Goal: Task Accomplishment & Management: Manage account settings

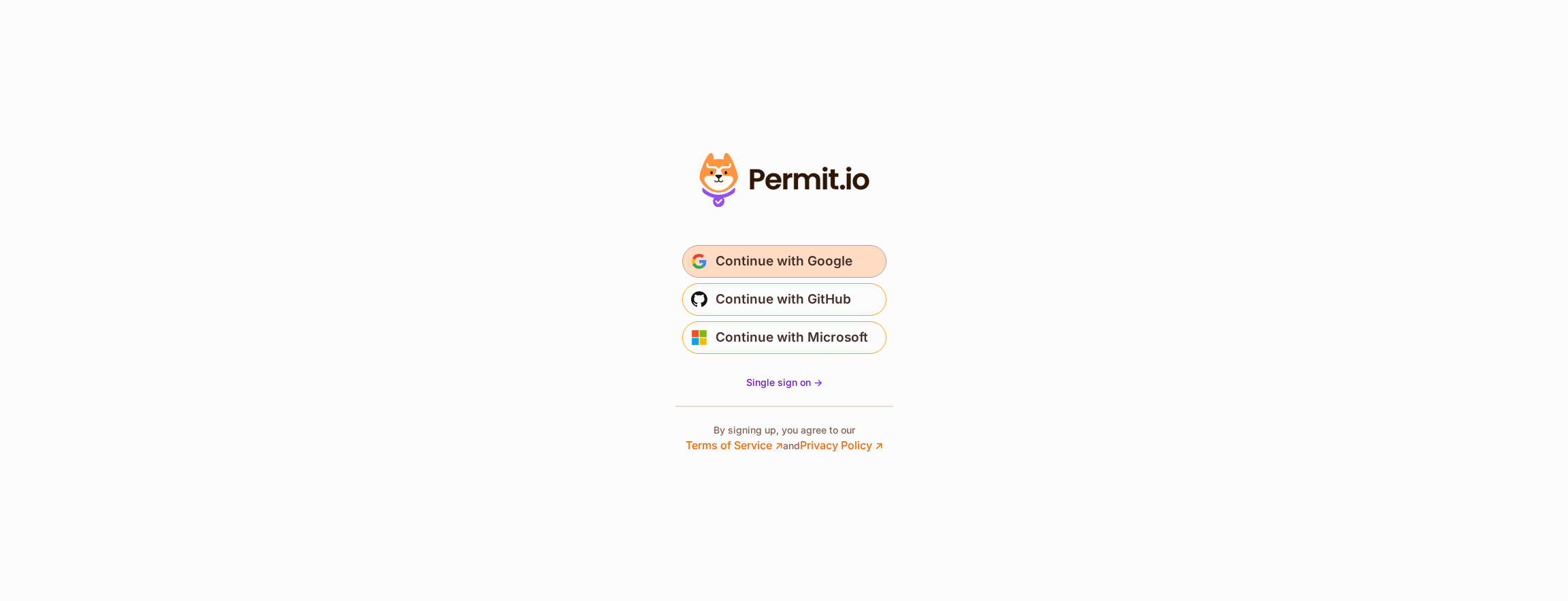
click at [770, 263] on span "Continue with Google" at bounding box center [784, 261] width 137 height 22
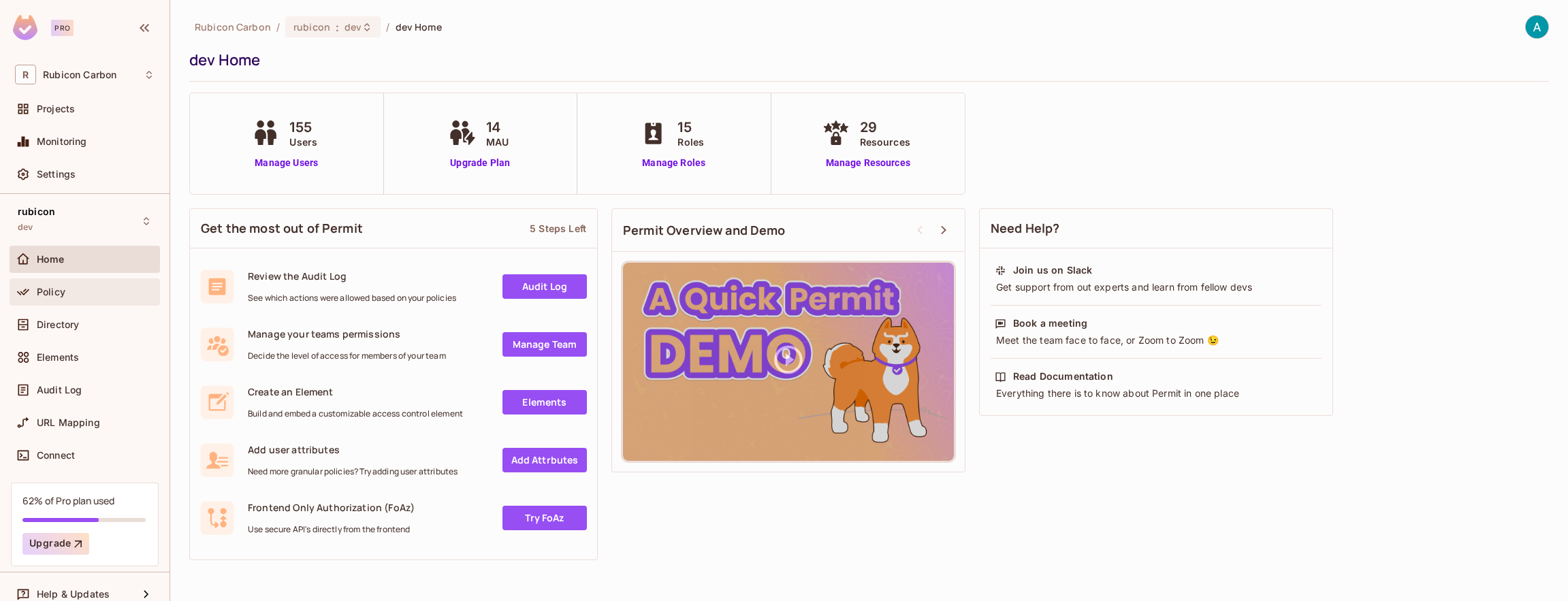
click at [64, 294] on span "Policy" at bounding box center [51, 292] width 29 height 11
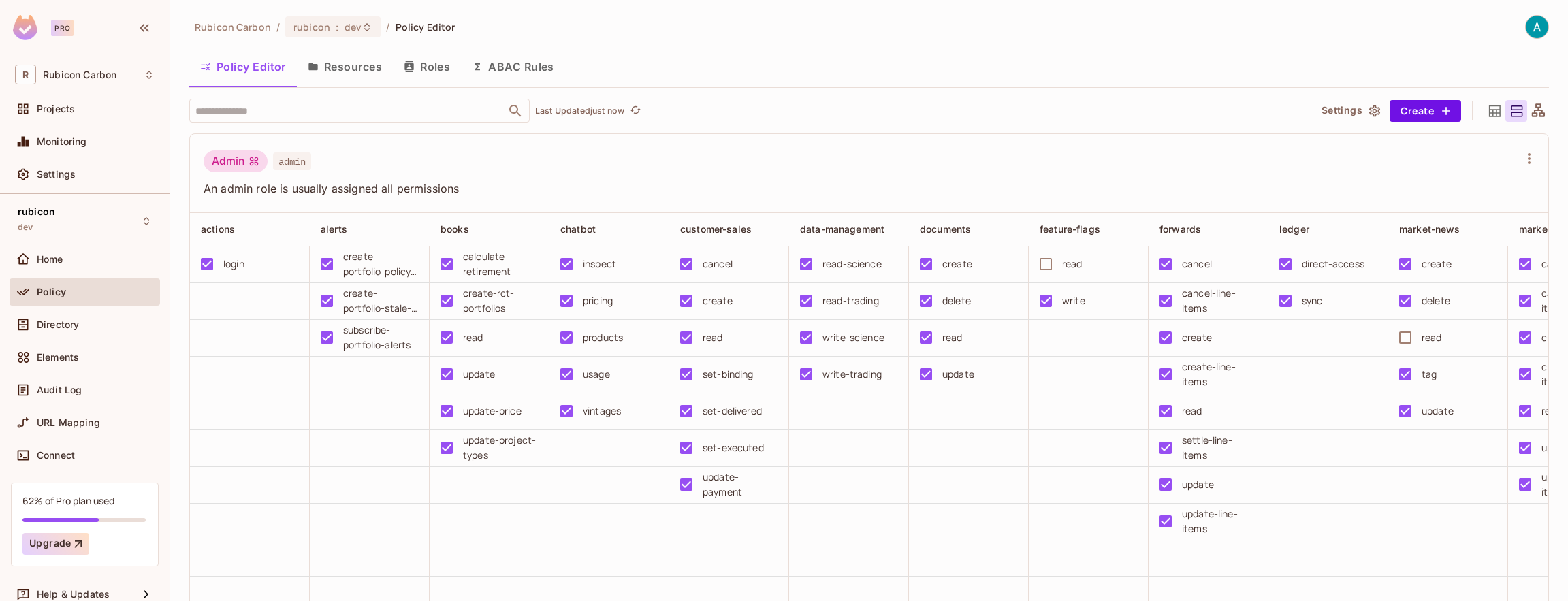
click at [633, 50] on div "Policy Editor Resources Roles ABAC Rules" at bounding box center [869, 67] width 1359 height 34
click at [364, 28] on icon at bounding box center [366, 27] width 6 height 8
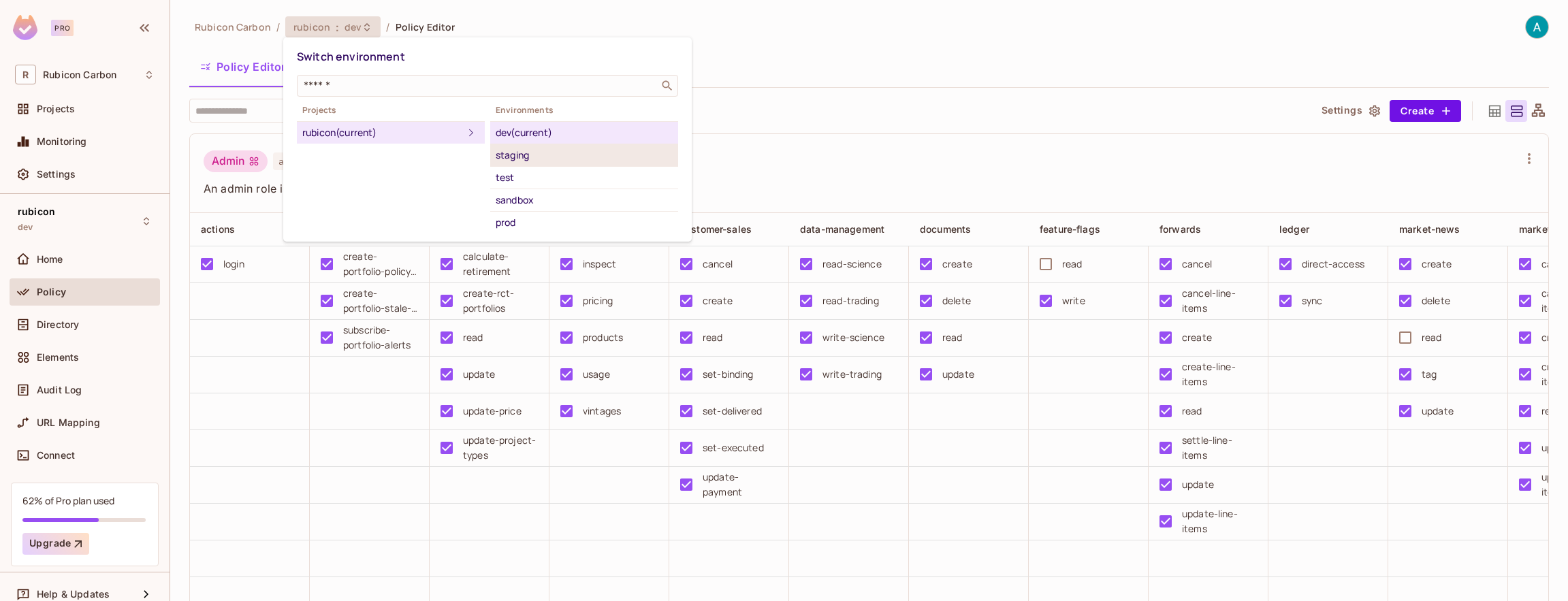
click at [506, 157] on div "staging" at bounding box center [584, 155] width 177 height 16
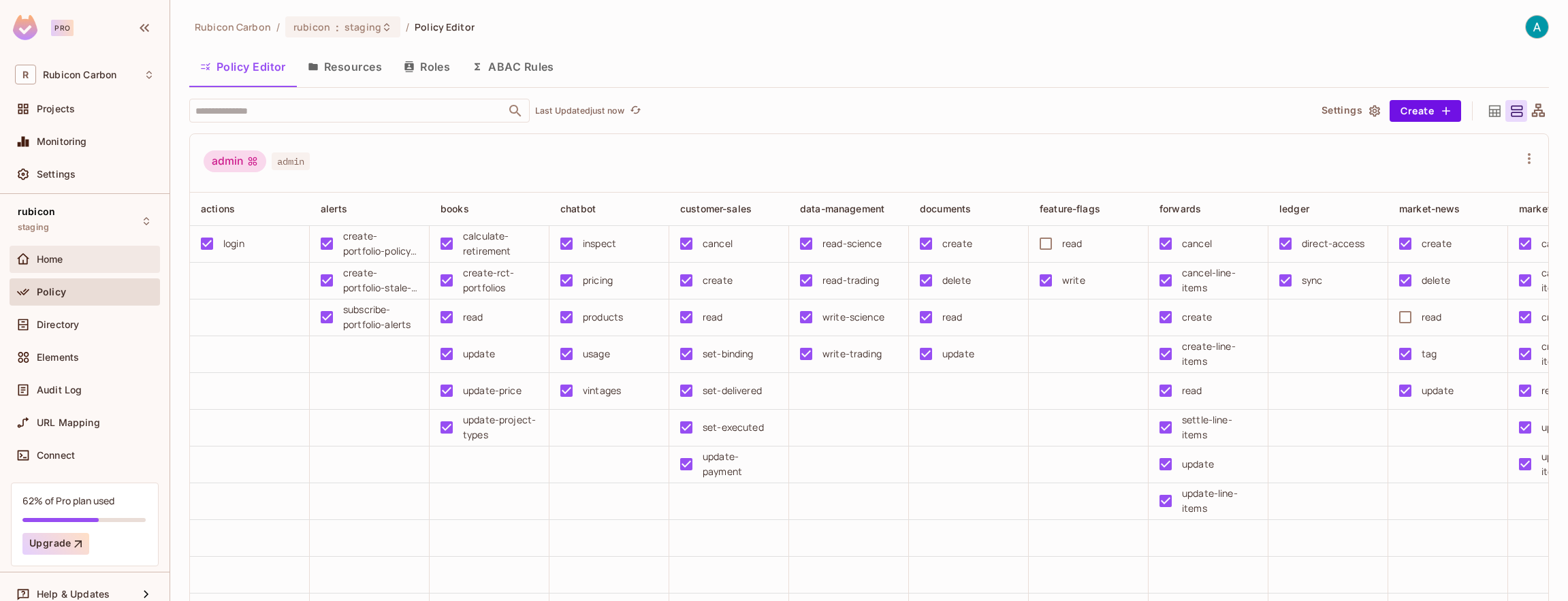
click at [55, 270] on div "Home" at bounding box center [84, 260] width 150 height 27
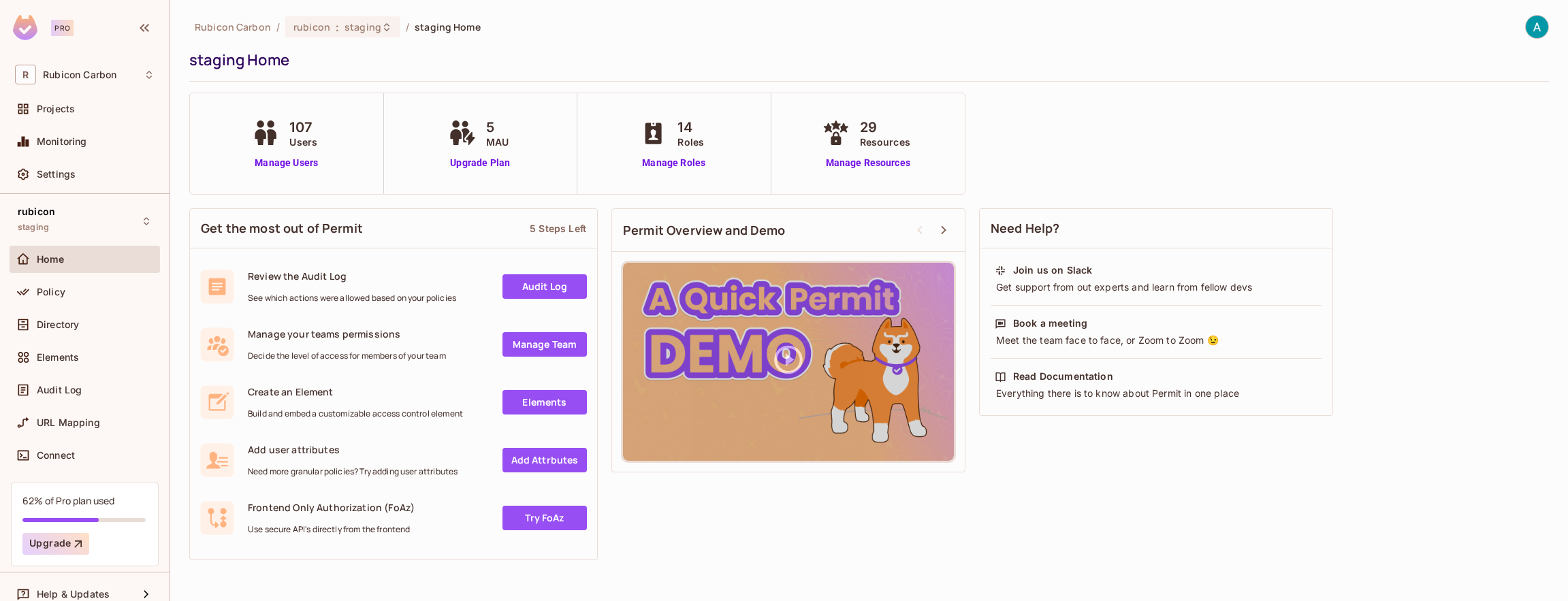
click at [280, 144] on icon at bounding box center [265, 133] width 34 height 25
click at [300, 133] on span "107" at bounding box center [303, 127] width 28 height 20
click at [282, 159] on link "Manage Users" at bounding box center [286, 163] width 76 height 14
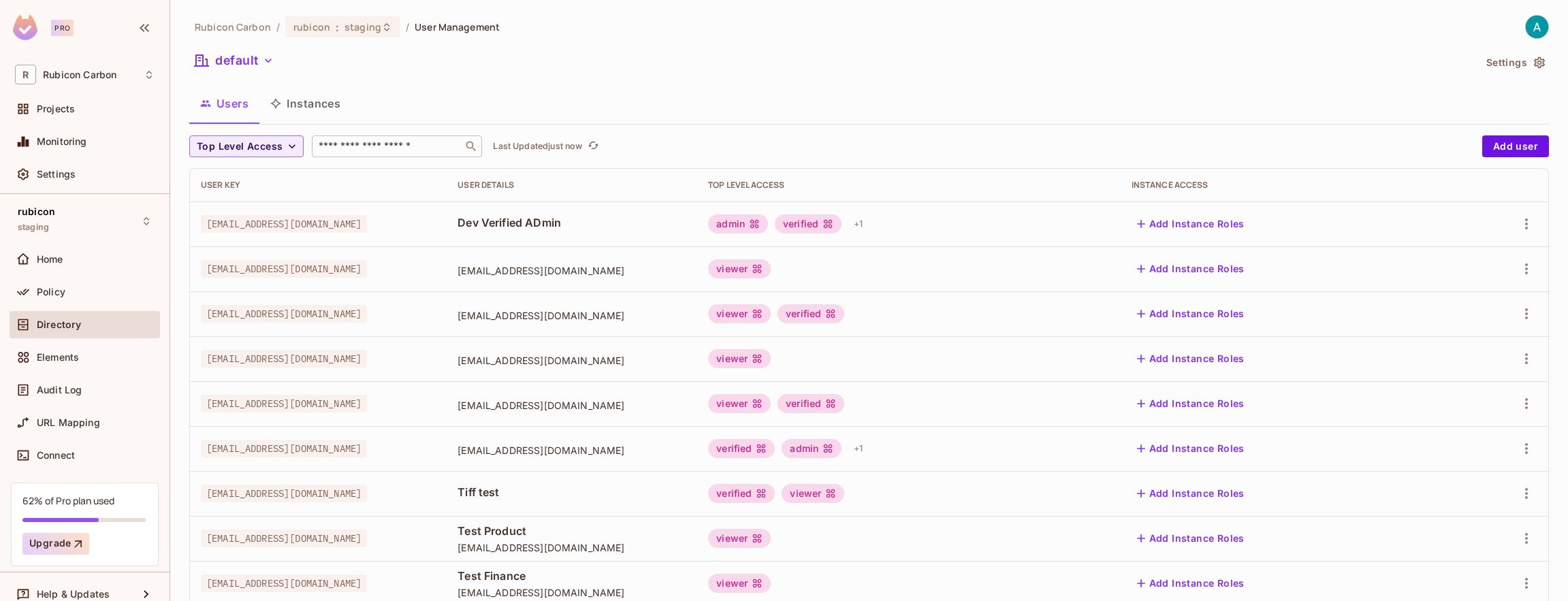
click at [353, 141] on input "text" at bounding box center [387, 146] width 143 height 14
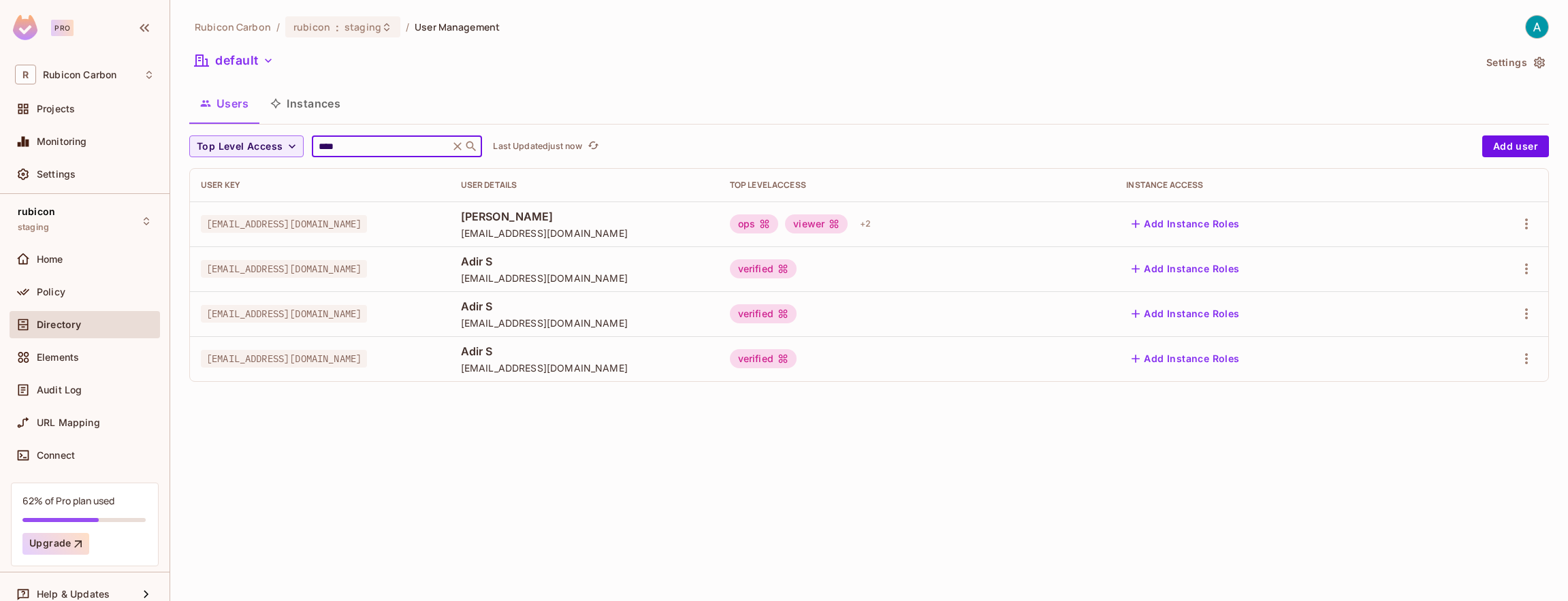
type input "****"
click at [271, 225] on span "adir@rubiconcarbon.com" at bounding box center [284, 224] width 166 height 18
click at [770, 224] on icon at bounding box center [765, 224] width 11 height 11
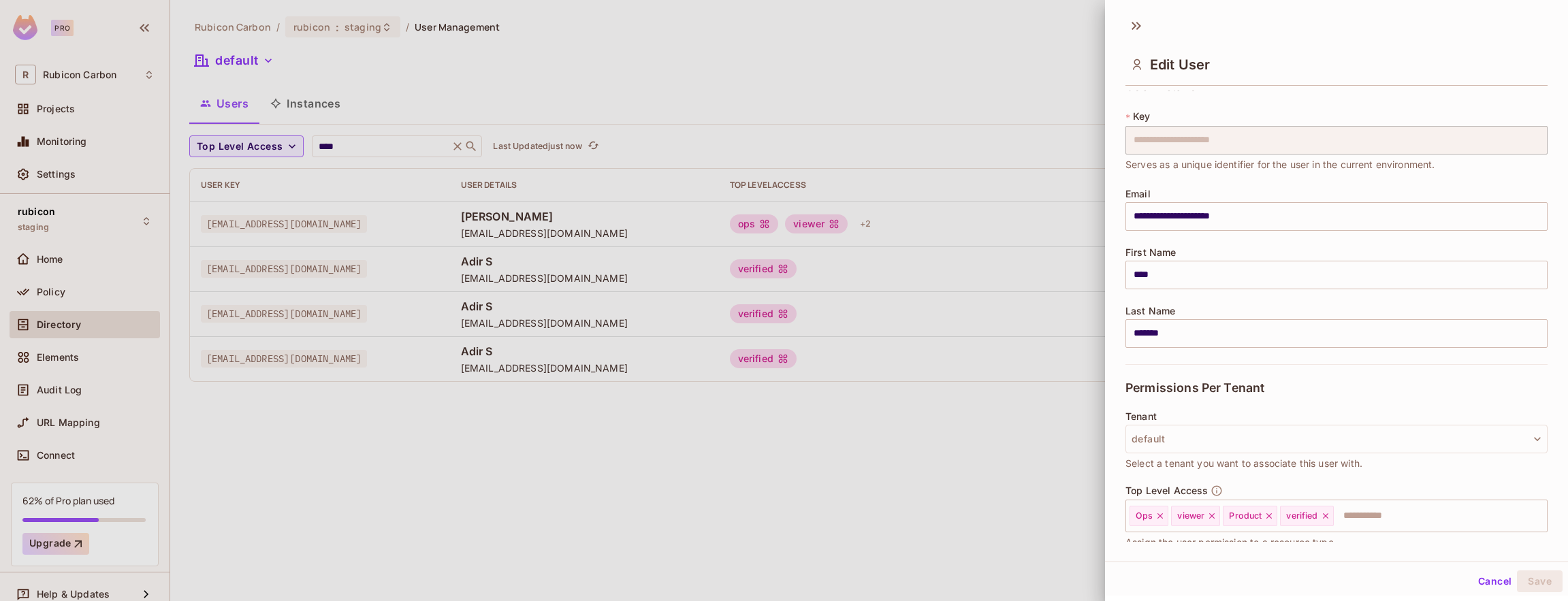
scroll to position [34, 0]
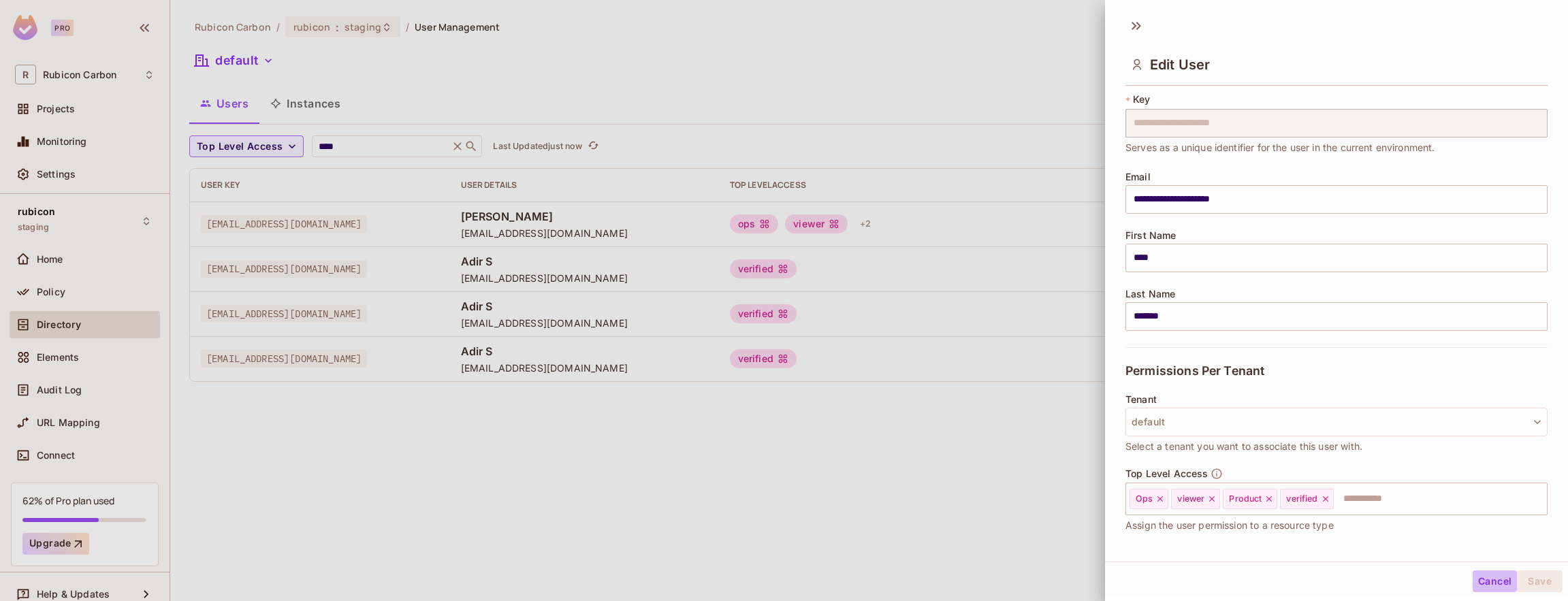
click at [1475, 574] on button "Cancel" at bounding box center [1494, 581] width 44 height 22
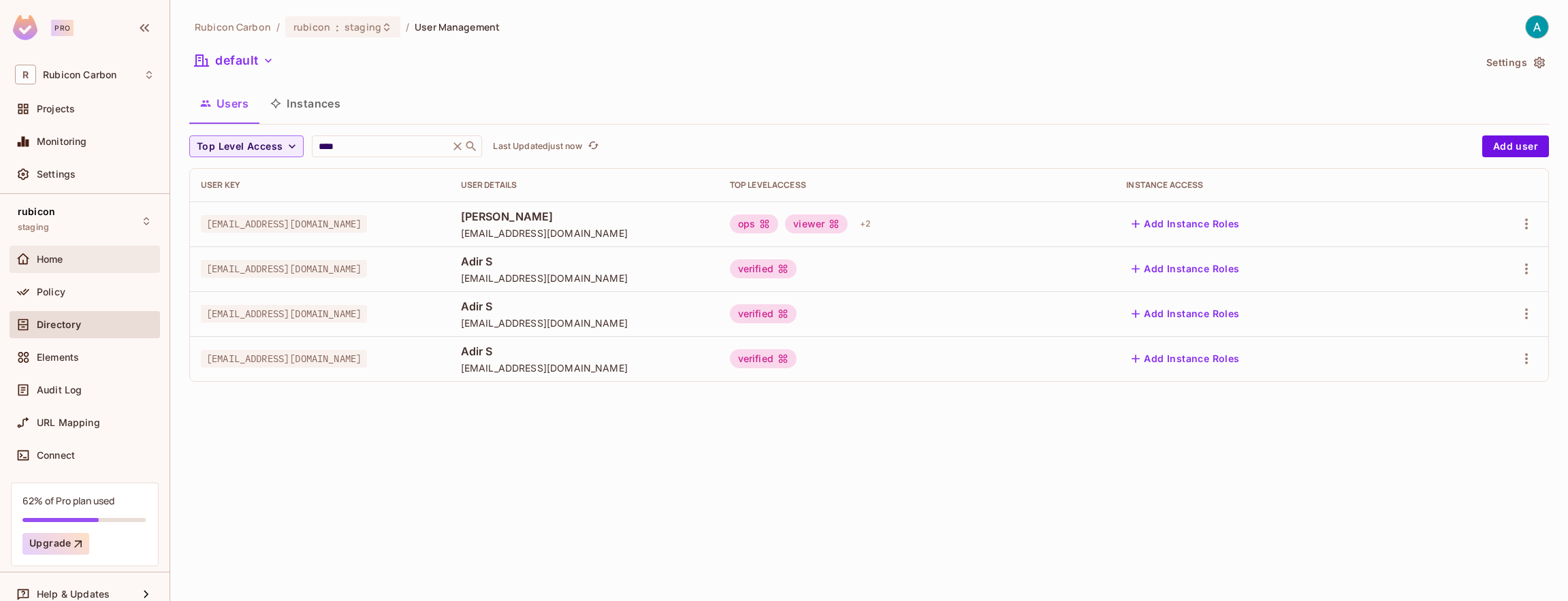
click at [71, 265] on div "Home" at bounding box center [85, 260] width 140 height 16
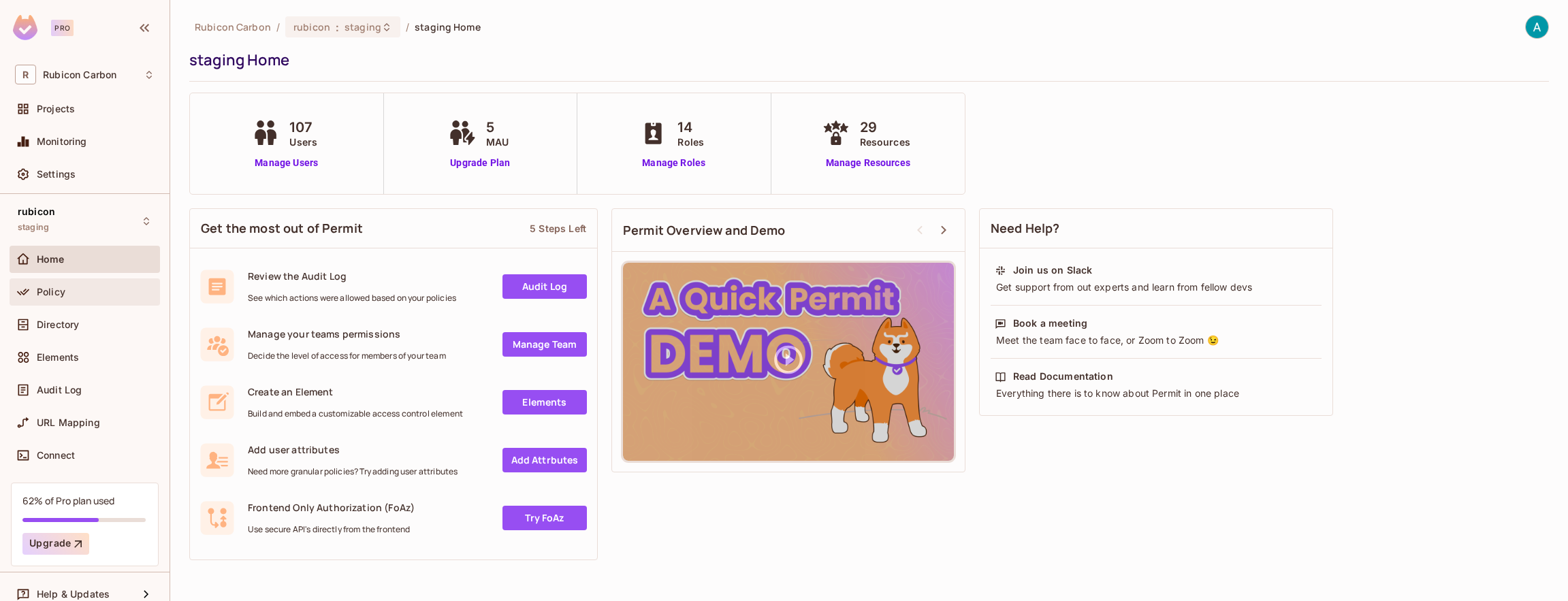
click at [55, 298] on div "Policy" at bounding box center [85, 292] width 140 height 16
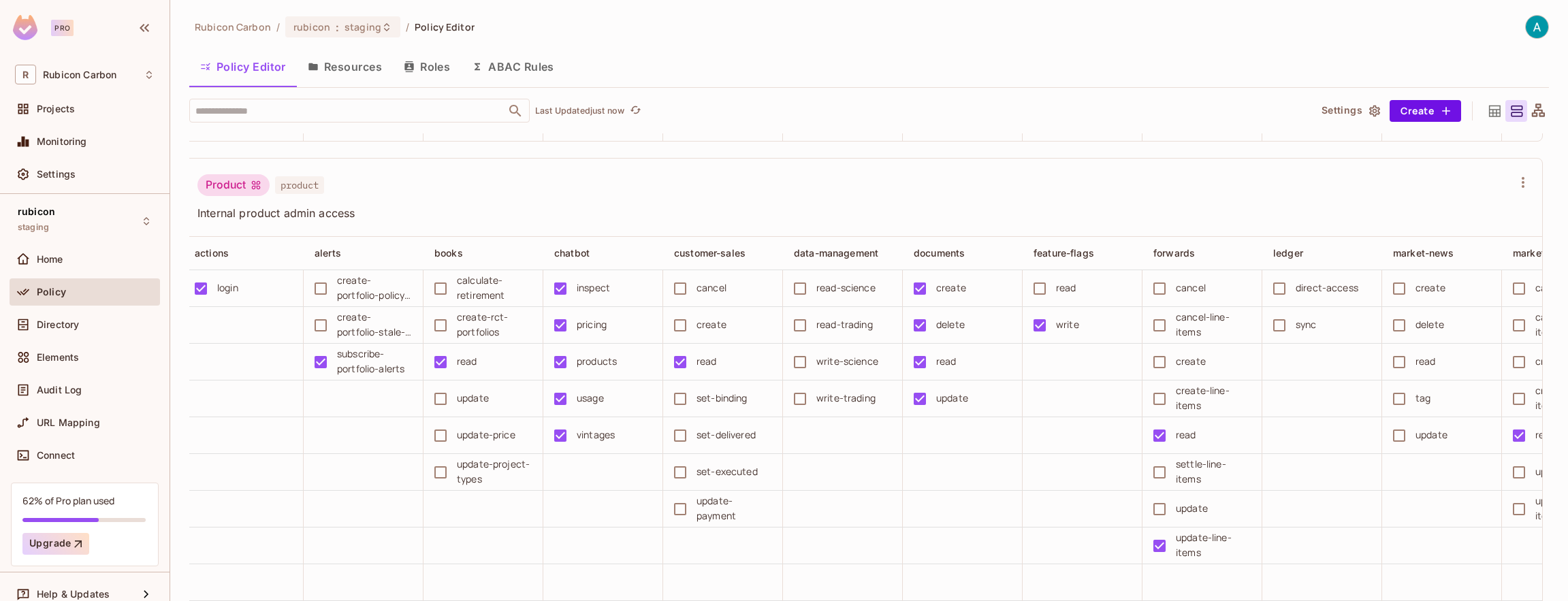
scroll to position [0, 14]
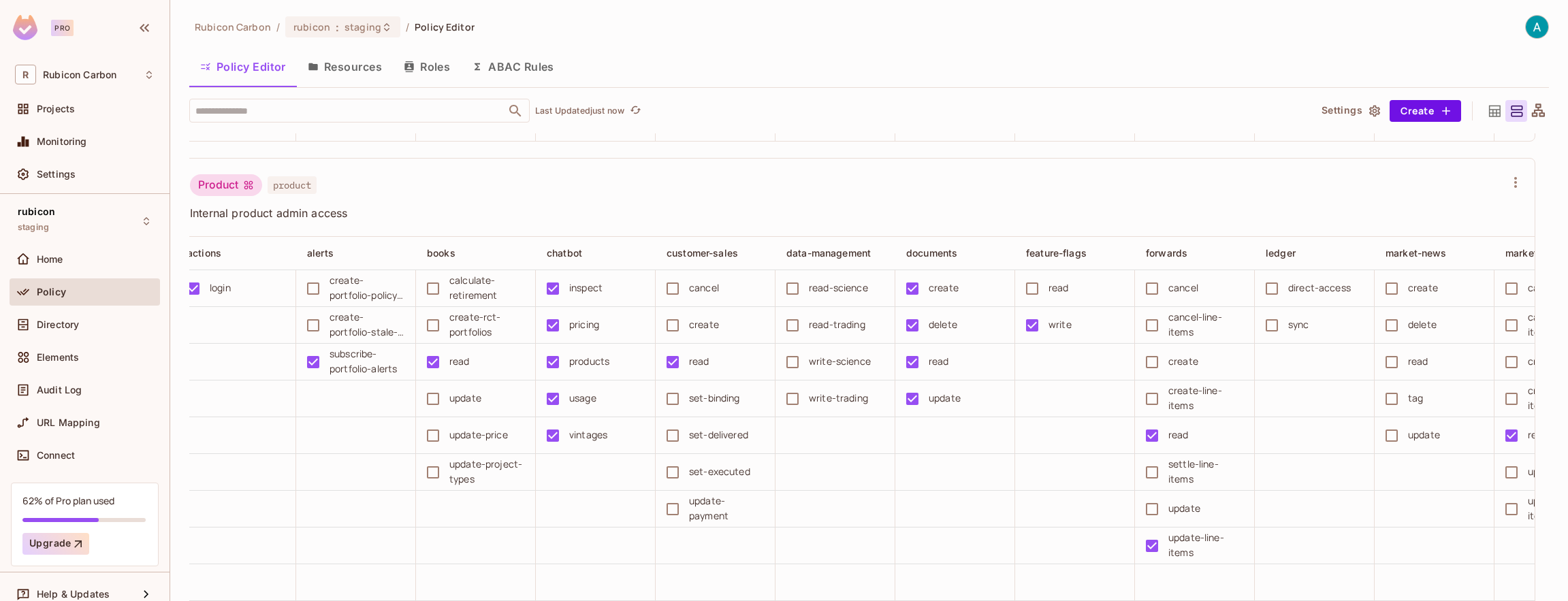
click at [1387, 491] on td at bounding box center [1434, 472] width 120 height 37
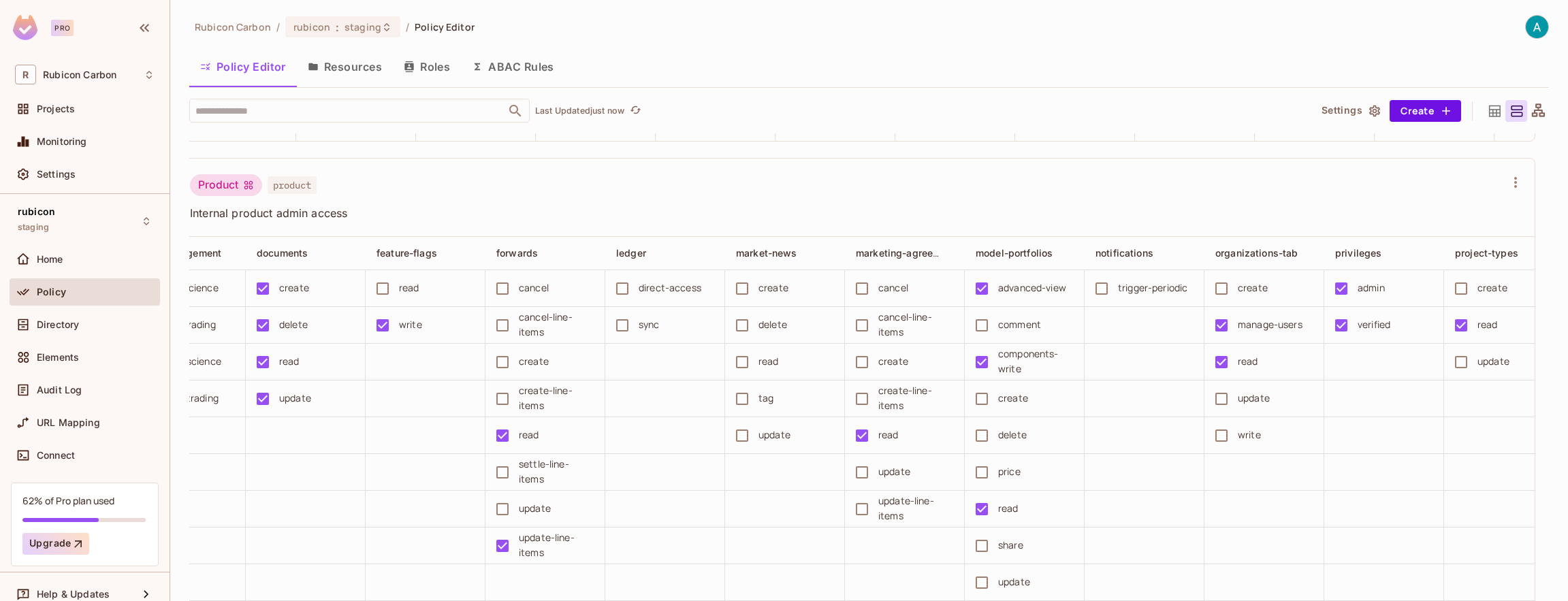
scroll to position [0, 654]
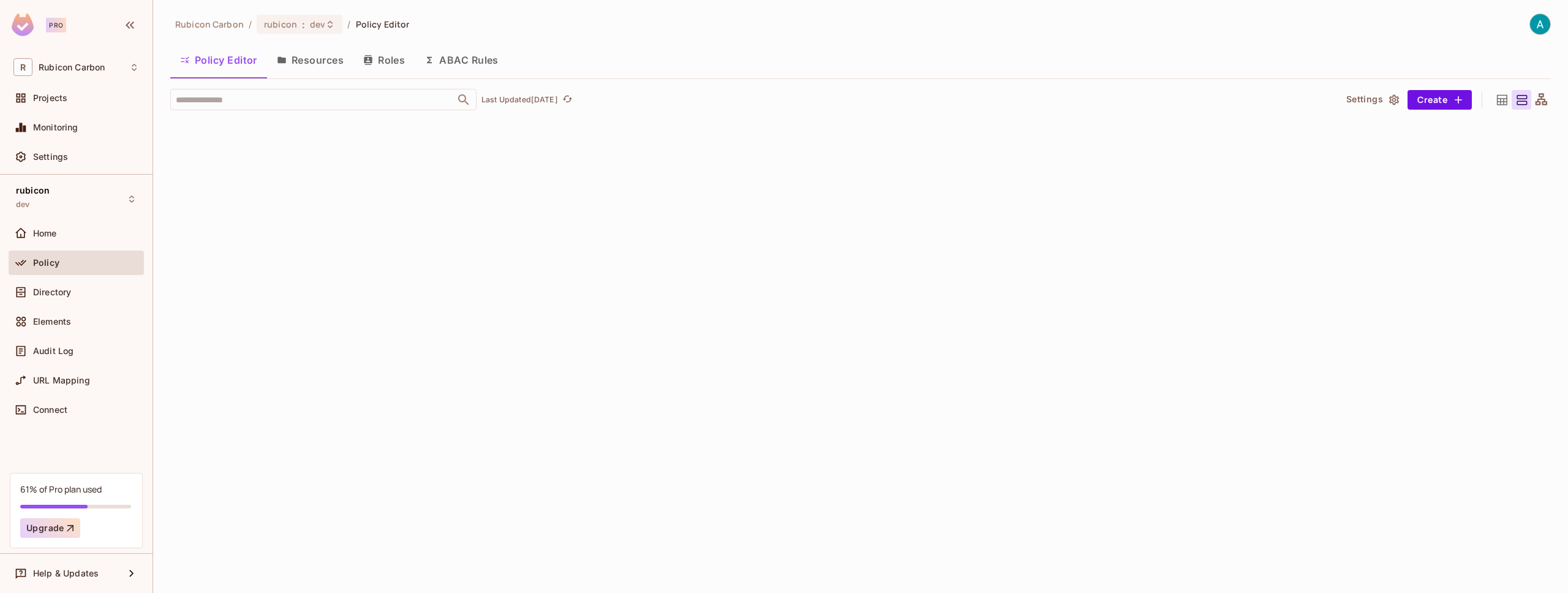
scroll to position [6754, 0]
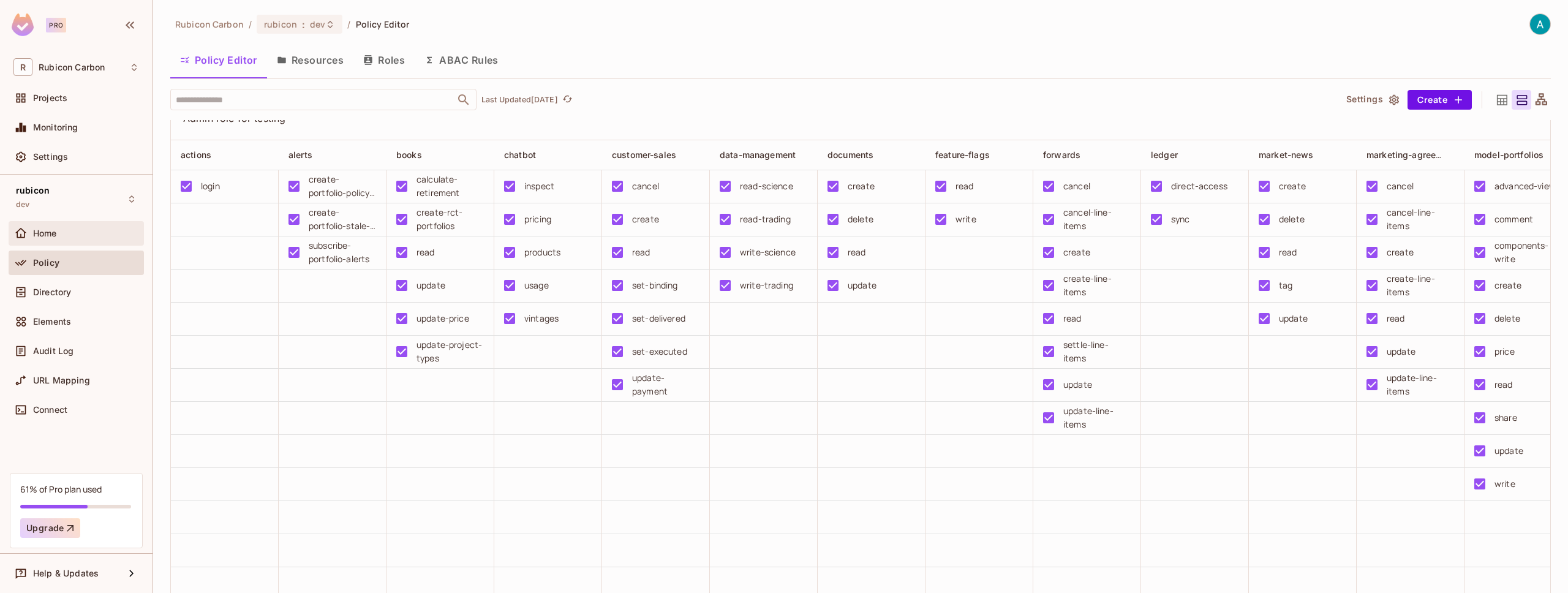
click at [53, 238] on span "Home" at bounding box center [45, 234] width 24 height 10
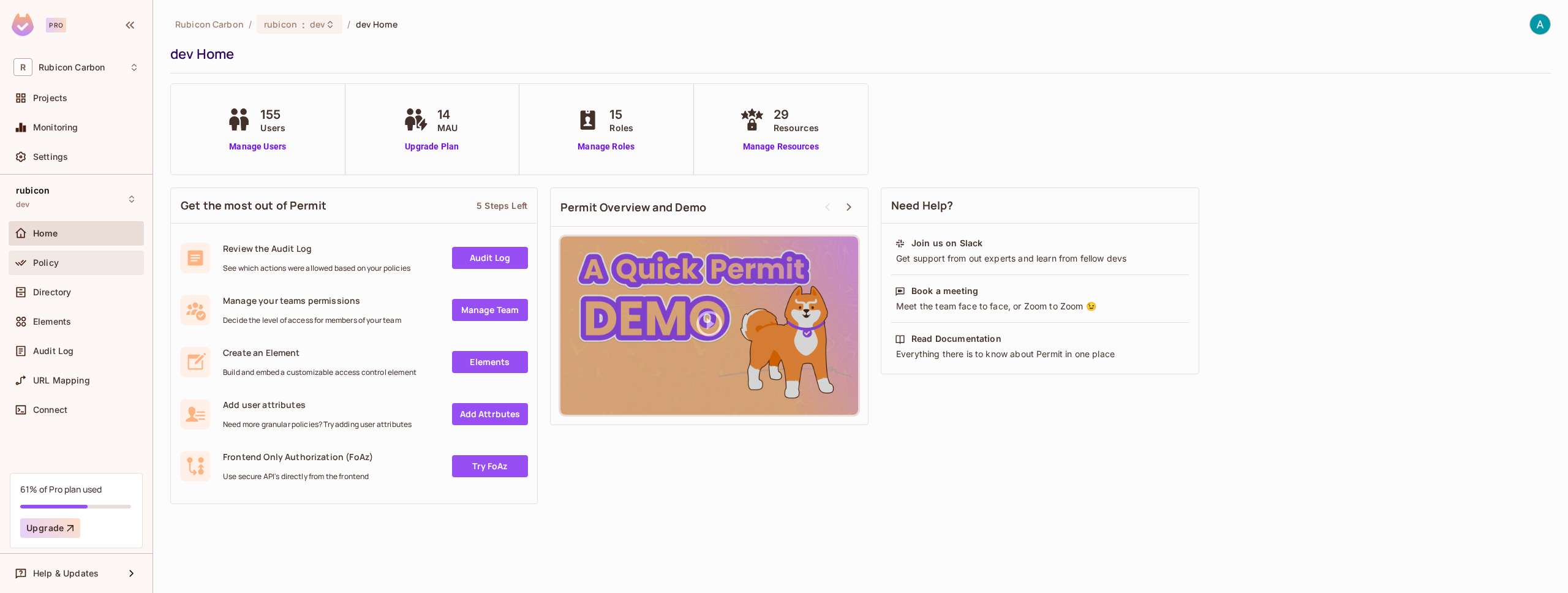
click at [59, 268] on div "Policy" at bounding box center [77, 263] width 126 height 14
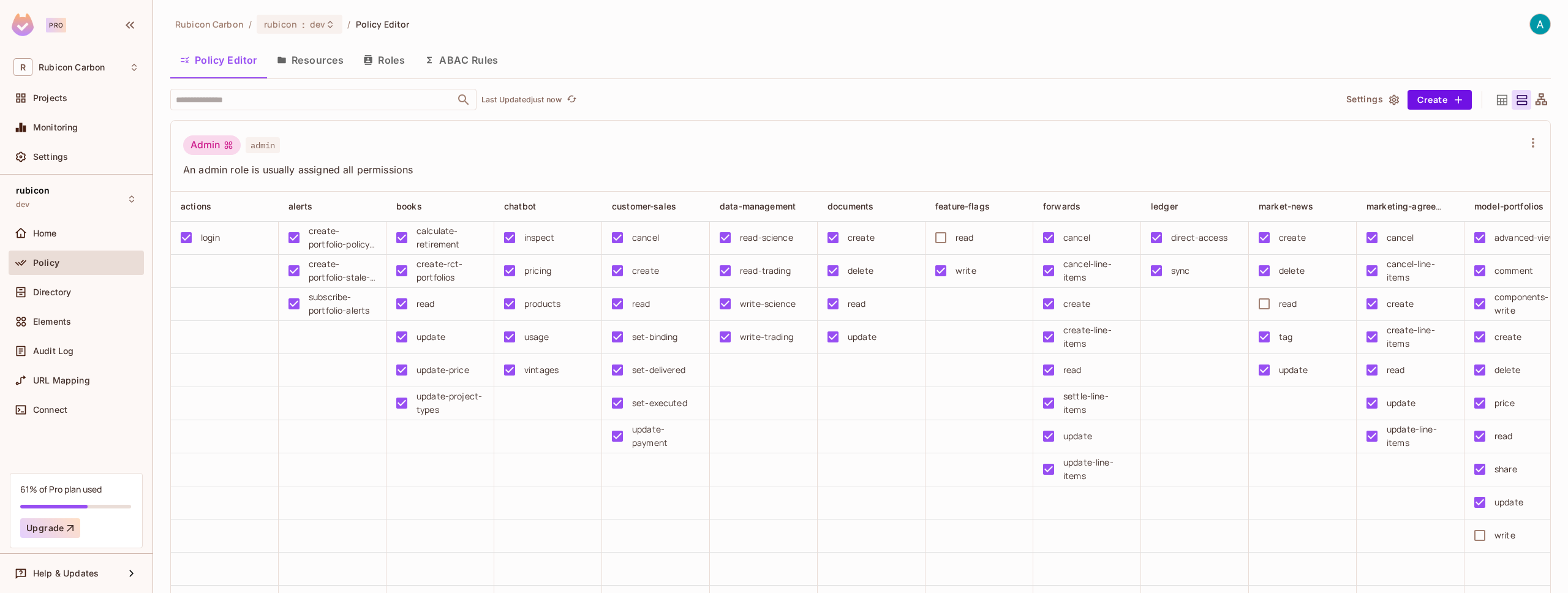
scroll to position [1886, 0]
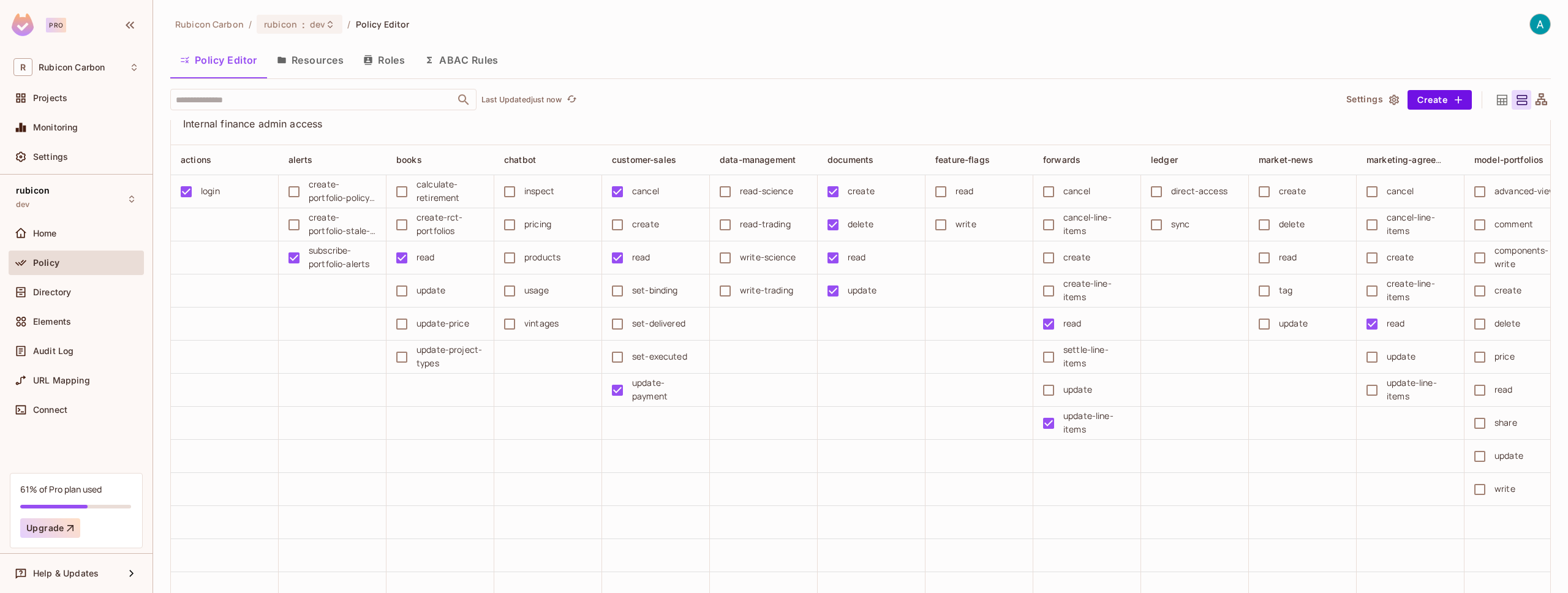
click at [1200, 473] on td at bounding box center [1195, 456] width 108 height 33
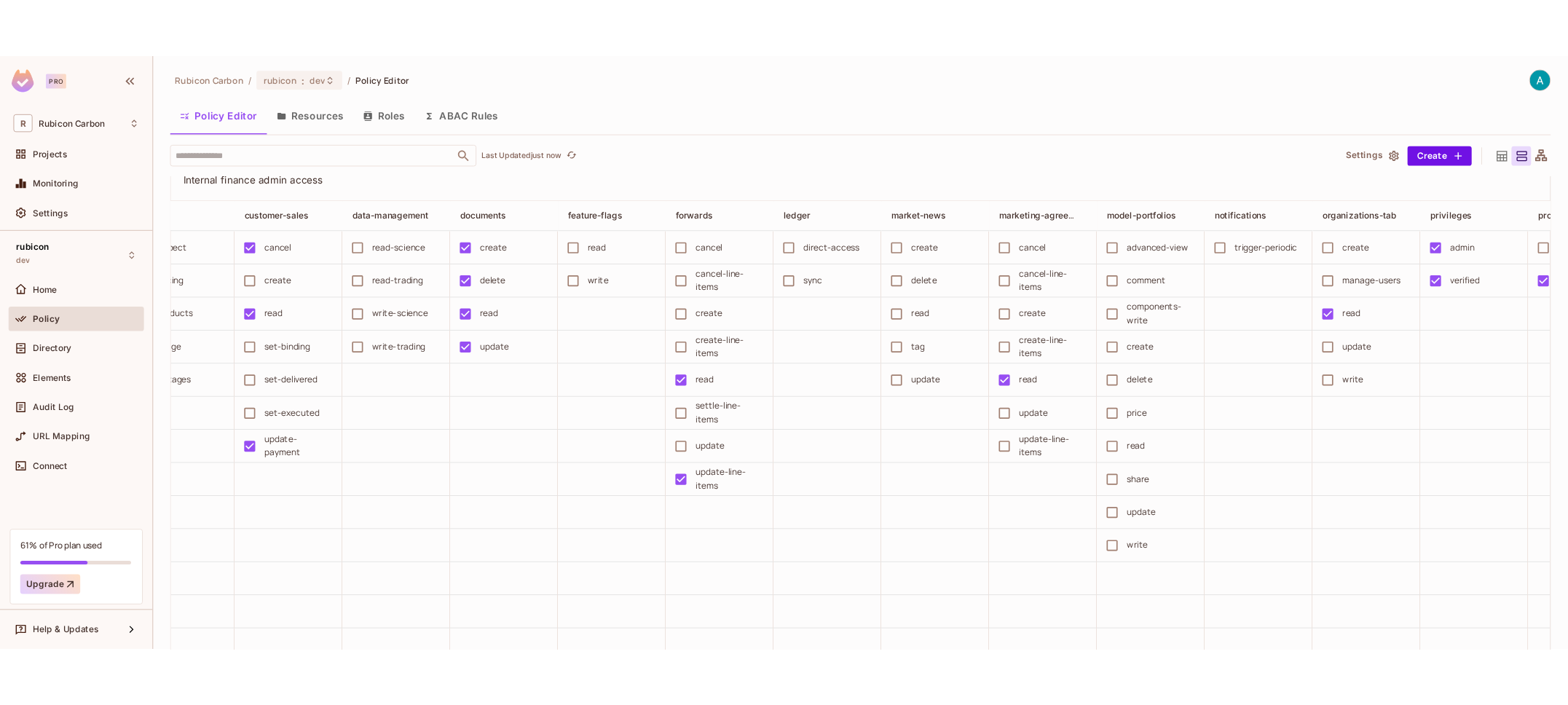
scroll to position [0, 466]
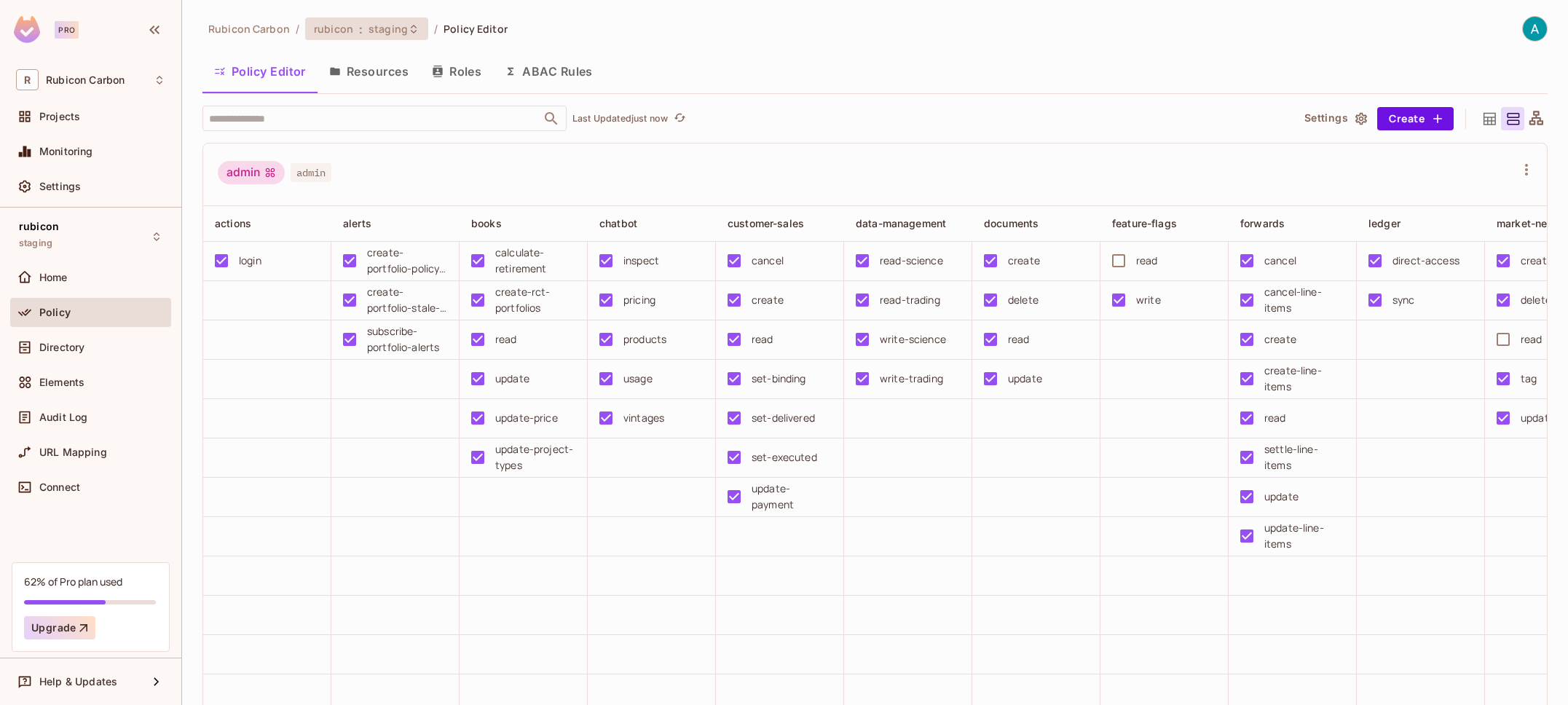
click at [406, 35] on div "rubicon : staging" at bounding box center [366, 28] width 123 height 22
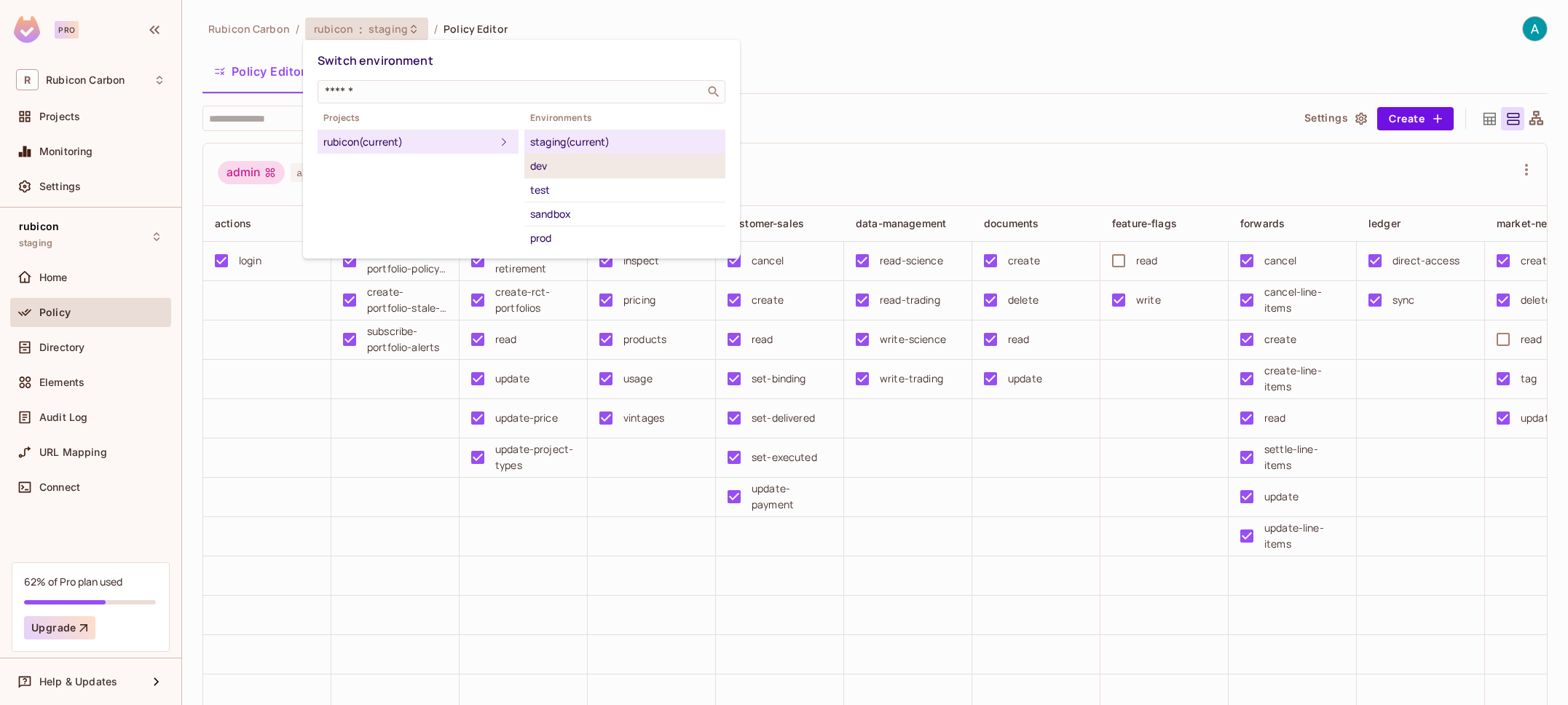
click at [528, 172] on li "dev" at bounding box center [625, 167] width 201 height 24
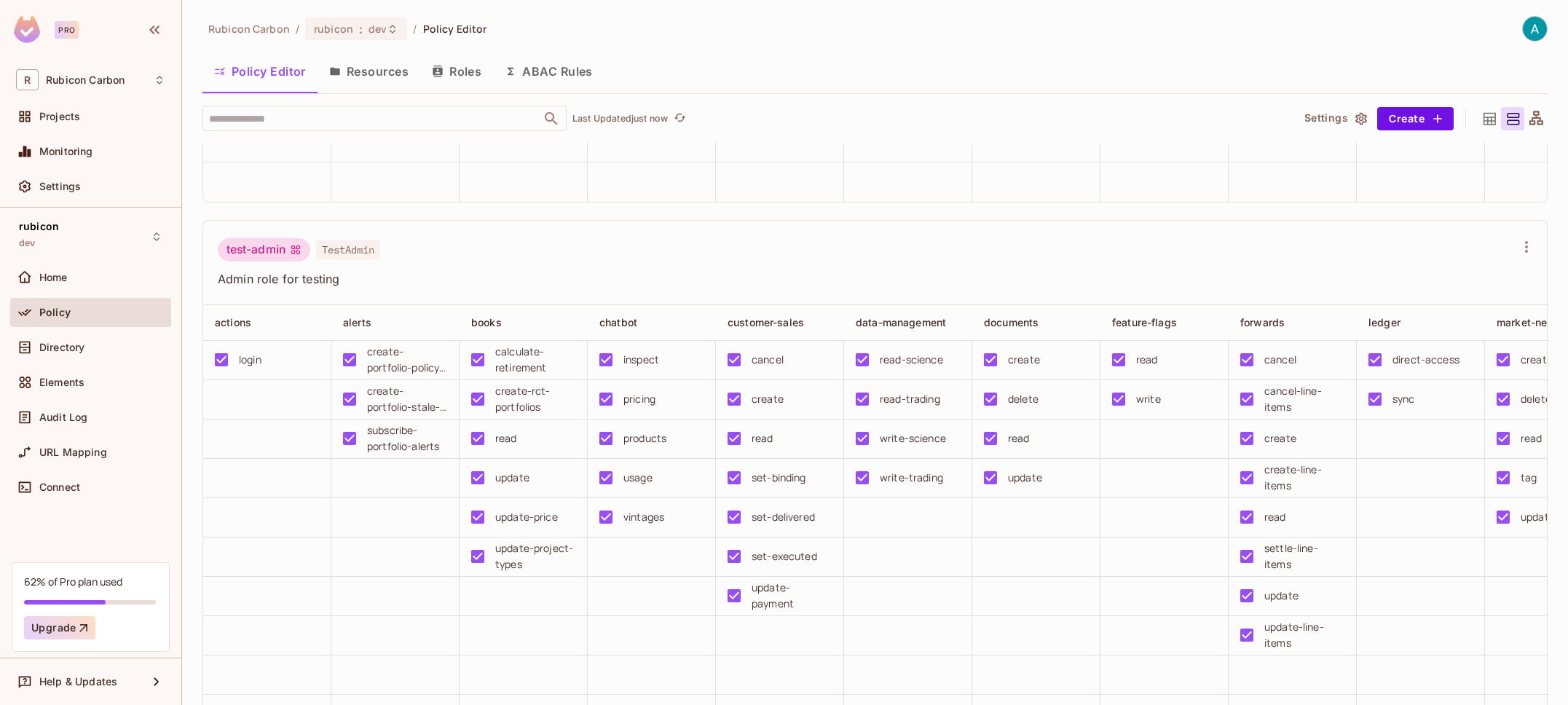
scroll to position [8076, 0]
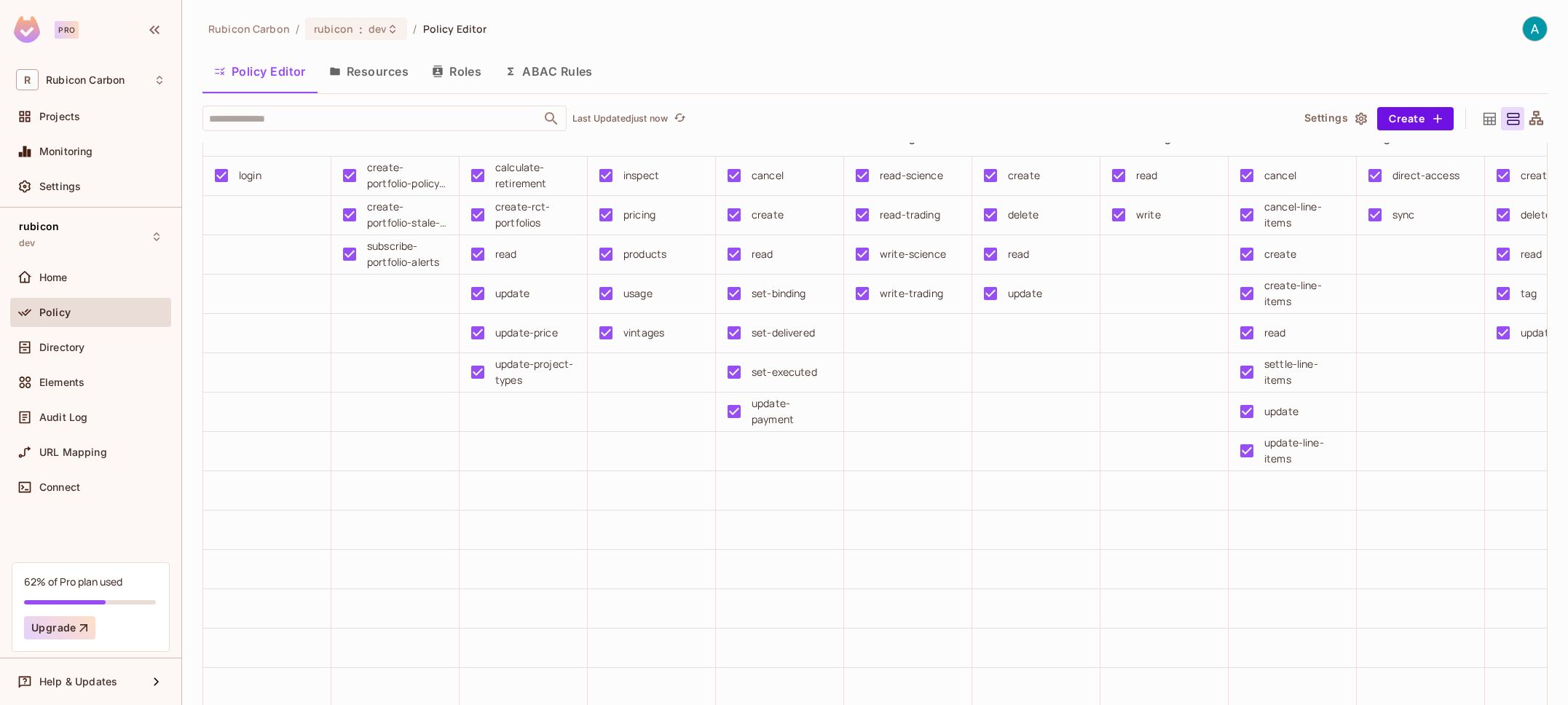
click at [947, 550] on td at bounding box center [907, 530] width 128 height 40
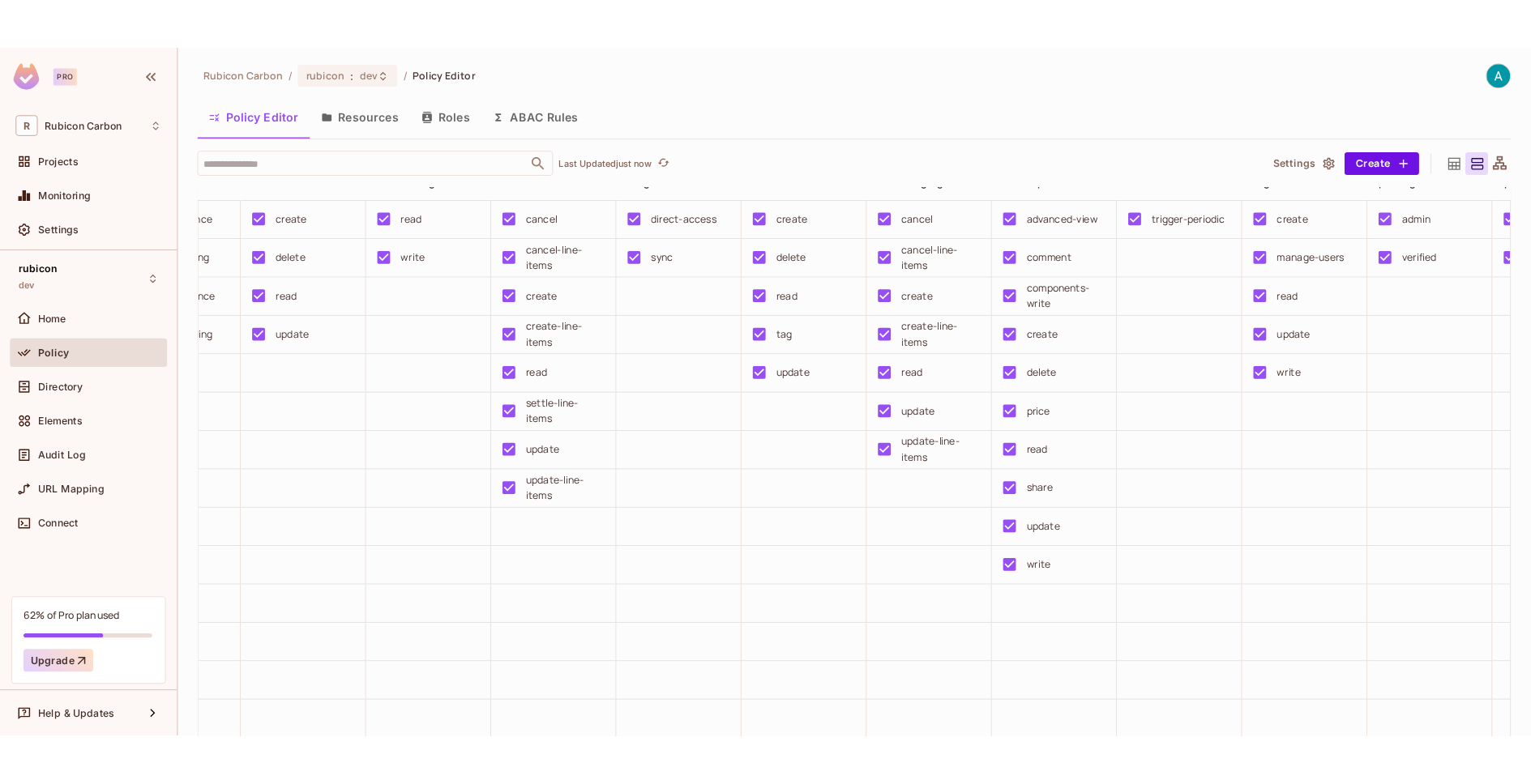
scroll to position [0, 810]
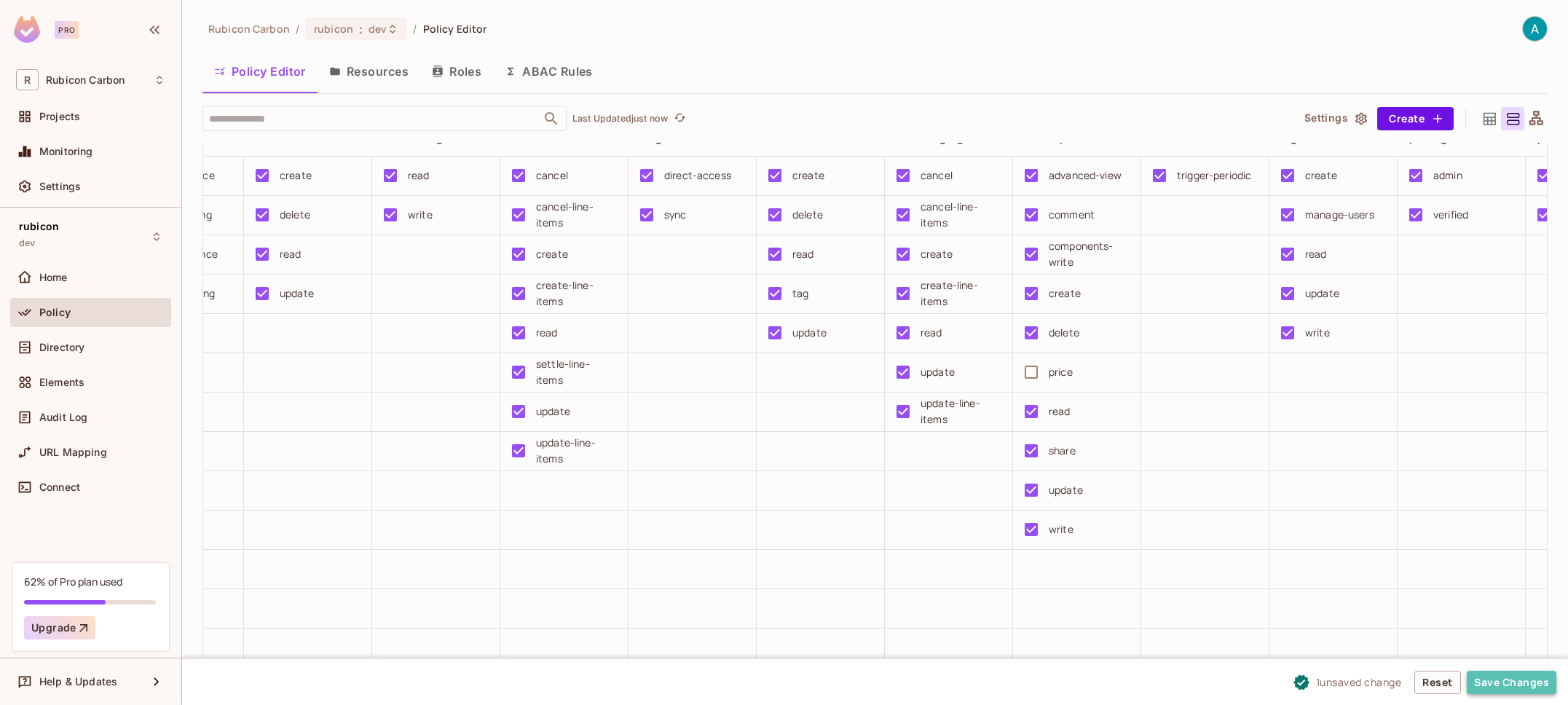
click at [1507, 674] on button "Save Changes" at bounding box center [1511, 682] width 89 height 23
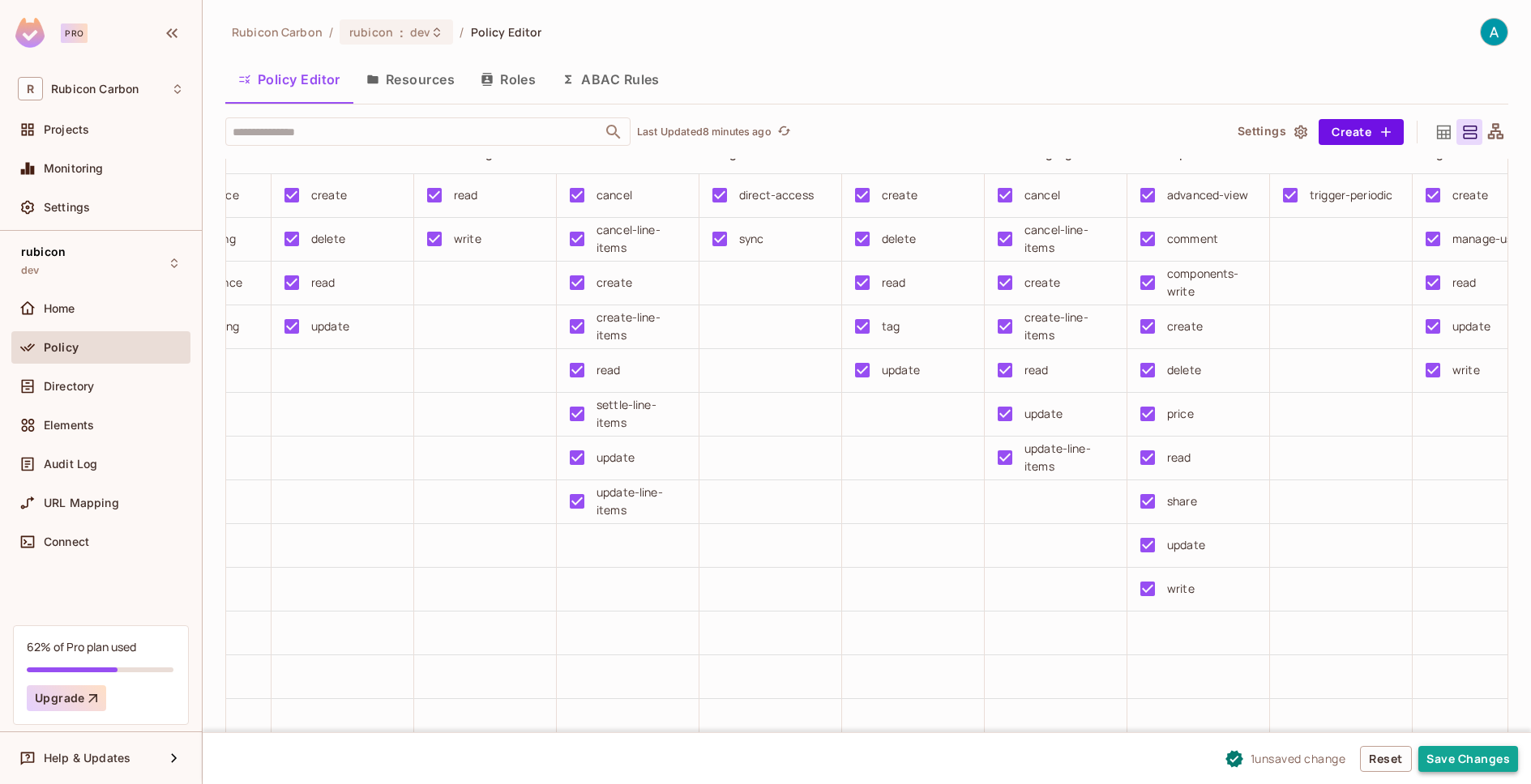
click at [1458, 759] on button "Save Changes" at bounding box center [1468, 758] width 99 height 26
click at [1474, 776] on div "1 unsaved change Reset Save Changes" at bounding box center [866, 758] width 1328 height 52
click at [1469, 768] on button "Save Changes" at bounding box center [1468, 758] width 99 height 26
click at [1448, 763] on button "Save Changes" at bounding box center [1468, 758] width 99 height 26
click at [416, 37] on span "dev" at bounding box center [420, 32] width 20 height 15
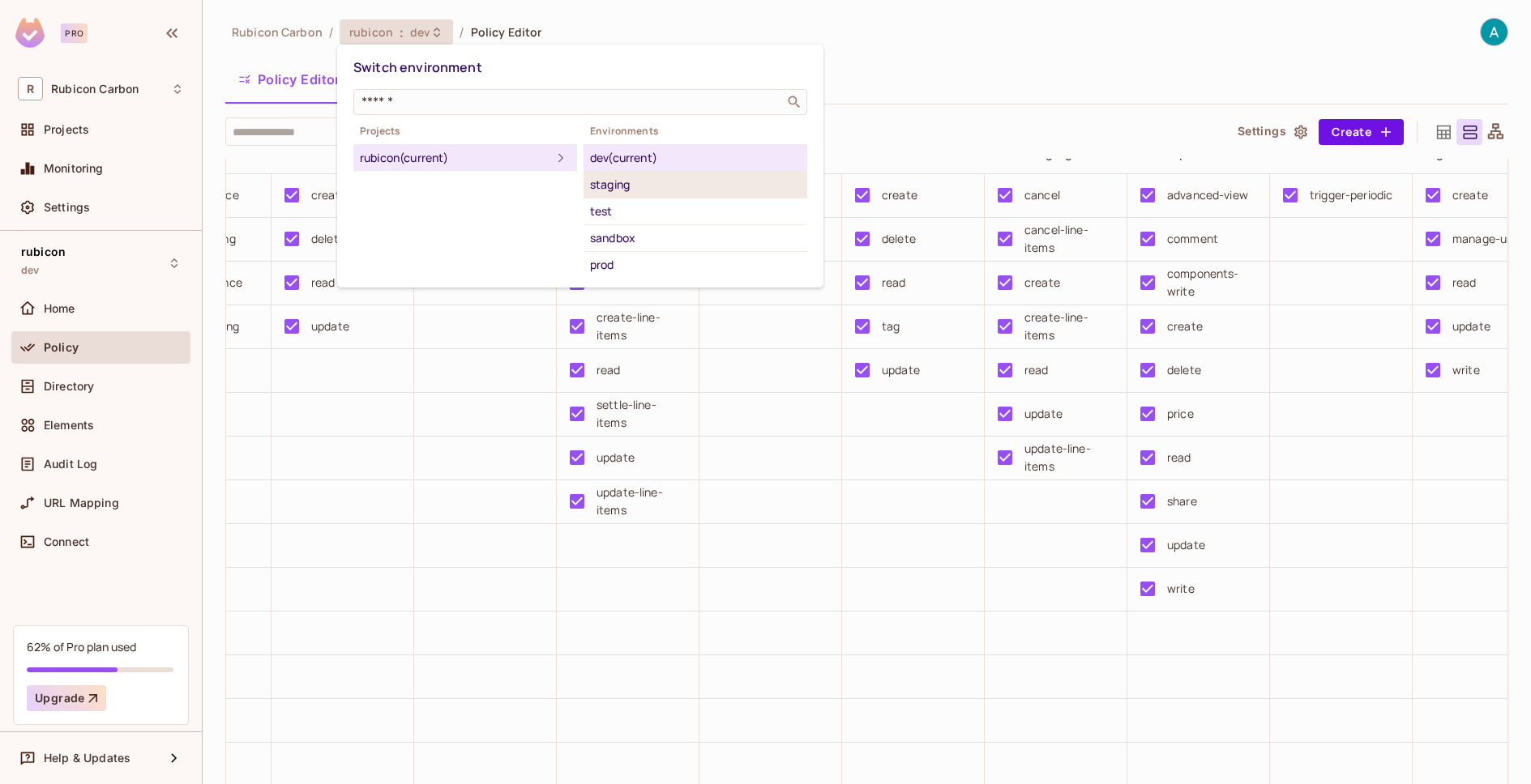
click at [607, 191] on div "staging" at bounding box center [695, 185] width 210 height 19
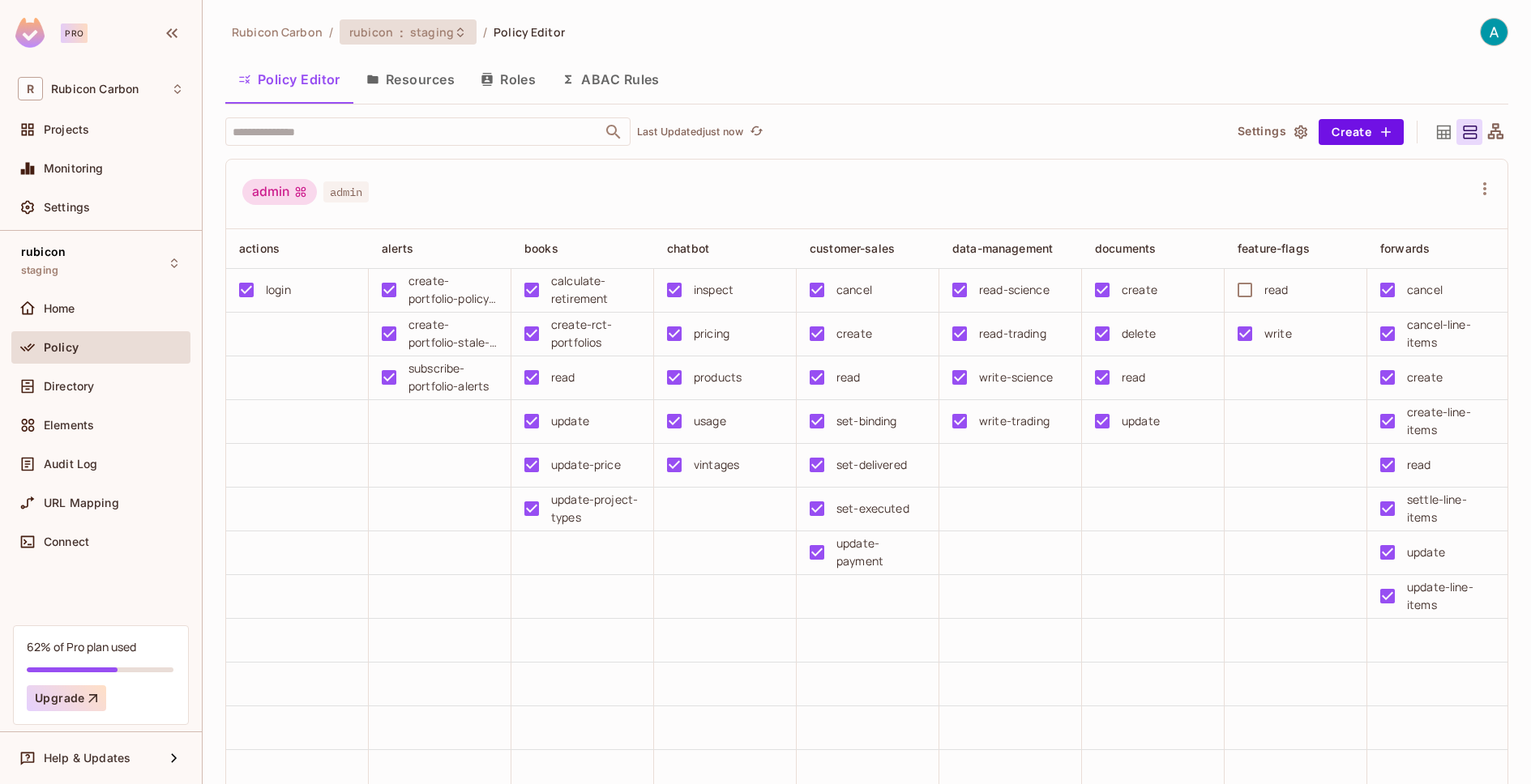
click at [454, 34] on icon at bounding box center [461, 33] width 13 height 13
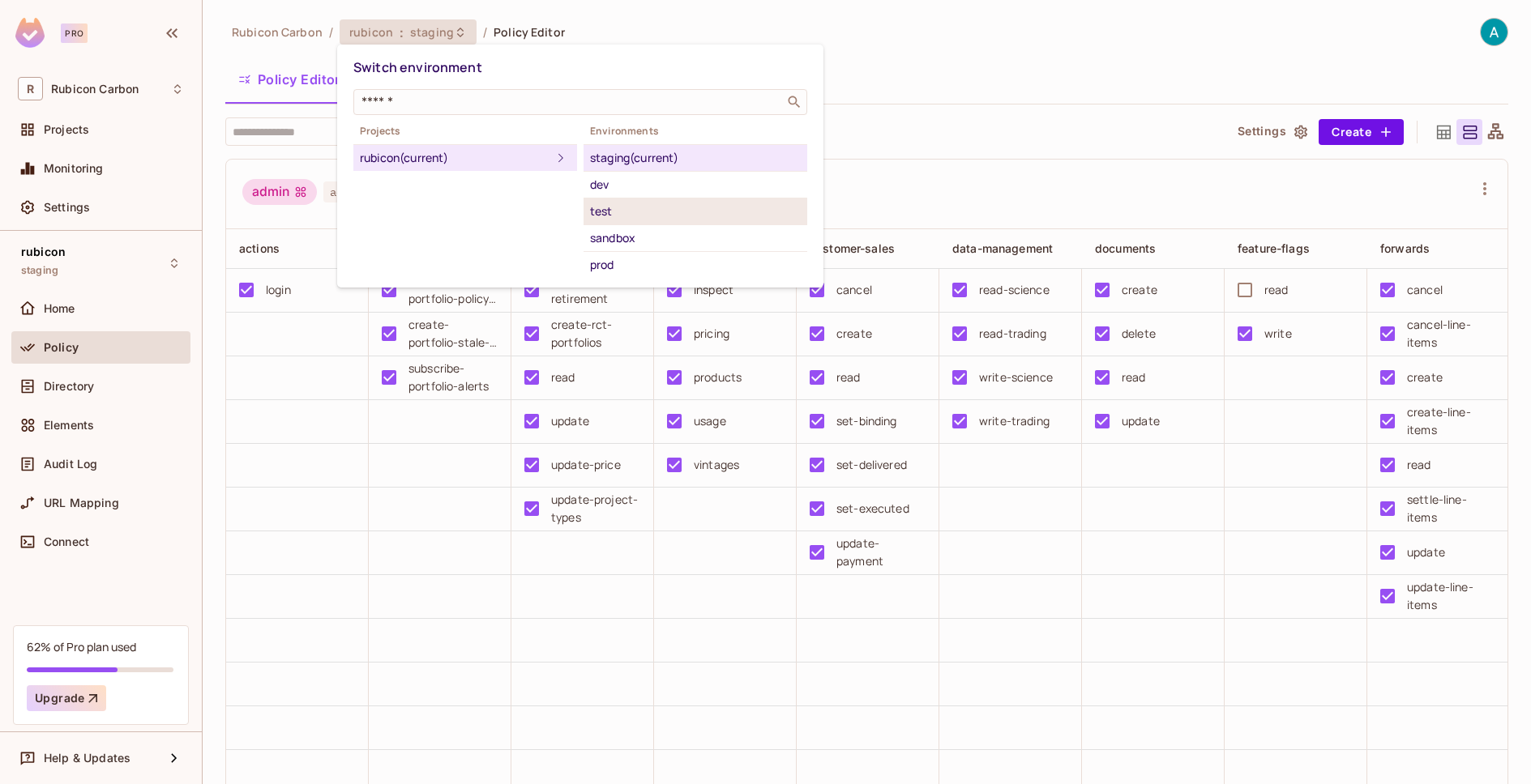
click at [590, 207] on div "test" at bounding box center [695, 211] width 210 height 19
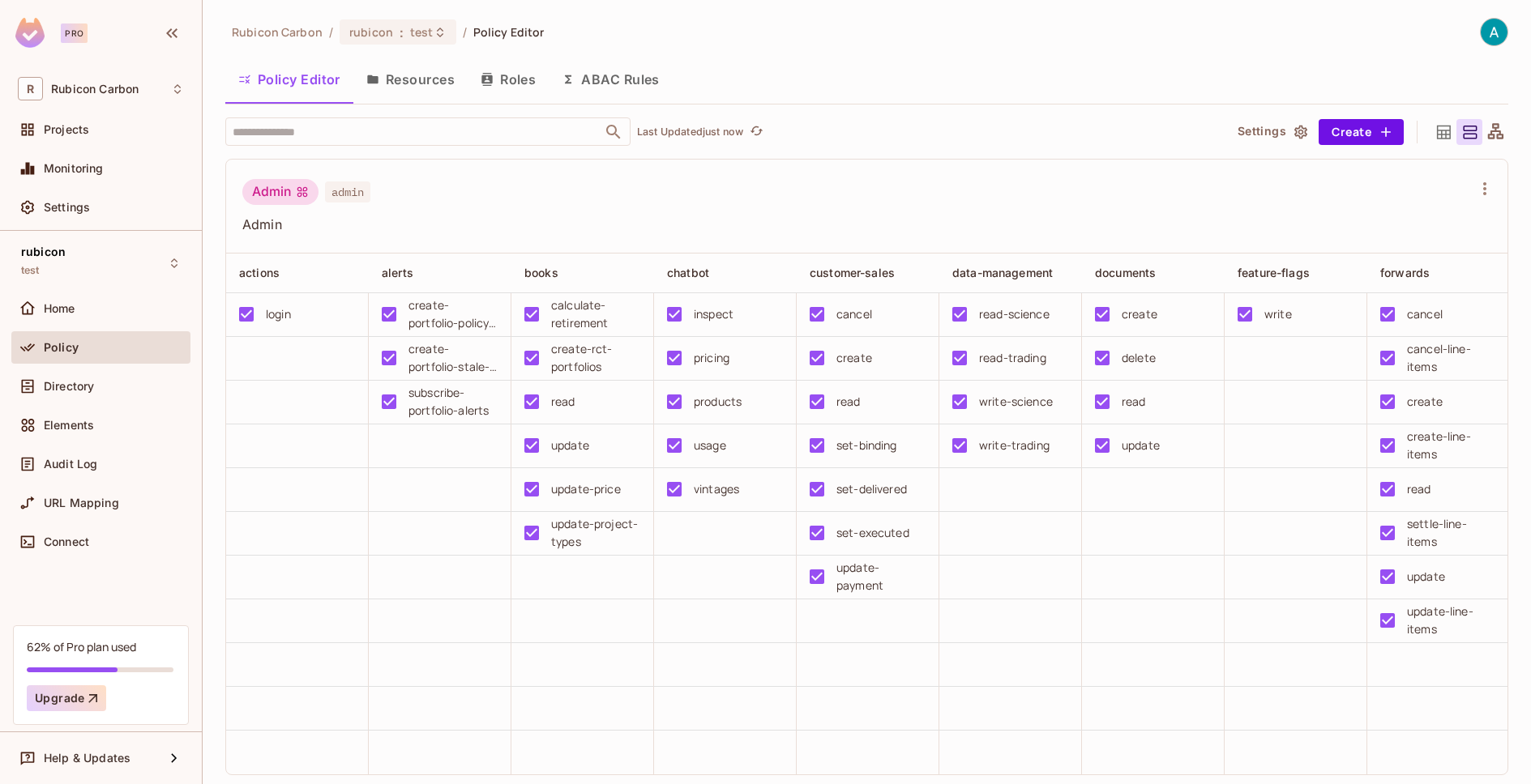
click at [61, 356] on div "Policy" at bounding box center [101, 347] width 166 height 19
click at [87, 300] on div "Home" at bounding box center [101, 309] width 166 height 19
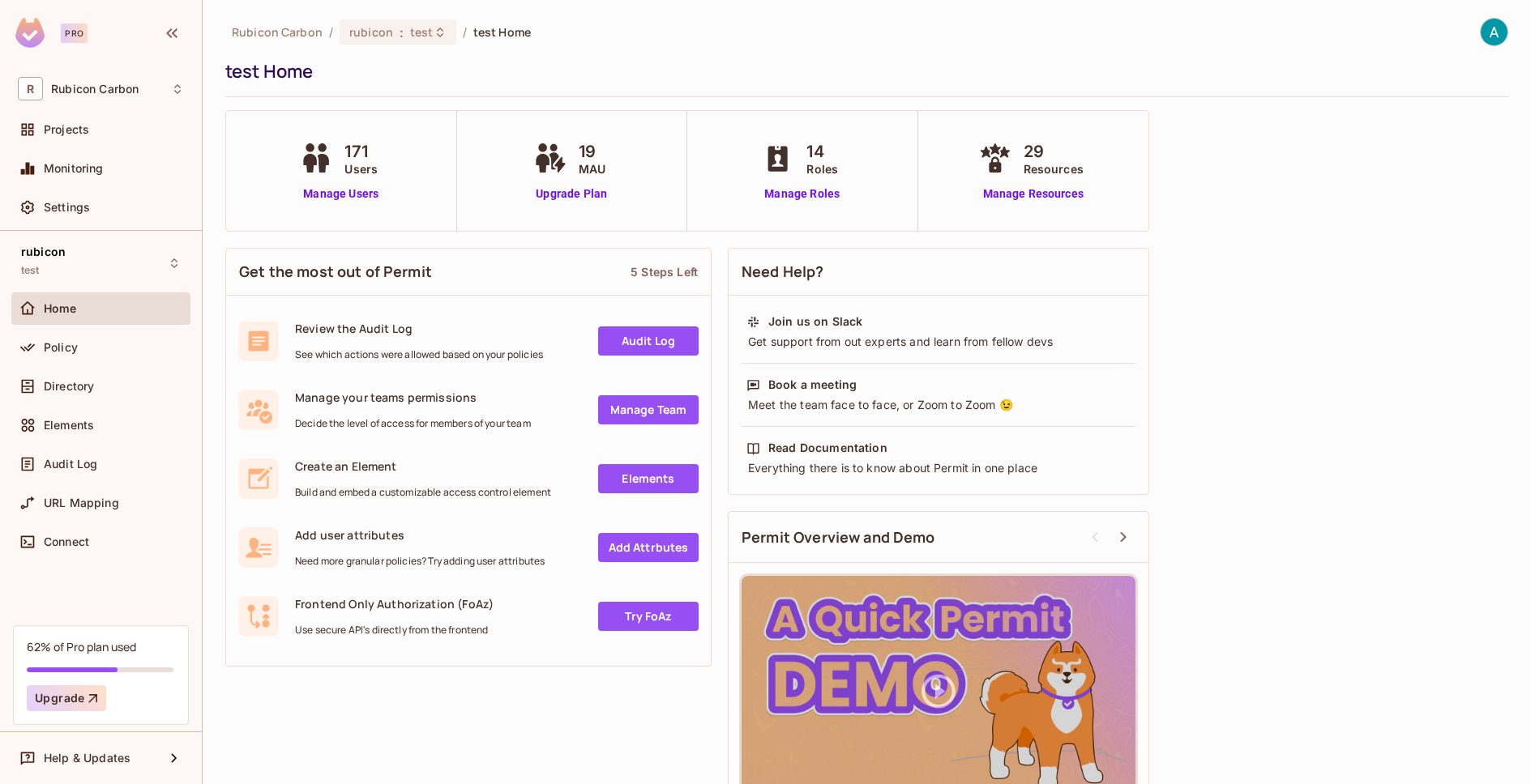
click at [328, 151] on icon at bounding box center [316, 158] width 40 height 30
click at [344, 198] on link "Manage Users" at bounding box center [340, 194] width 90 height 17
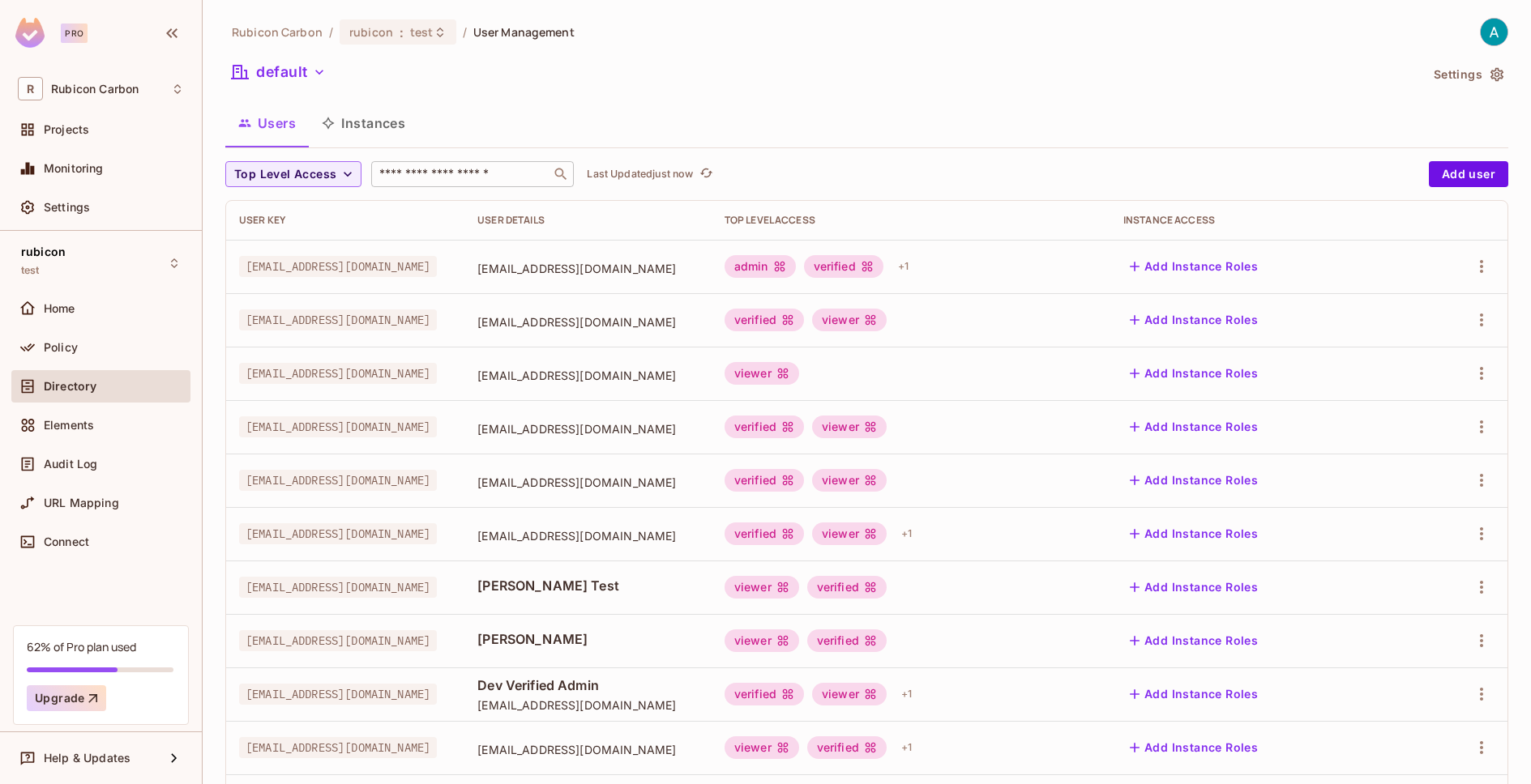
click at [403, 184] on div "​" at bounding box center [472, 174] width 203 height 26
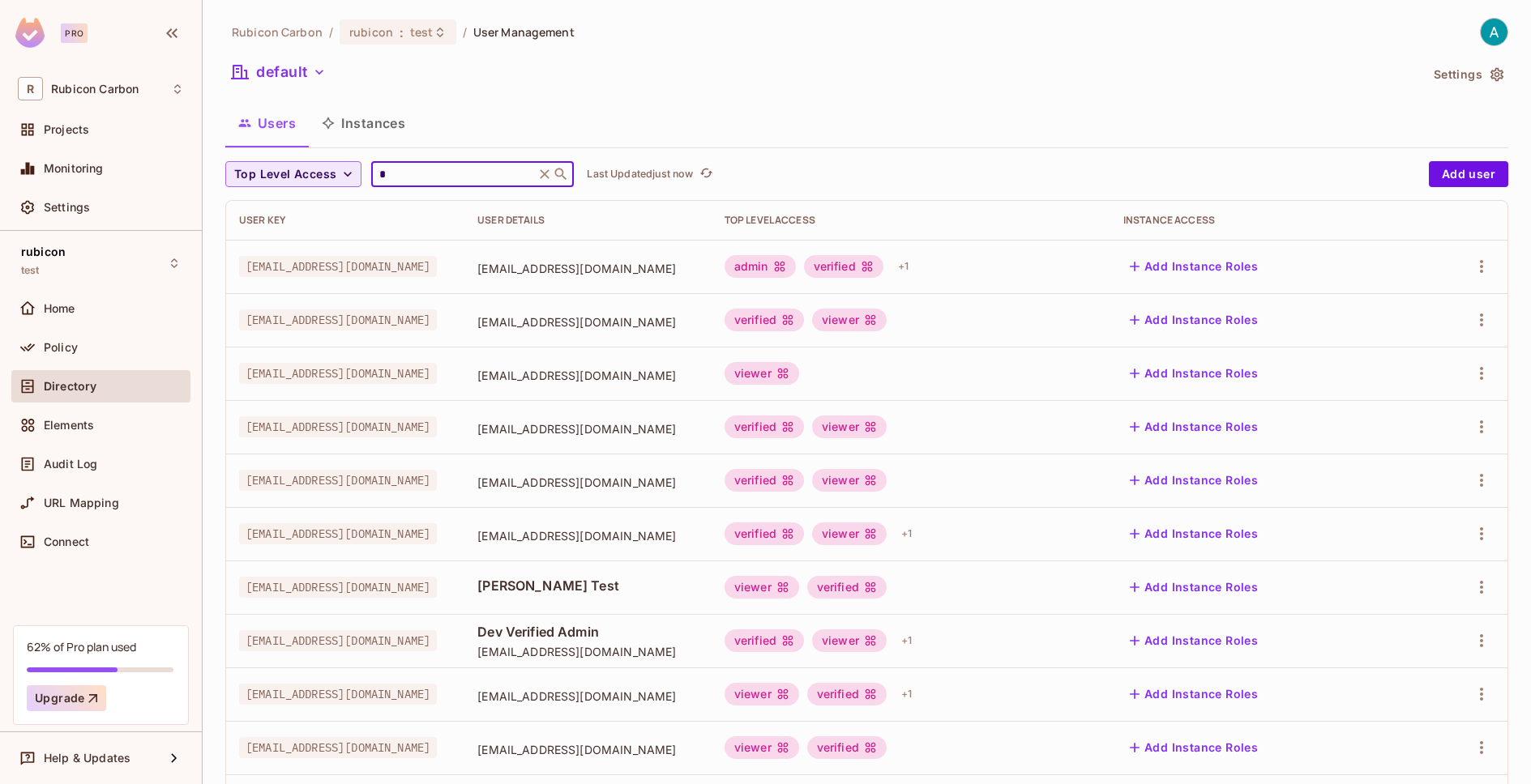
drag, startPoint x: 382, startPoint y: 169, endPoint x: 358, endPoint y: 169, distance: 24.0
click at [358, 169] on div "Top Level Access * ​ Last Updated just now" at bounding box center [823, 174] width 1195 height 26
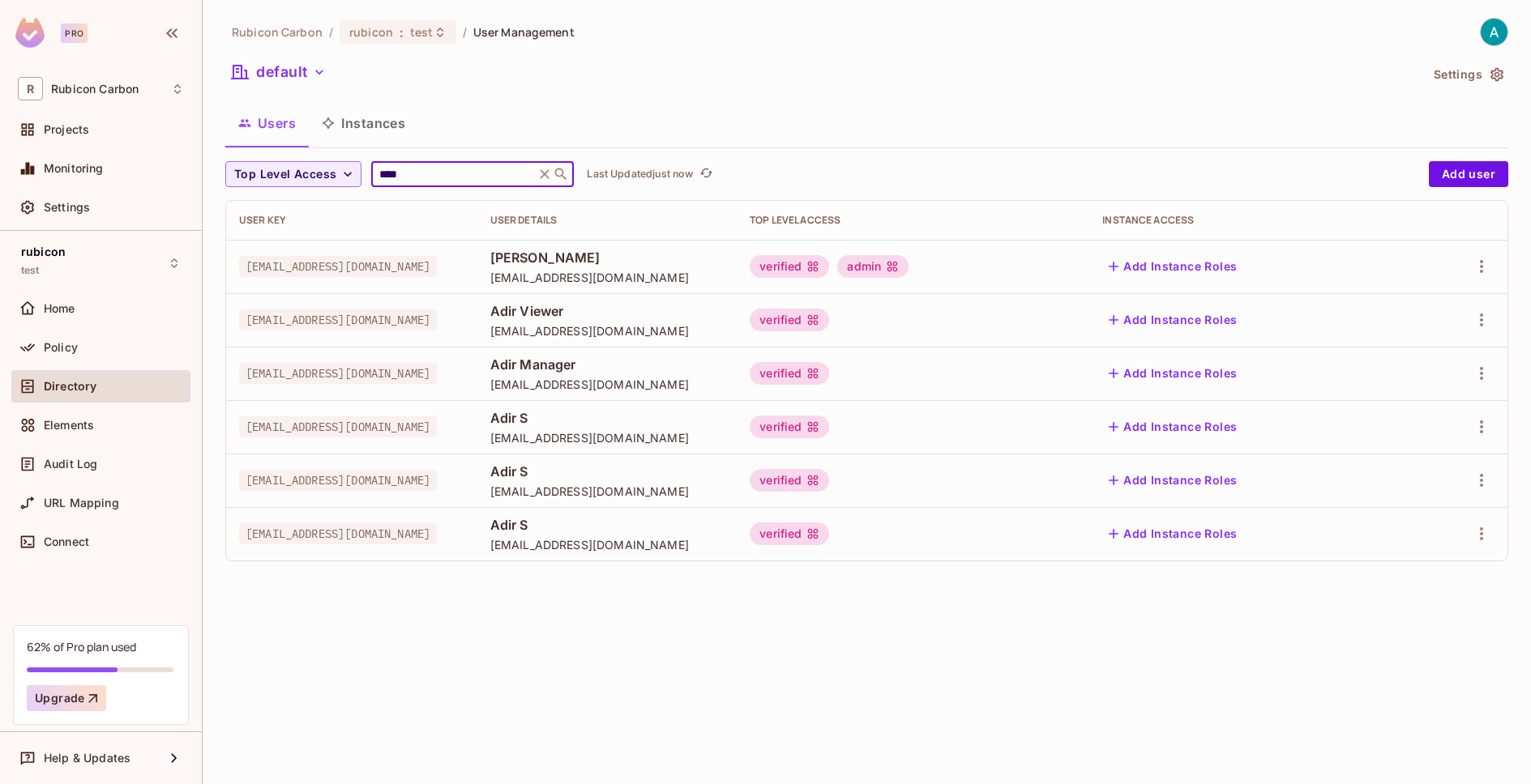
type input "****"
click at [385, 271] on span "[EMAIL_ADDRESS][DOMAIN_NAME]" at bounding box center [338, 267] width 198 height 21
click at [1243, 271] on button "Add Instance Roles" at bounding box center [1172, 266] width 141 height 26
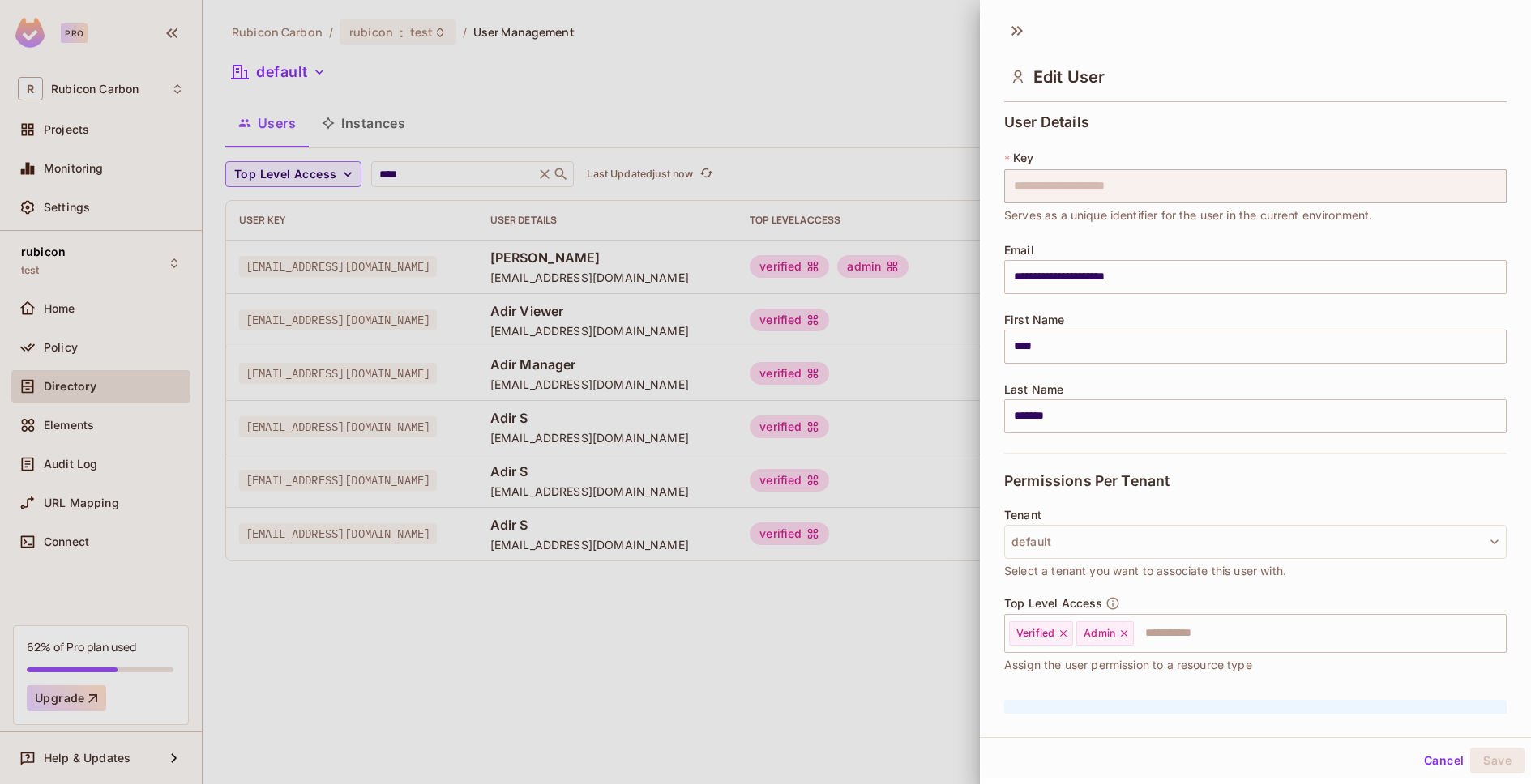
click at [837, 43] on div at bounding box center [765, 392] width 1531 height 784
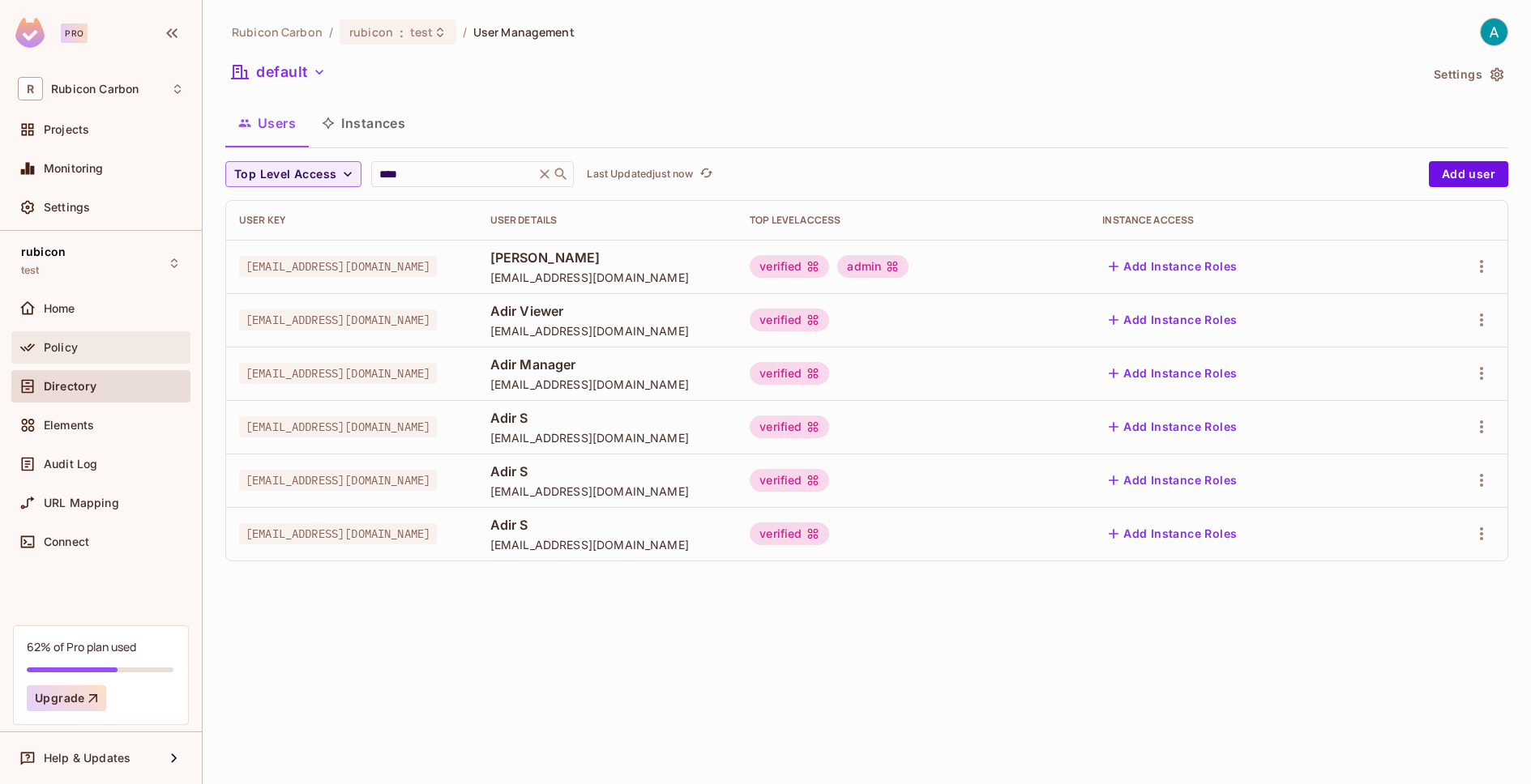
click at [66, 342] on span "Policy" at bounding box center [61, 348] width 34 height 13
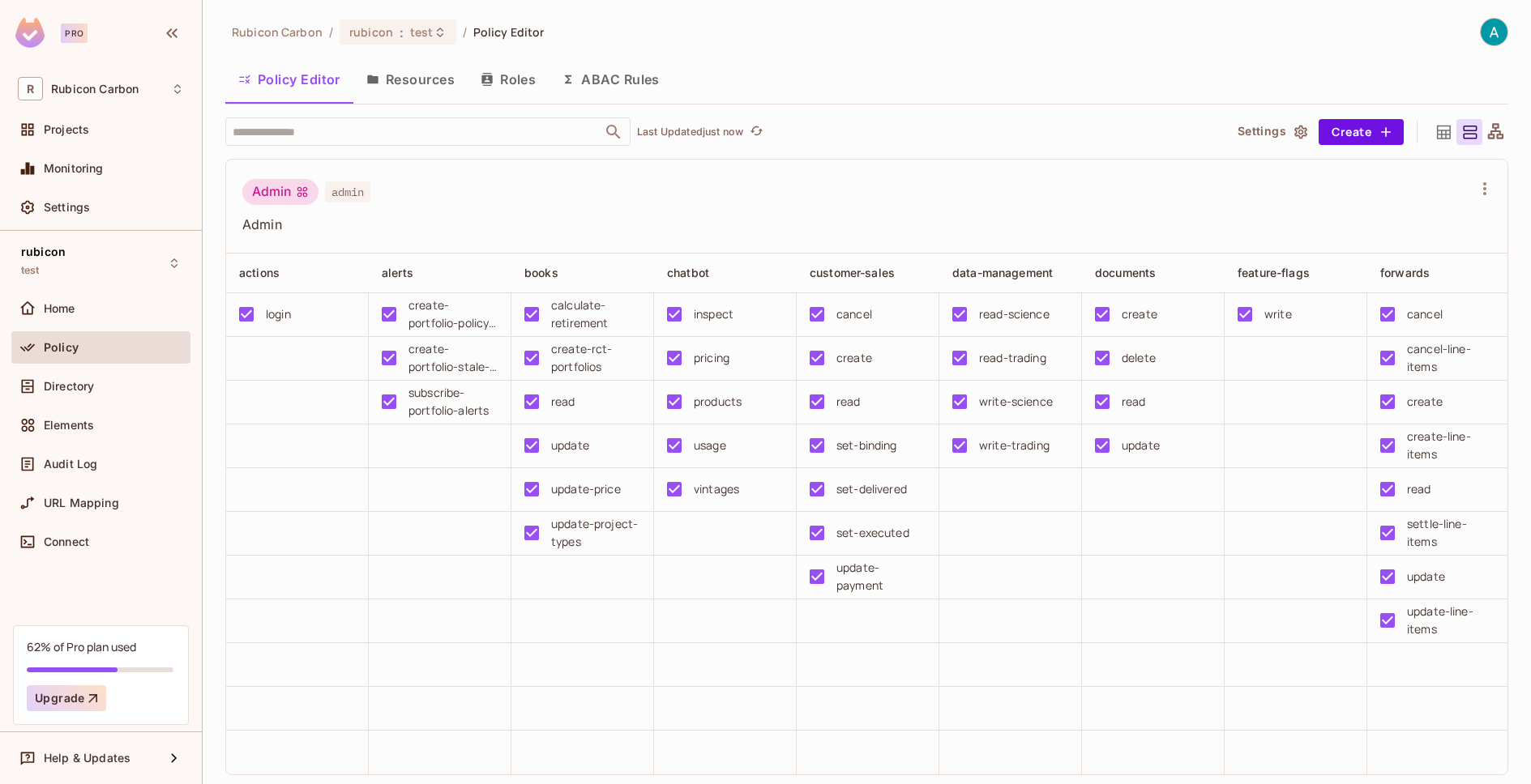
drag, startPoint x: 1105, startPoint y: 662, endPoint x: 1128, endPoint y: 666, distance: 23.3
click at [1105, 662] on td at bounding box center [1152, 665] width 142 height 44
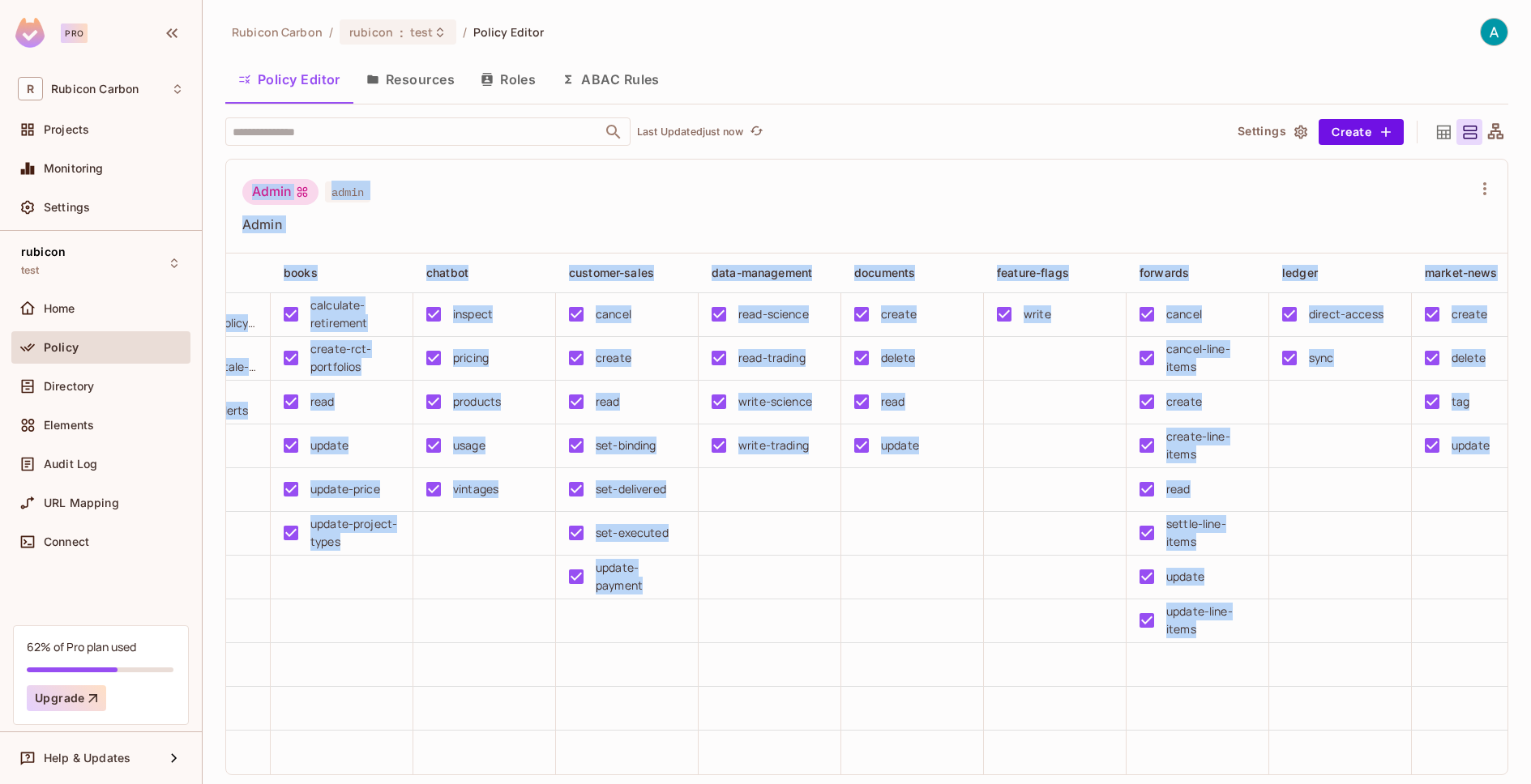
drag, startPoint x: 1165, startPoint y: 669, endPoint x: 1477, endPoint y: 663, distance: 312.1
click at [1480, 654] on div "Admin admin Admin actions alerts books chatbot customer-sales data-management d…" at bounding box center [875, 471] width 1299 height 626
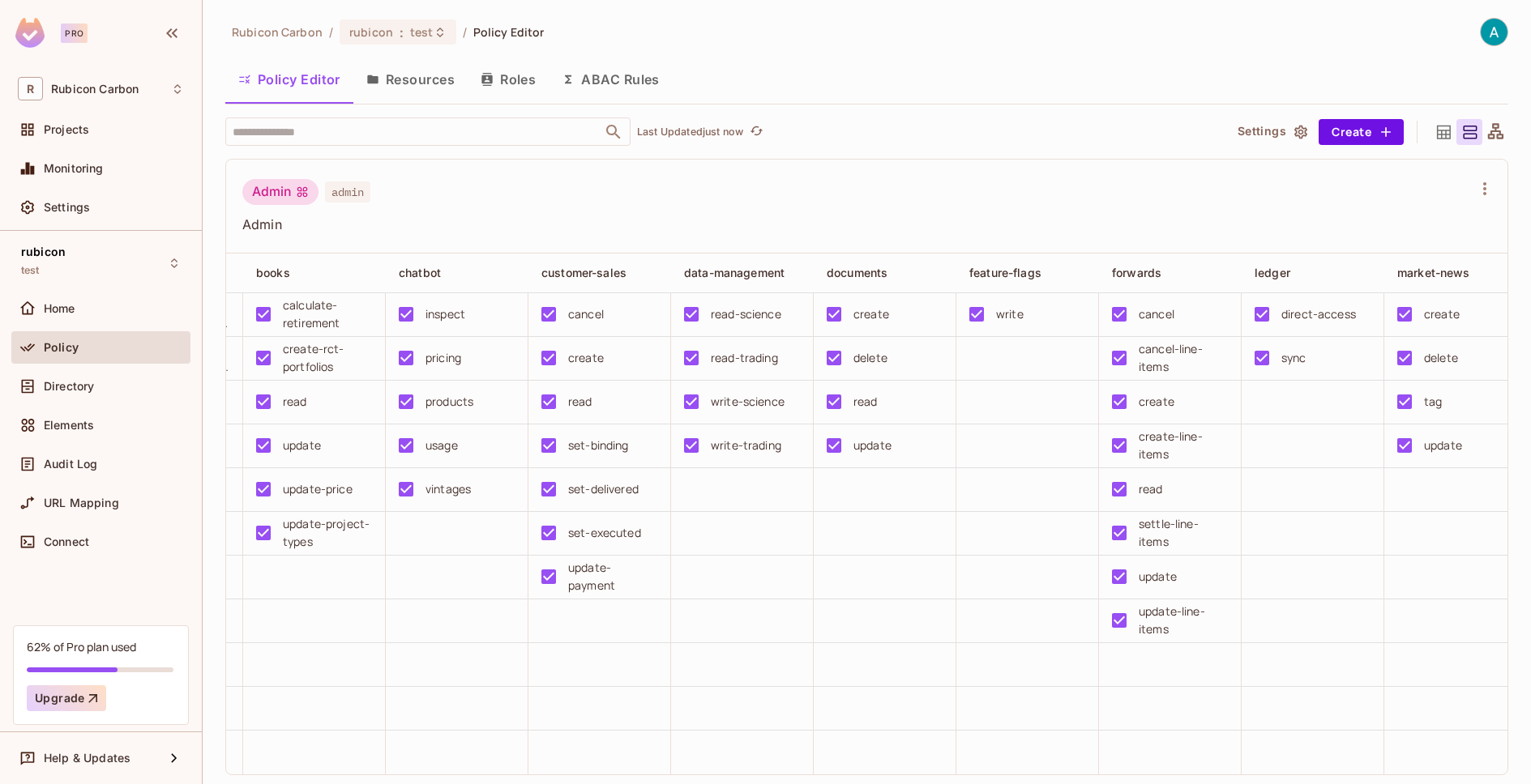
click at [1443, 687] on td at bounding box center [1454, 709] width 142 height 44
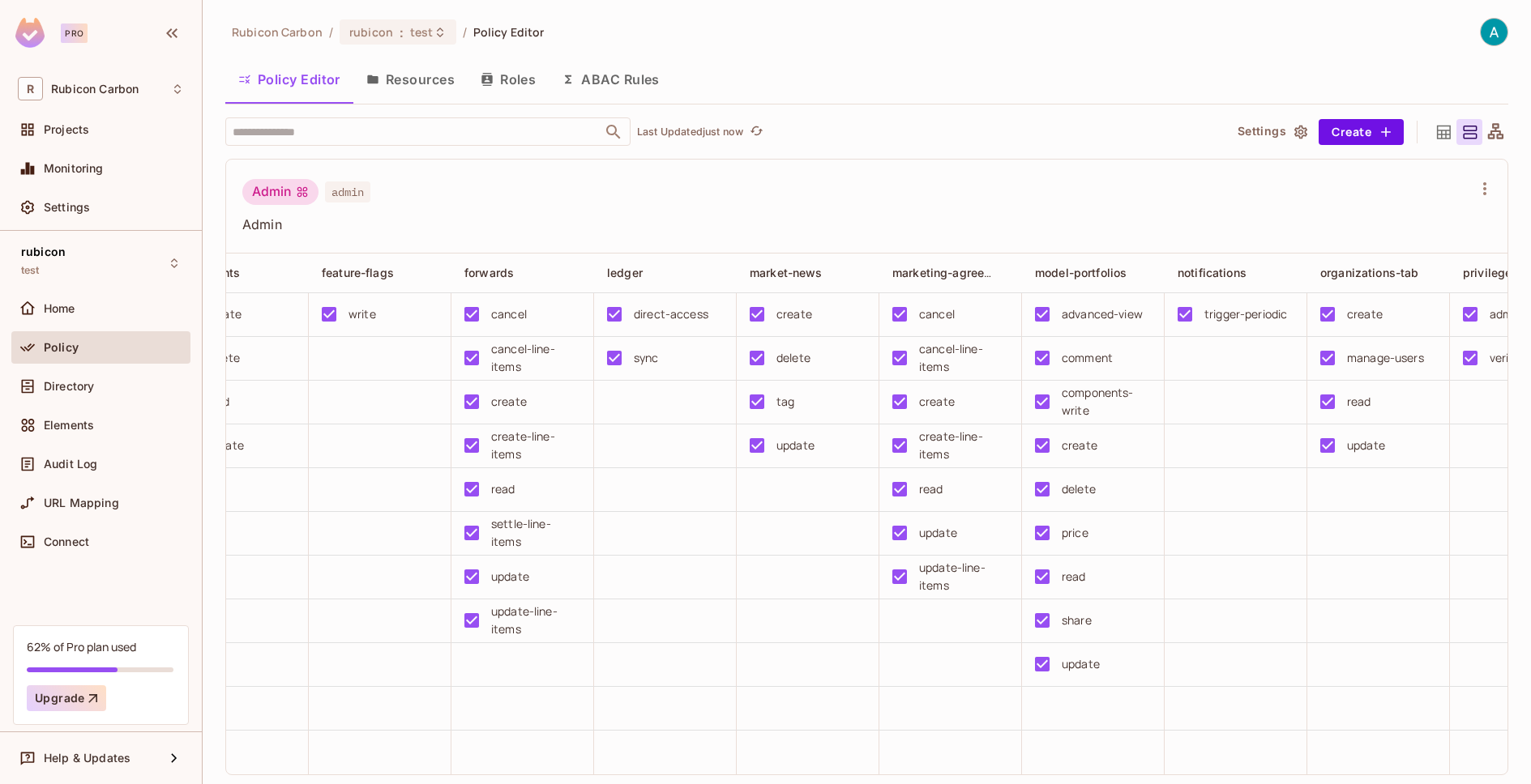
scroll to position [0, 916]
click at [1465, 759] on button "Save Changes" at bounding box center [1468, 758] width 99 height 26
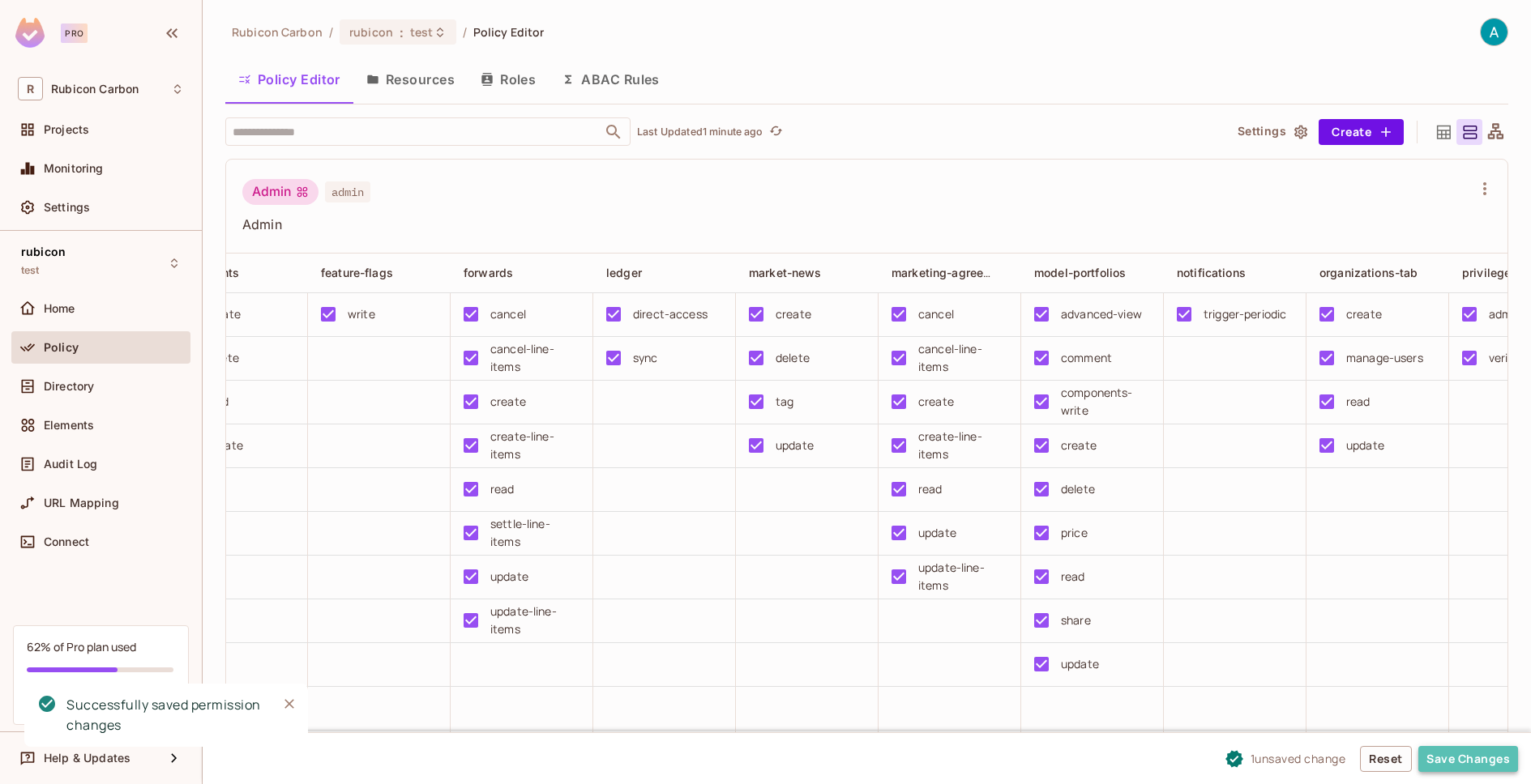
click at [1448, 757] on button "Save Changes" at bounding box center [1468, 758] width 99 height 26
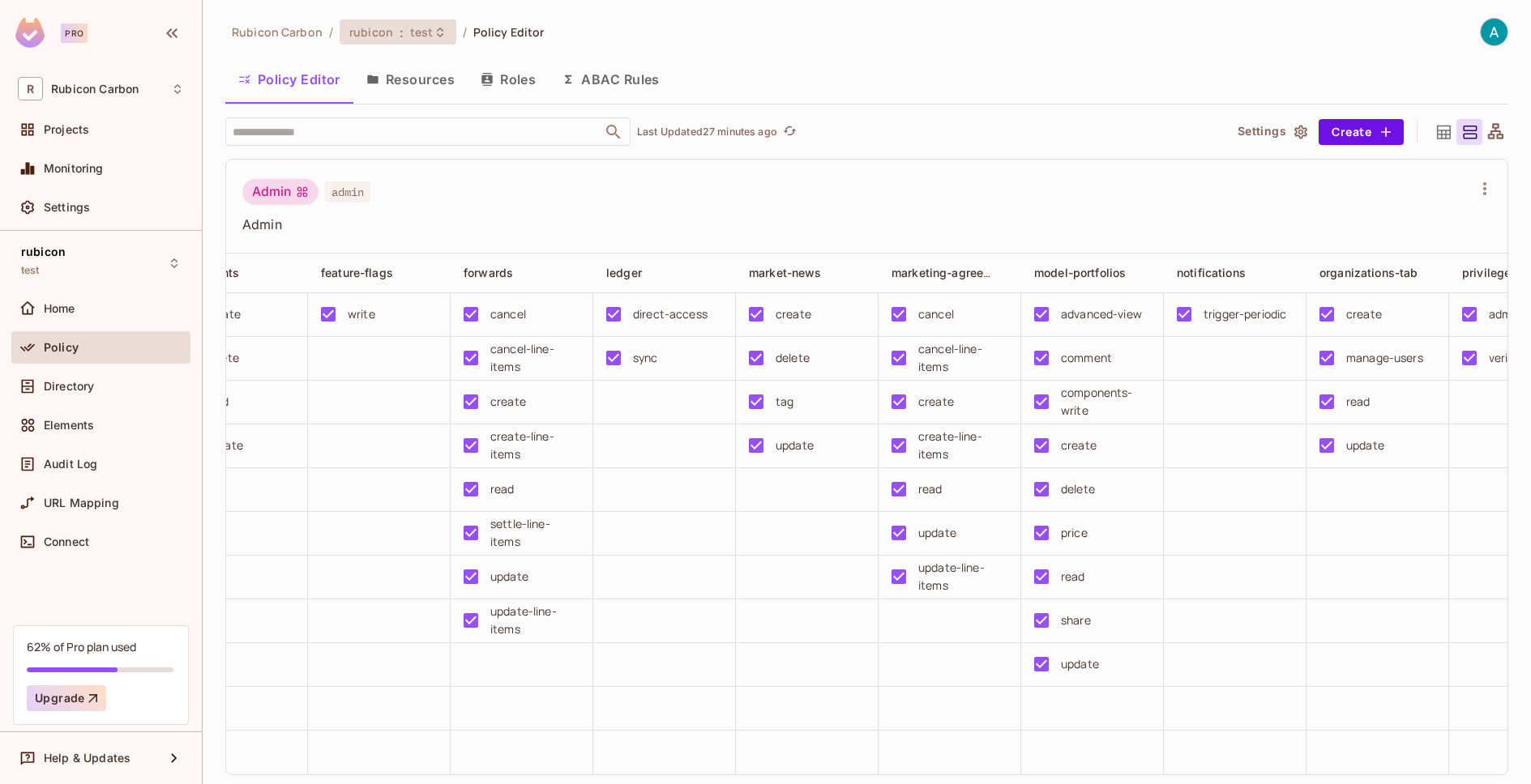
click at [435, 37] on icon at bounding box center [440, 33] width 13 height 13
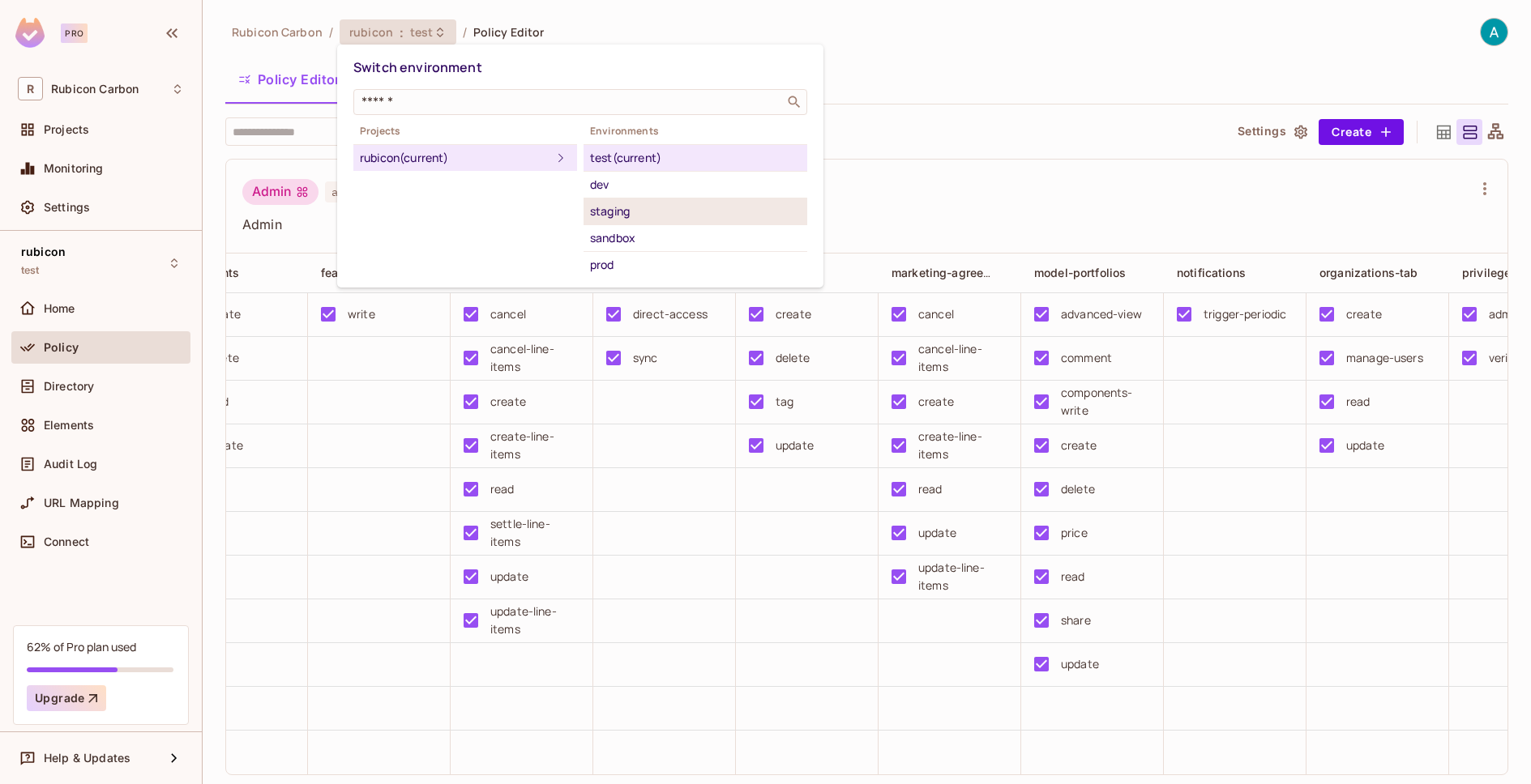
click at [598, 209] on div "staging" at bounding box center [695, 211] width 210 height 19
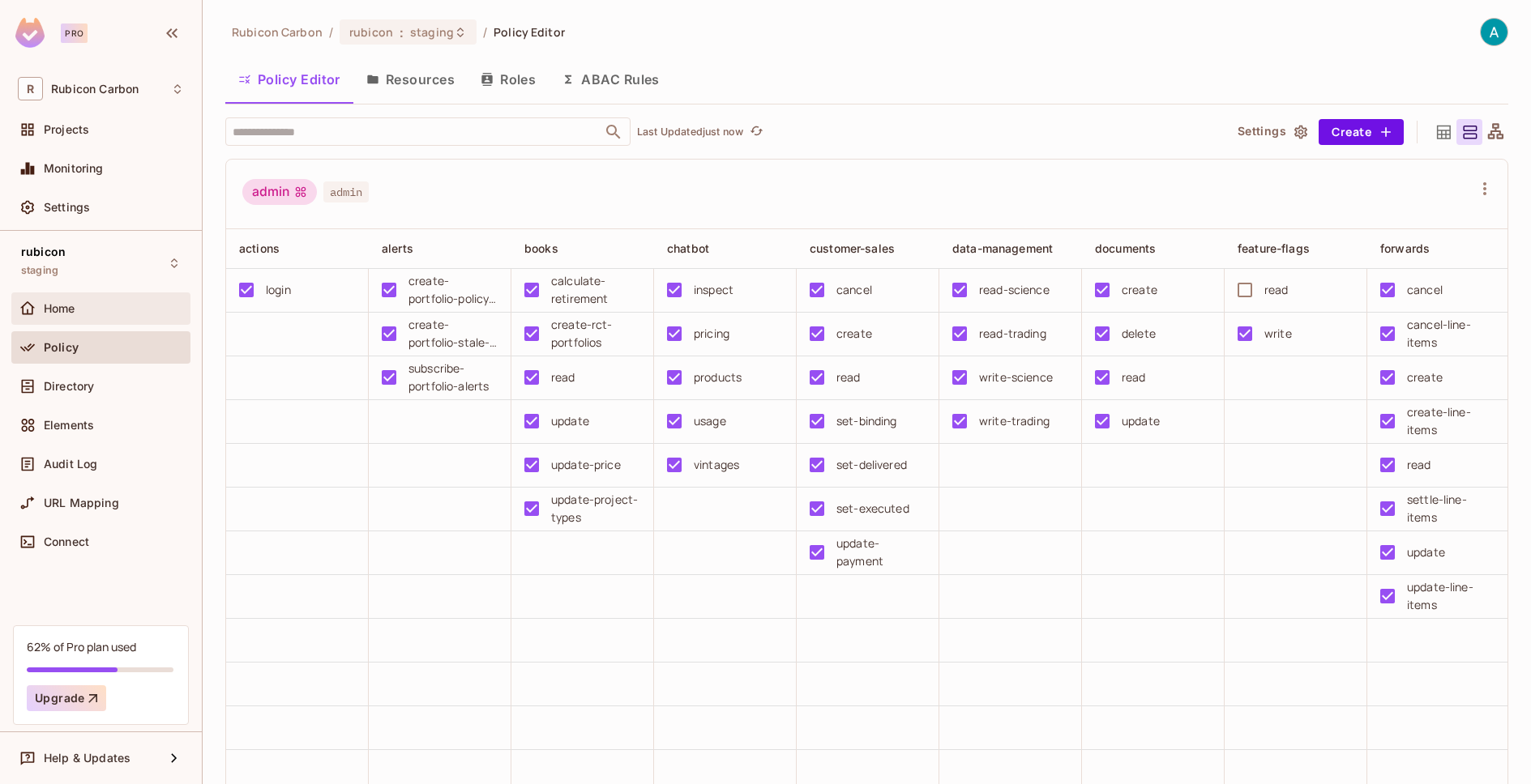
click at [79, 313] on div "Home" at bounding box center [114, 309] width 141 height 13
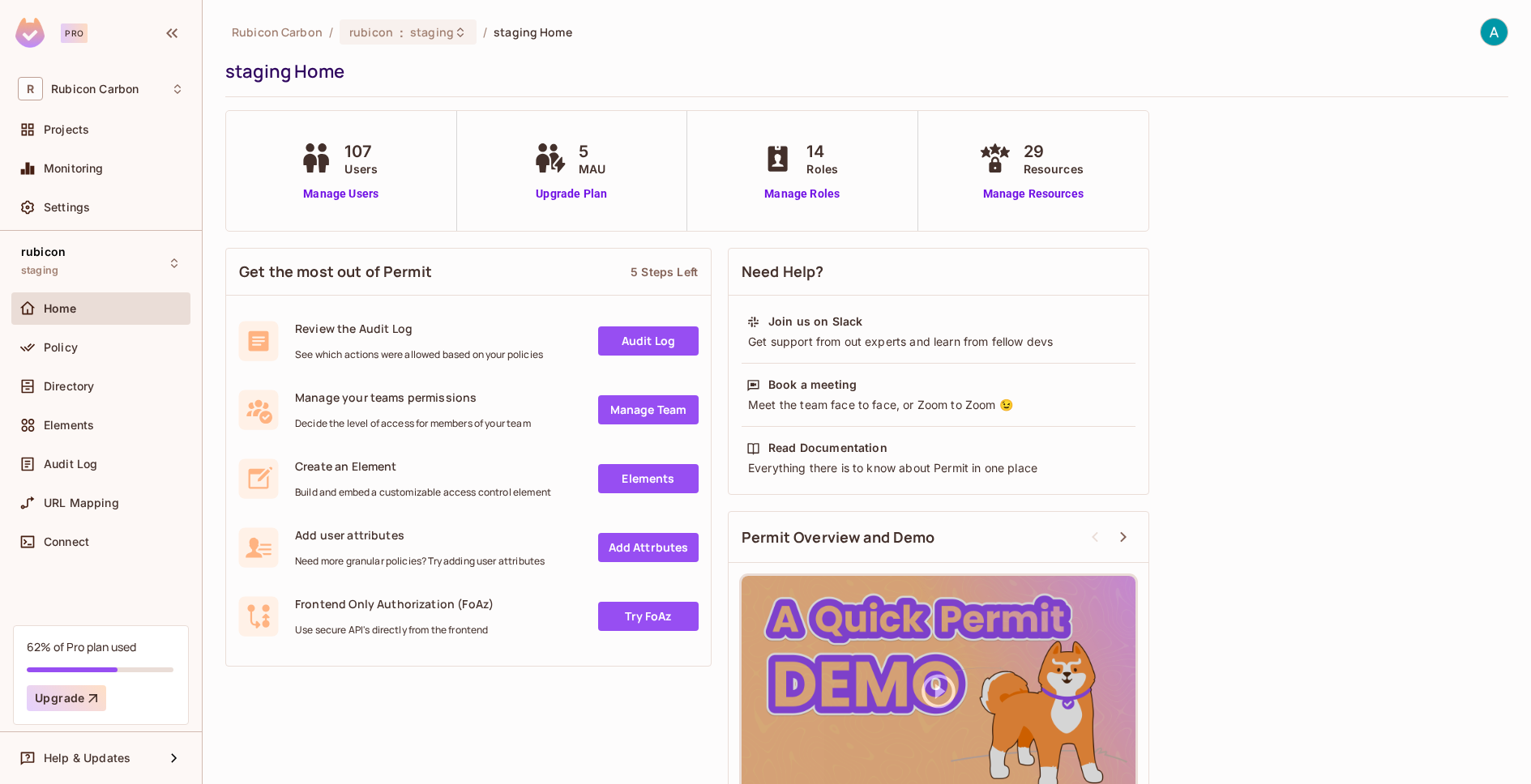
click at [341, 155] on div "107 Users" at bounding box center [340, 159] width 90 height 38
click at [338, 190] on link "Manage Users" at bounding box center [340, 194] width 90 height 17
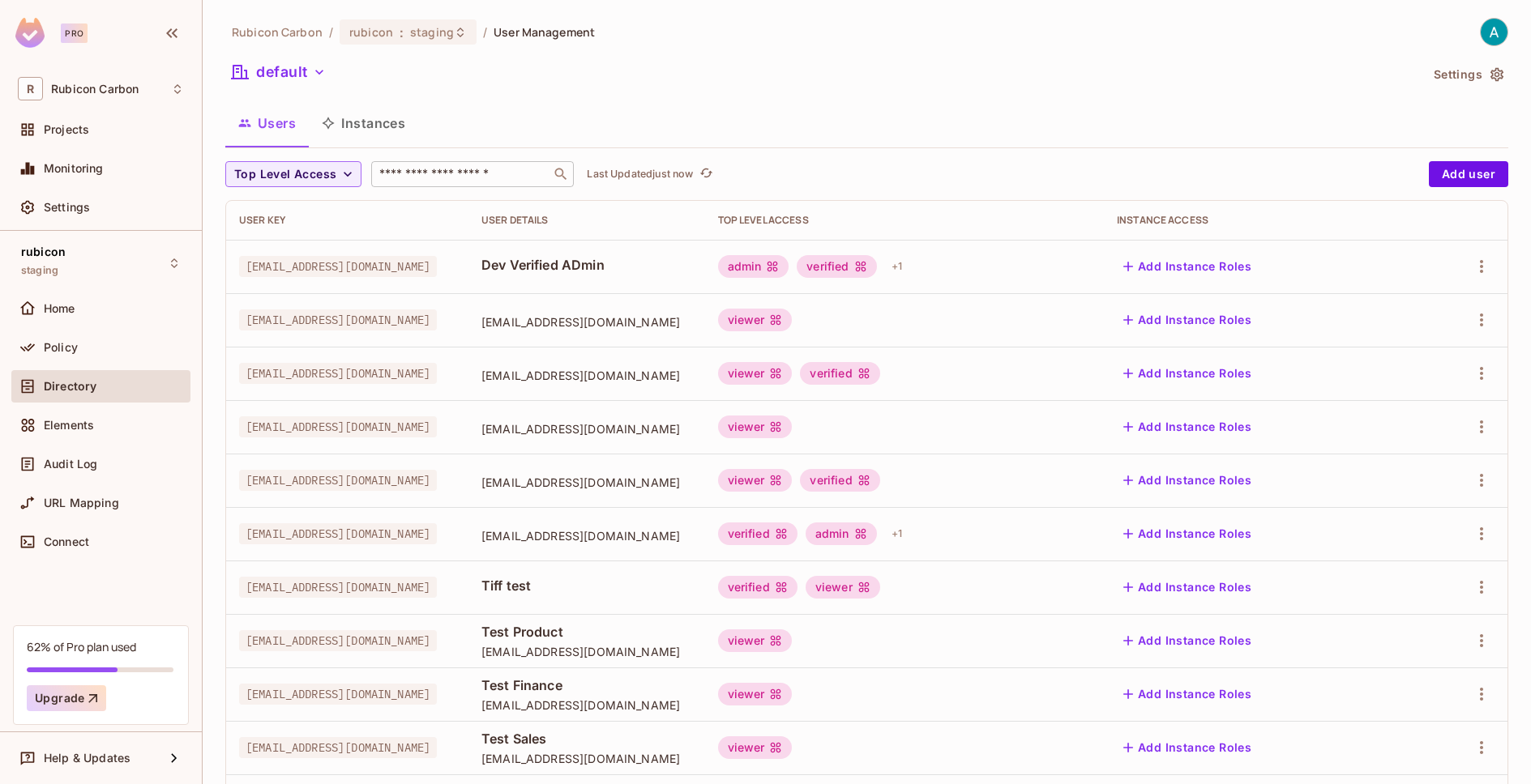
click at [424, 184] on div "​" at bounding box center [472, 174] width 203 height 26
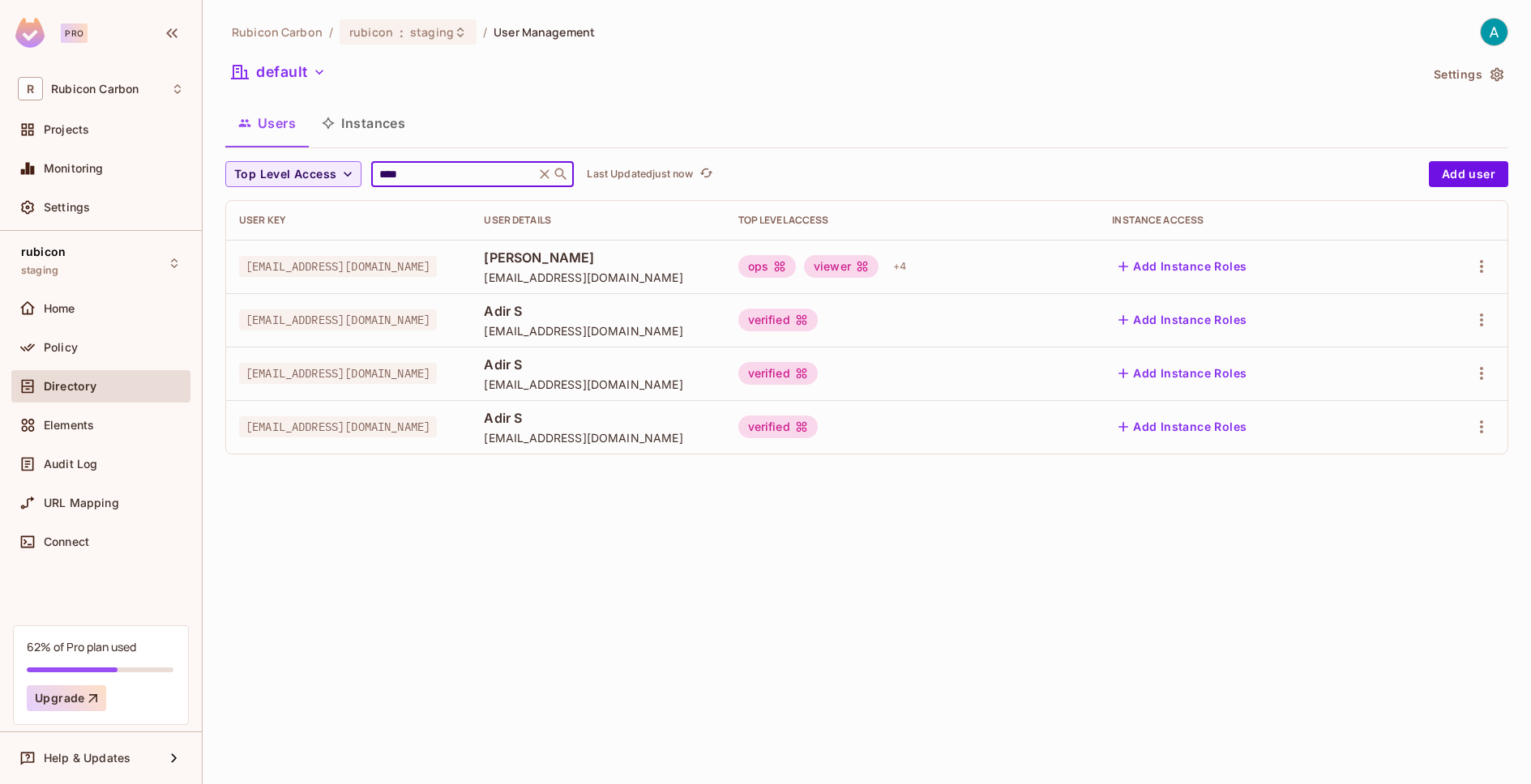
type input "****"
click at [283, 285] on td "[EMAIL_ADDRESS][DOMAIN_NAME]" at bounding box center [348, 267] width 245 height 54
click at [879, 266] on div "viewer" at bounding box center [842, 267] width 75 height 23
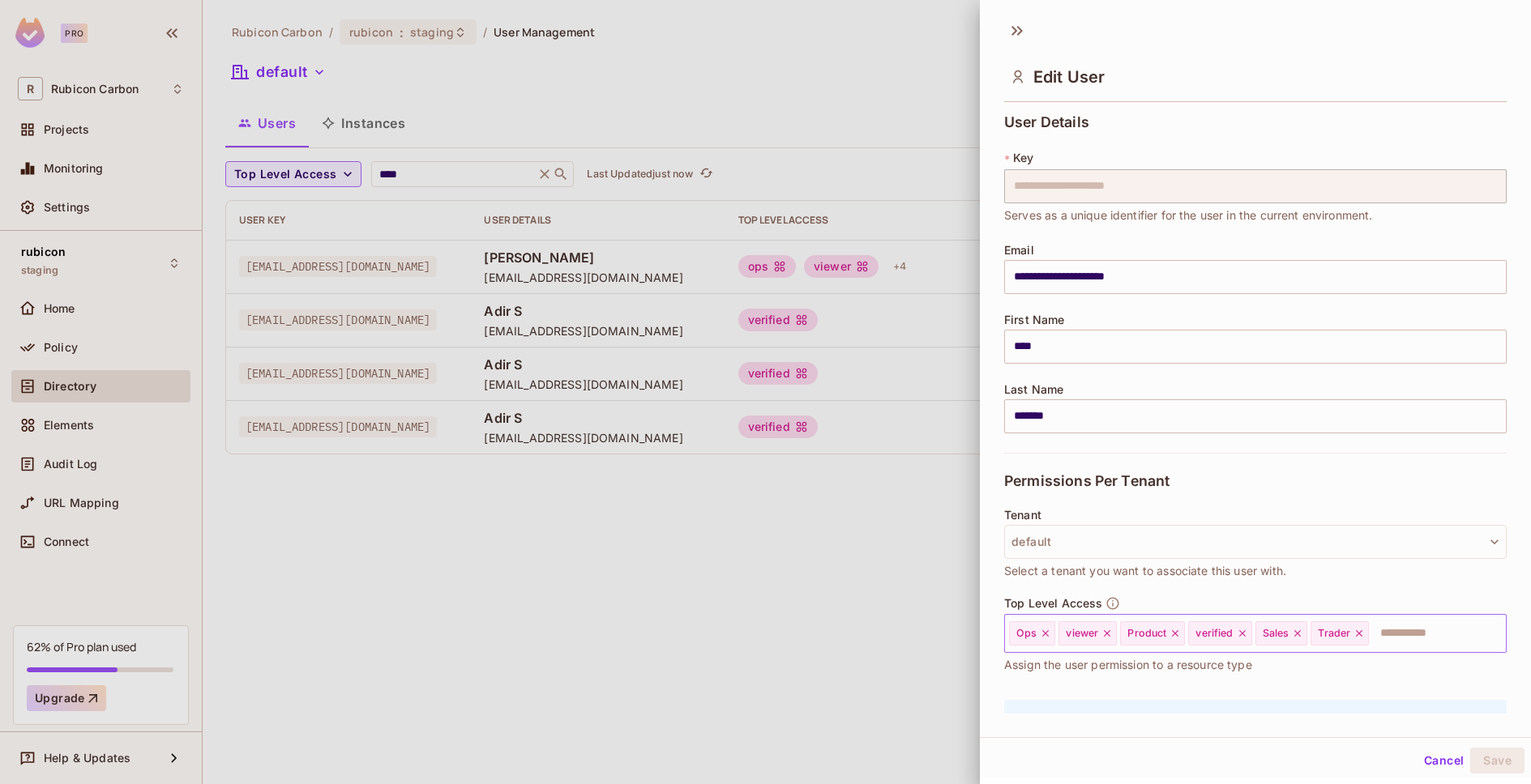
click at [1357, 636] on icon at bounding box center [1359, 634] width 11 height 11
click at [1297, 634] on icon at bounding box center [1297, 633] width 7 height 7
click at [1484, 755] on button "Save" at bounding box center [1497, 760] width 55 height 26
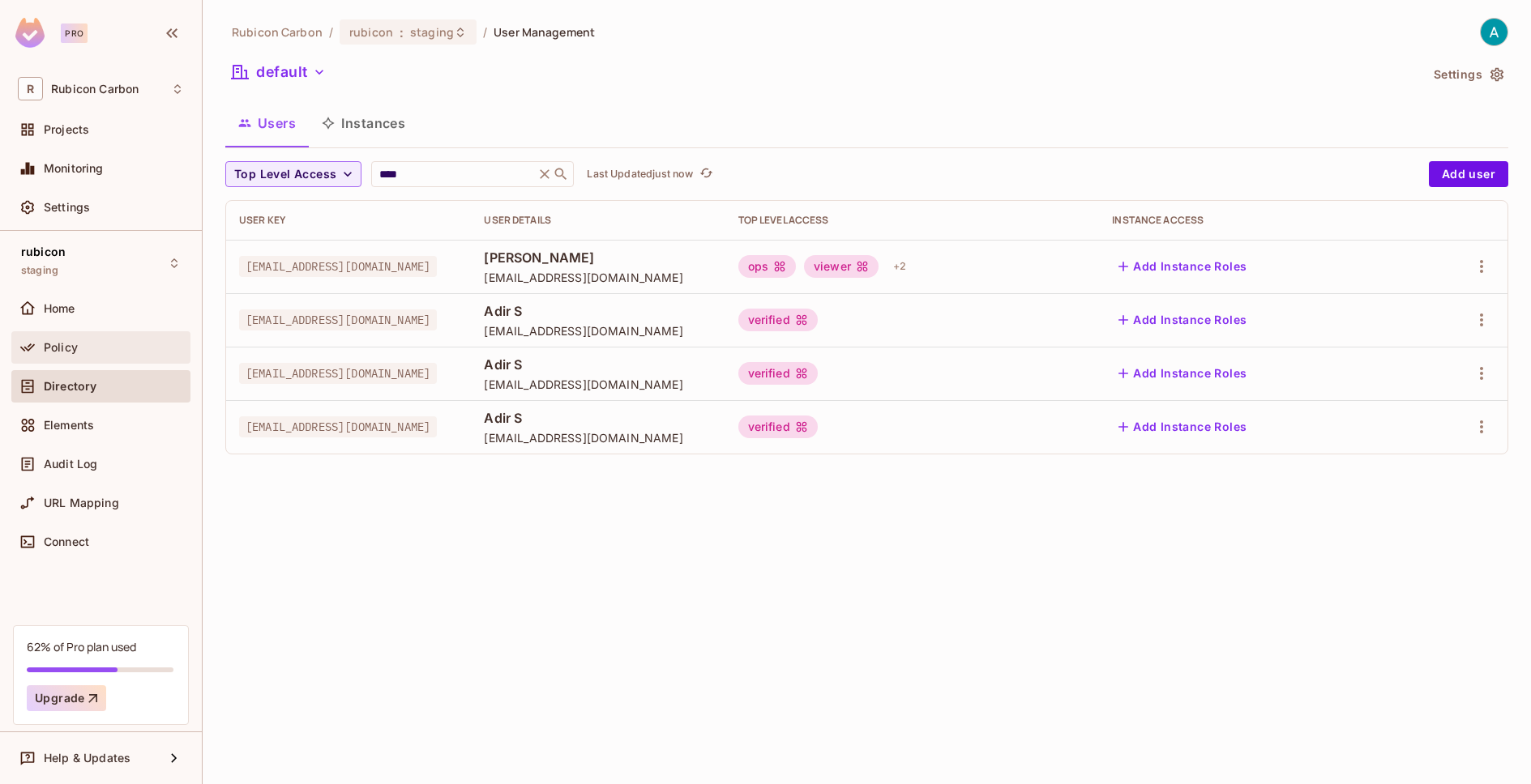
click at [88, 348] on div "Policy" at bounding box center [114, 348] width 141 height 13
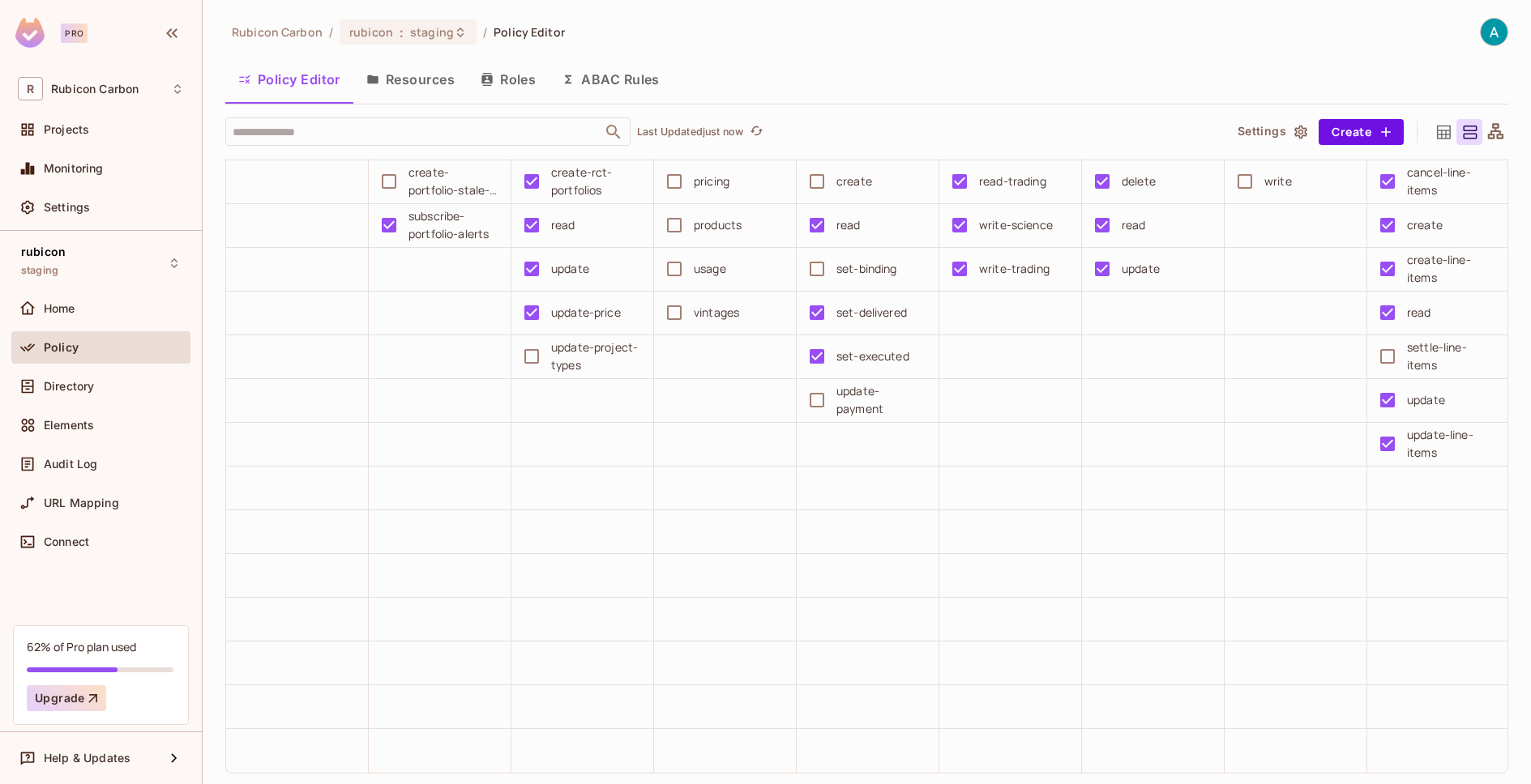
scroll to position [3221, 0]
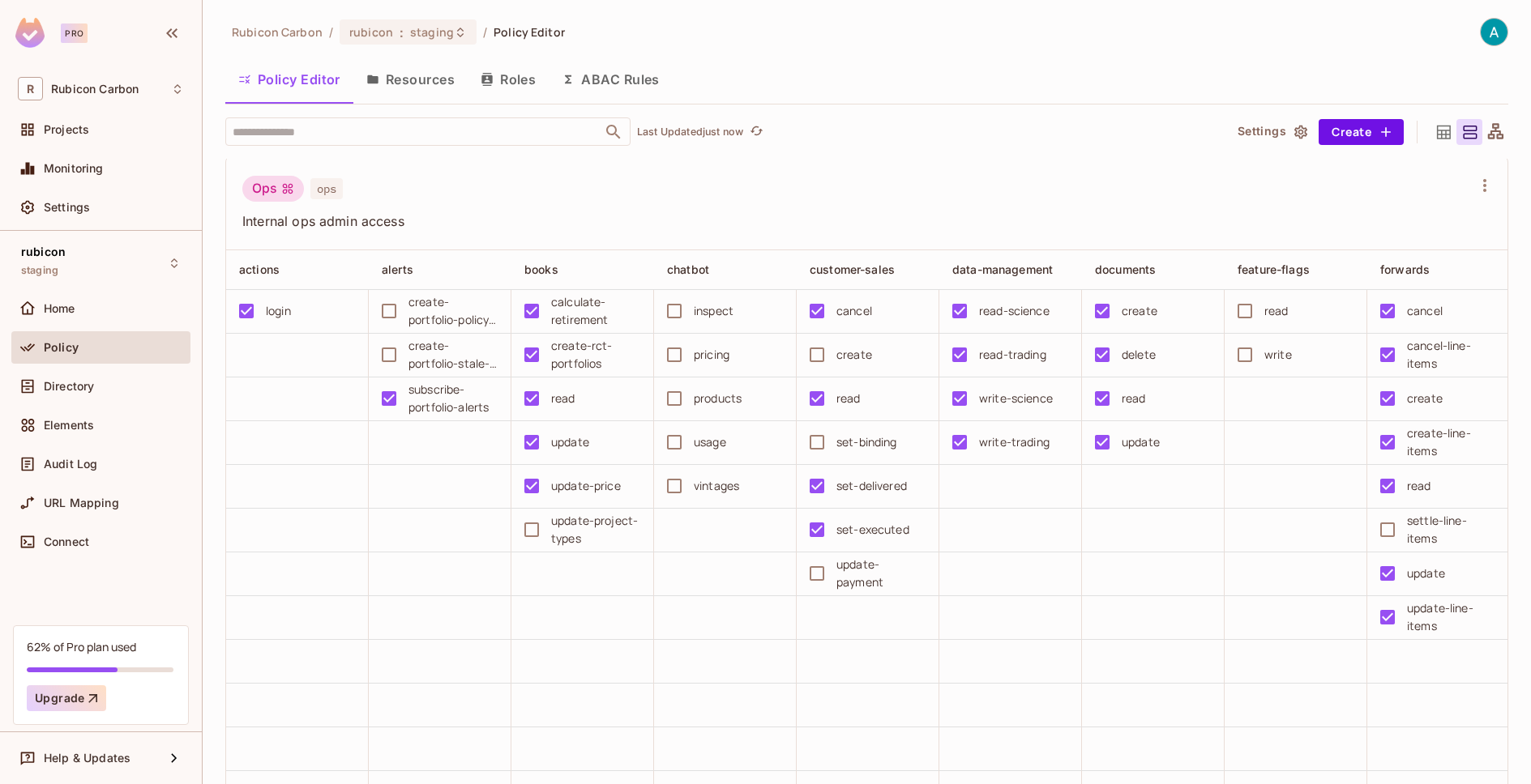
click at [1357, 728] on td at bounding box center [1295, 706] width 142 height 44
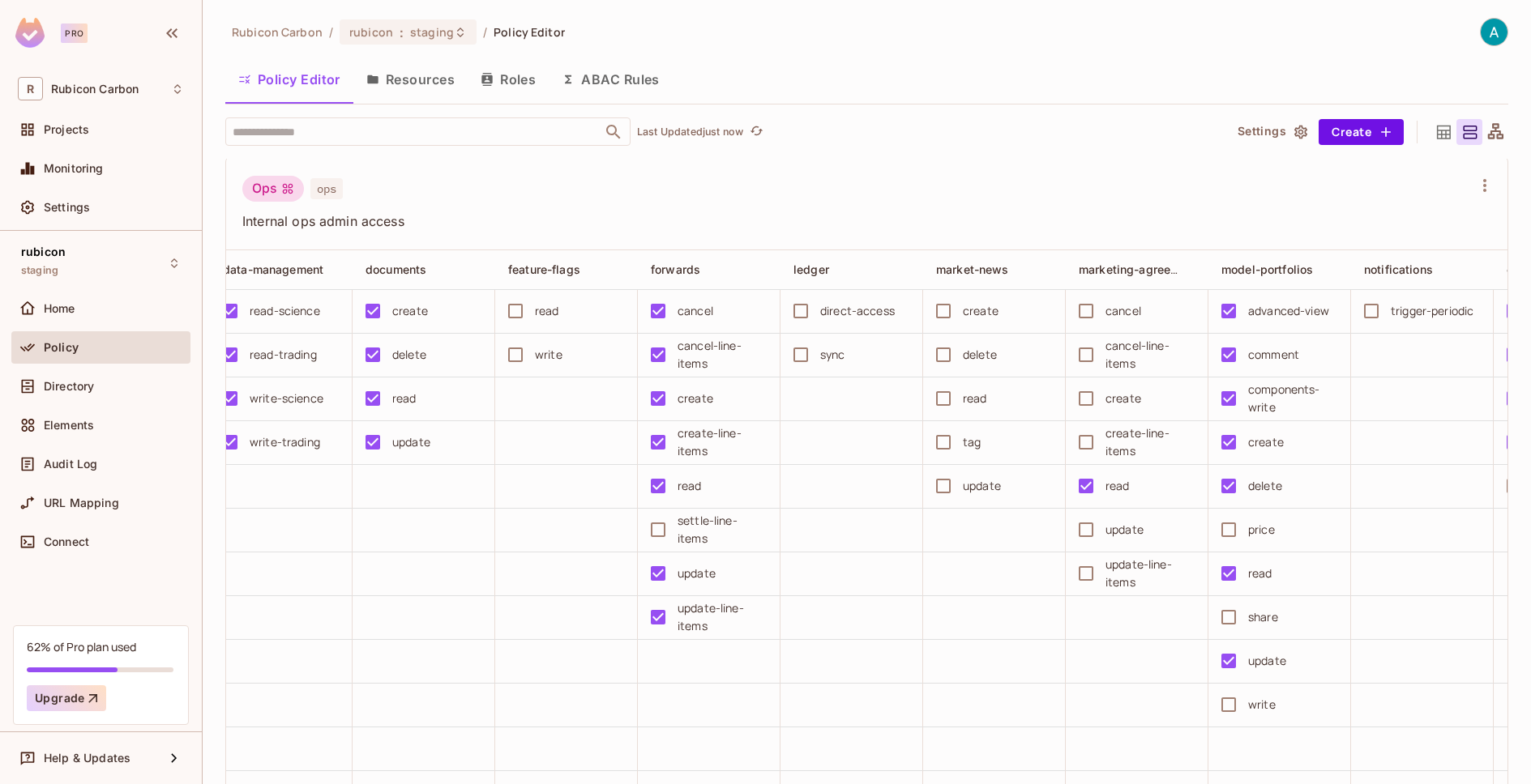
scroll to position [0, 778]
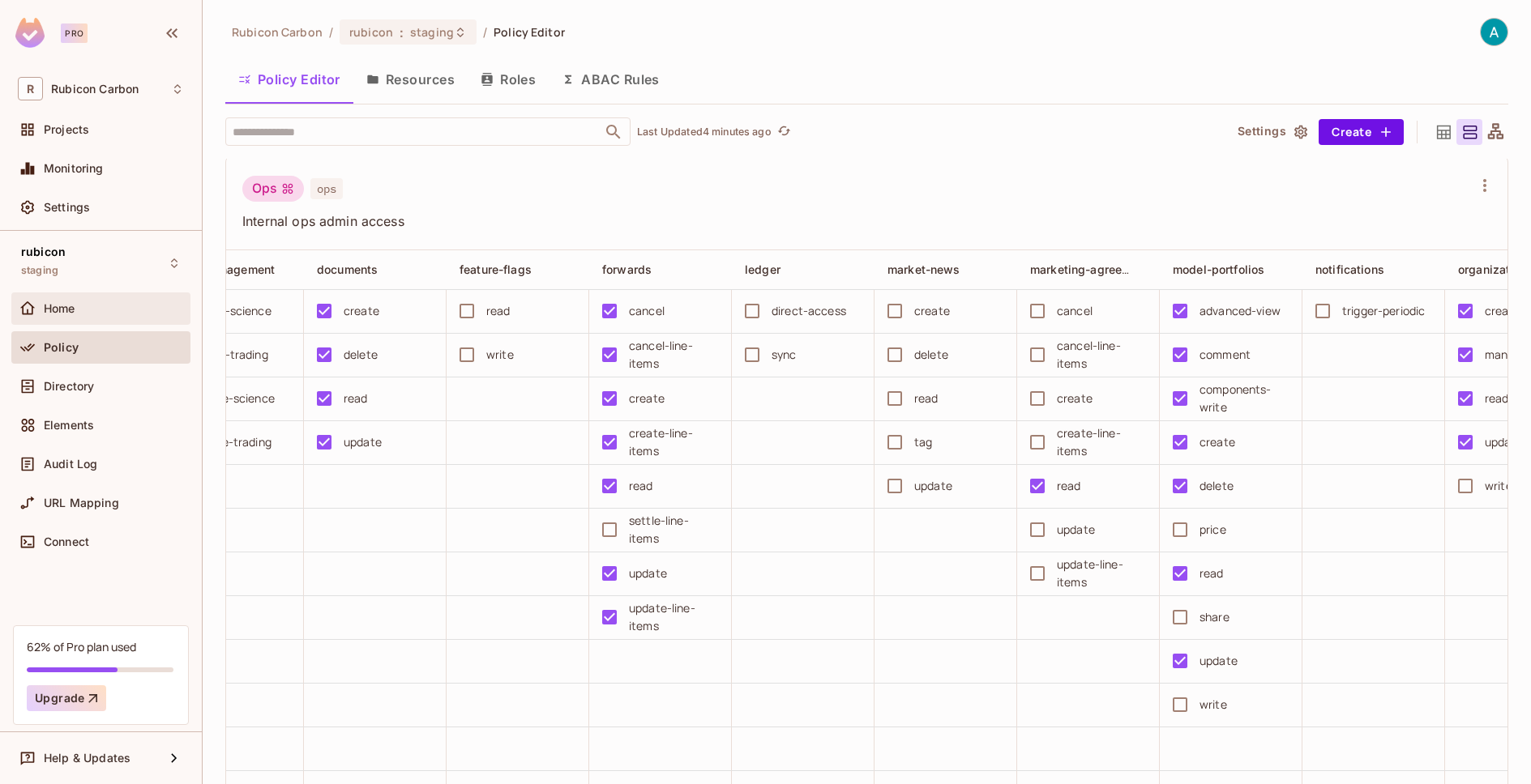
click at [59, 310] on span "Home" at bounding box center [59, 309] width 32 height 13
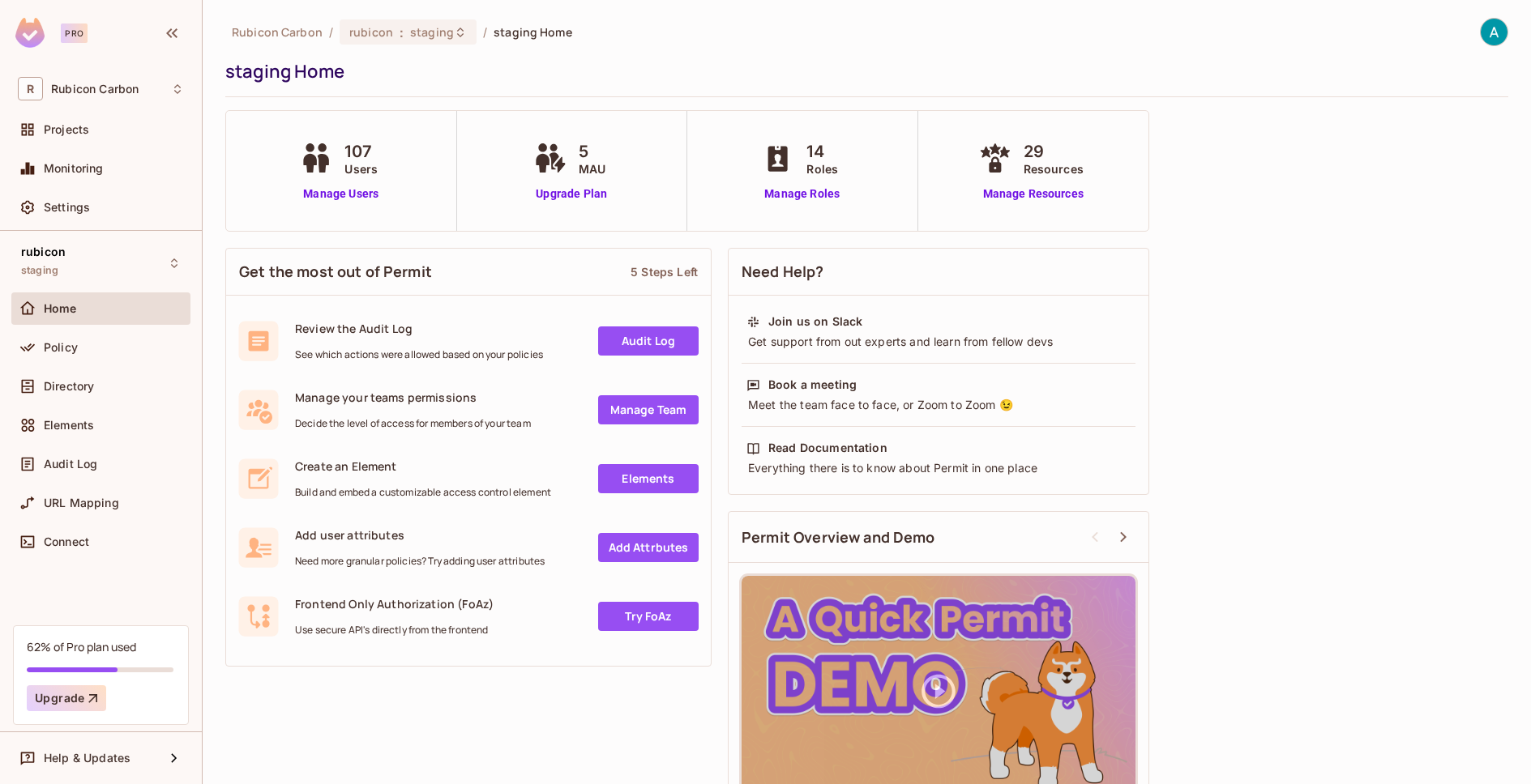
click at [339, 162] on div "107 Users" at bounding box center [340, 159] width 90 height 38
click at [342, 203] on div "107 Users Manage Users" at bounding box center [341, 170] width 231 height 120
click at [343, 199] on link "Manage Users" at bounding box center [340, 194] width 90 height 17
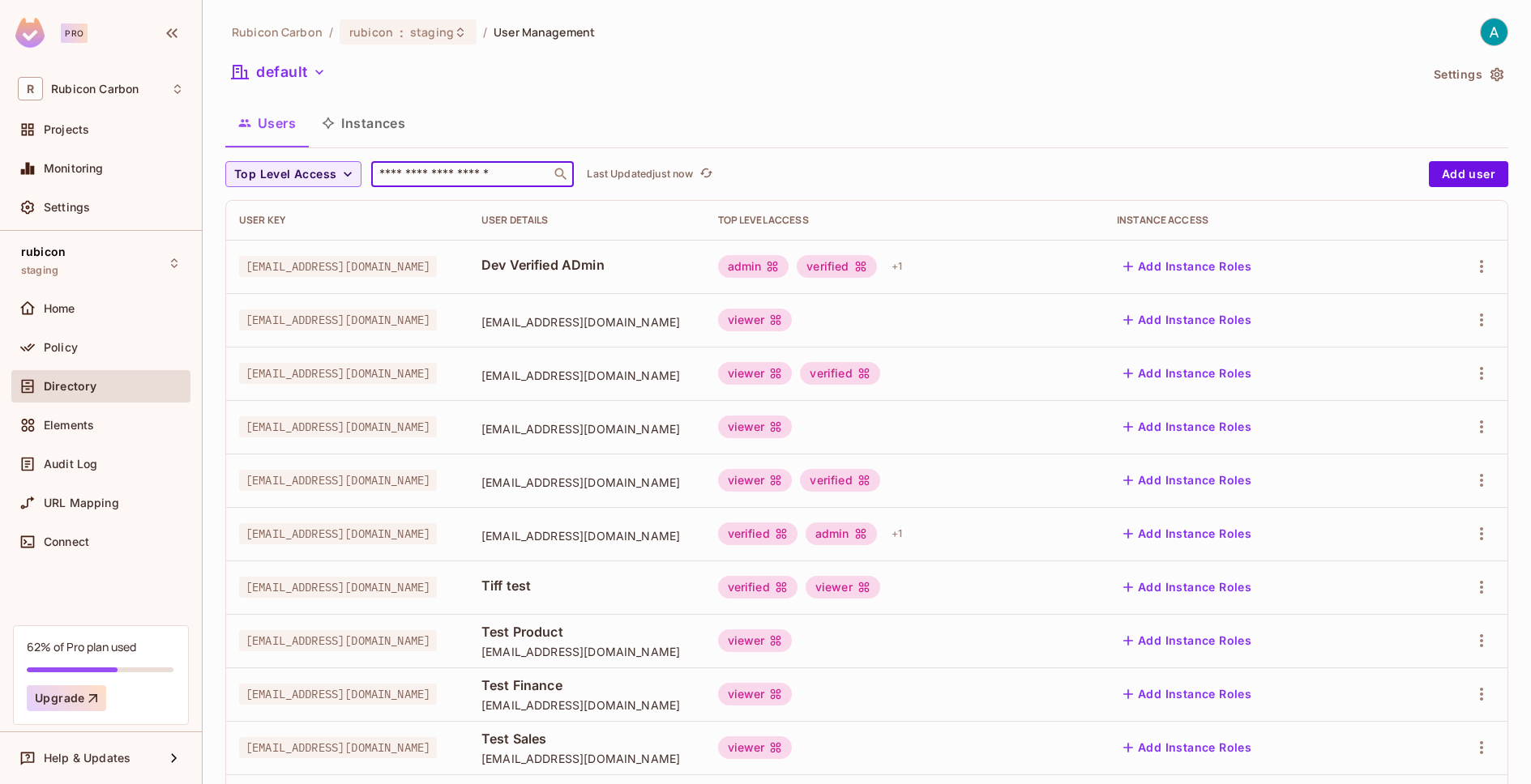
click at [405, 182] on input "text" at bounding box center [461, 174] width 170 height 16
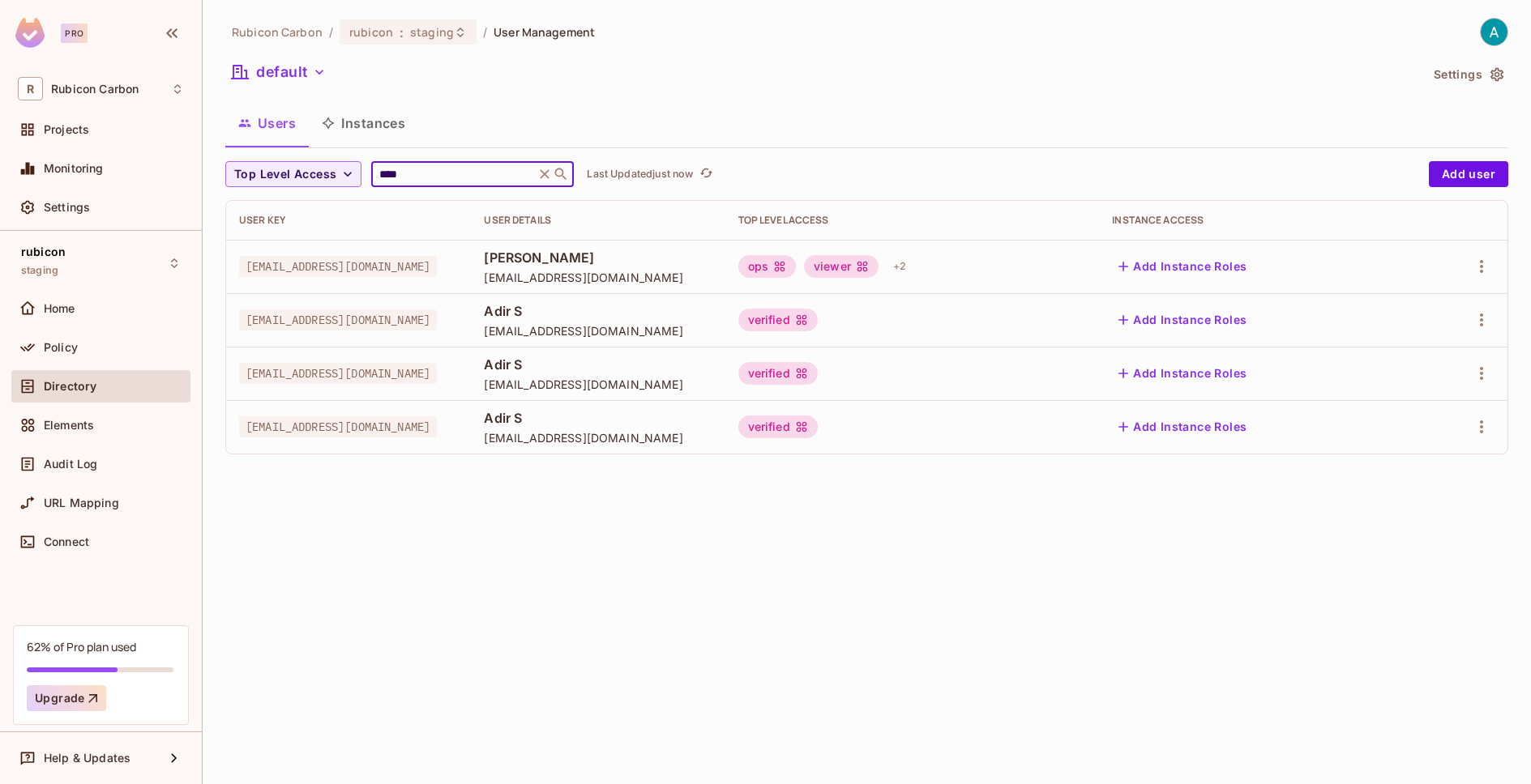
type input "****"
click at [1253, 275] on button "Add Instance Roles" at bounding box center [1182, 266] width 141 height 26
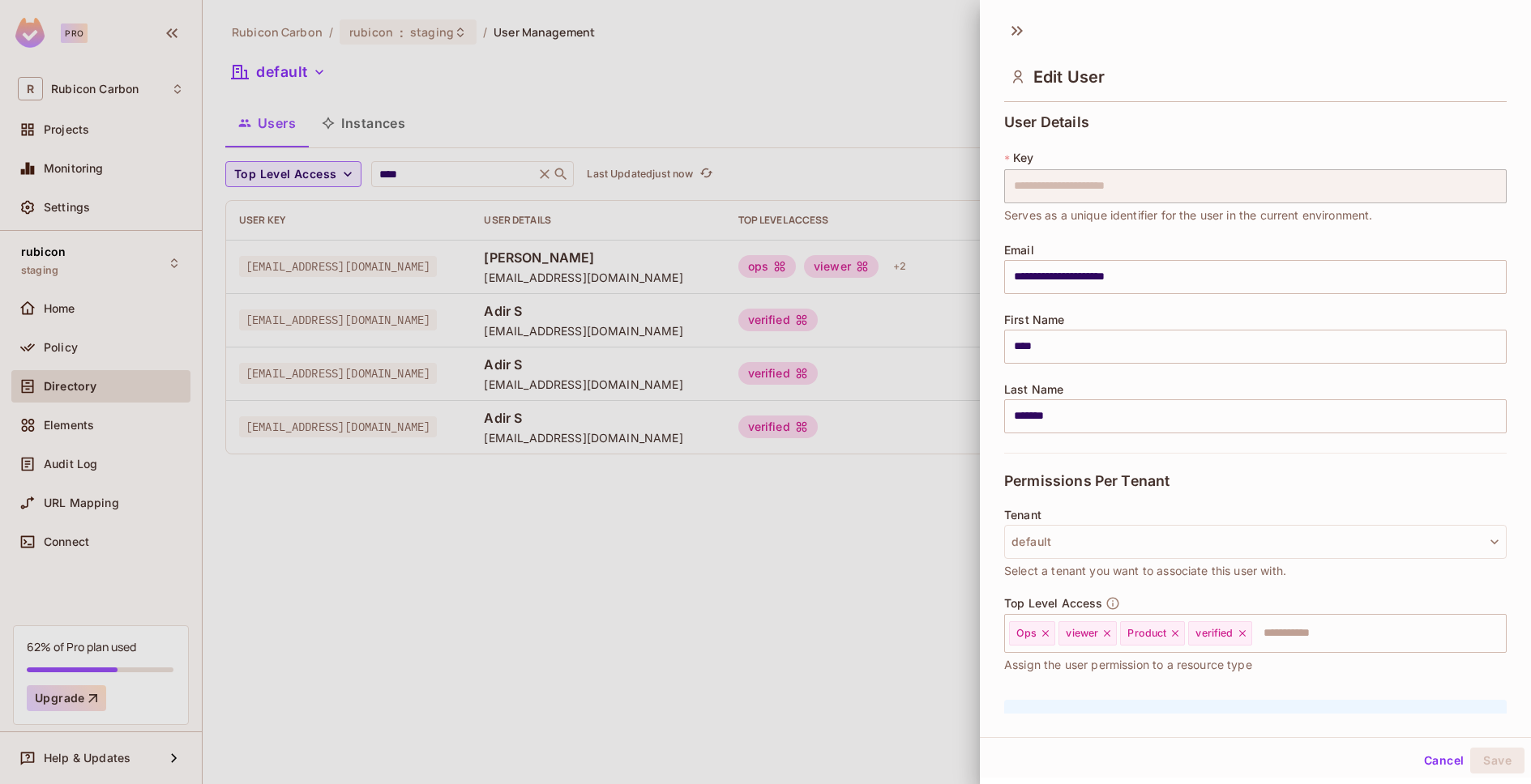
click at [793, 79] on div at bounding box center [765, 392] width 1531 height 784
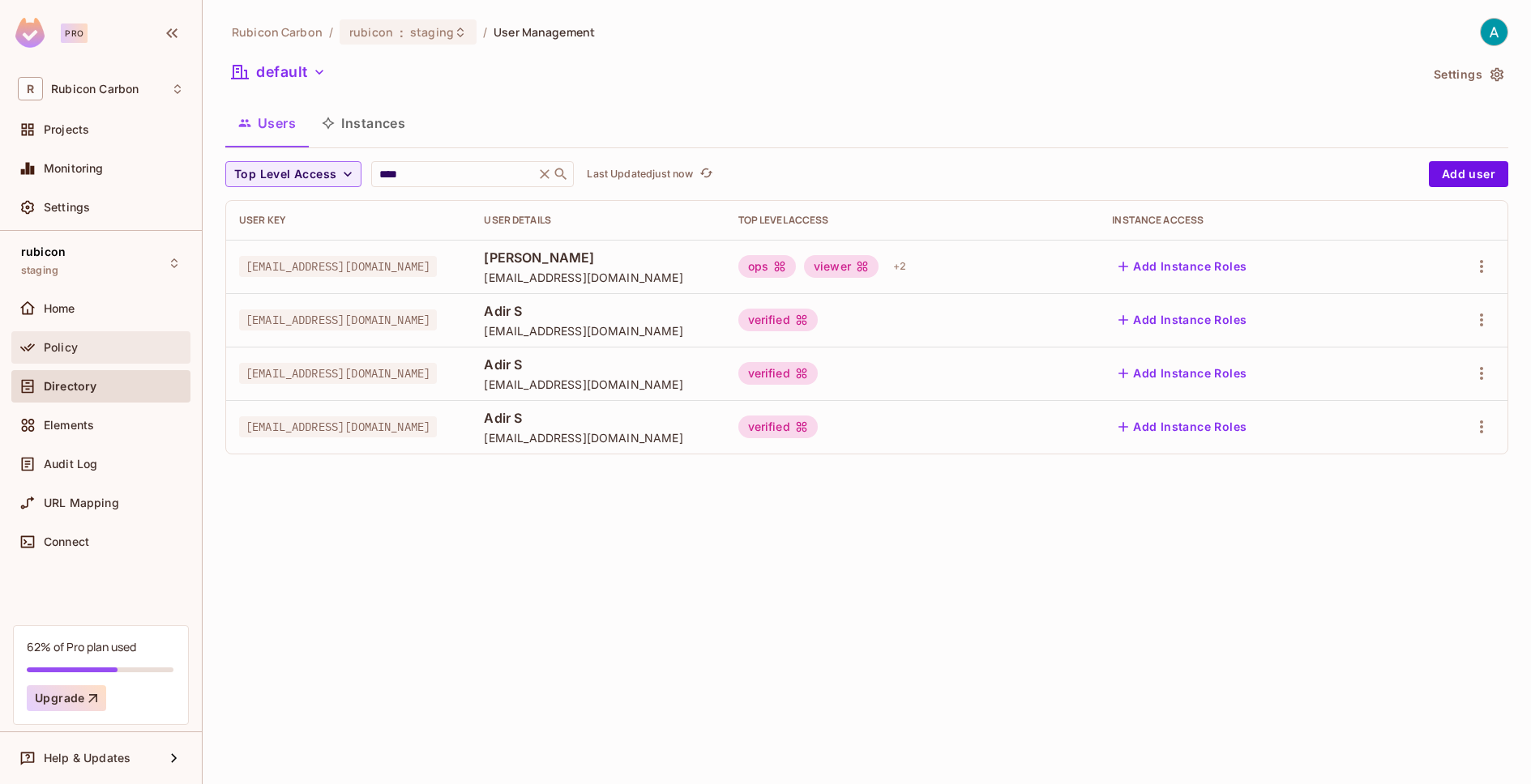
click at [53, 347] on span "Policy" at bounding box center [61, 348] width 34 height 13
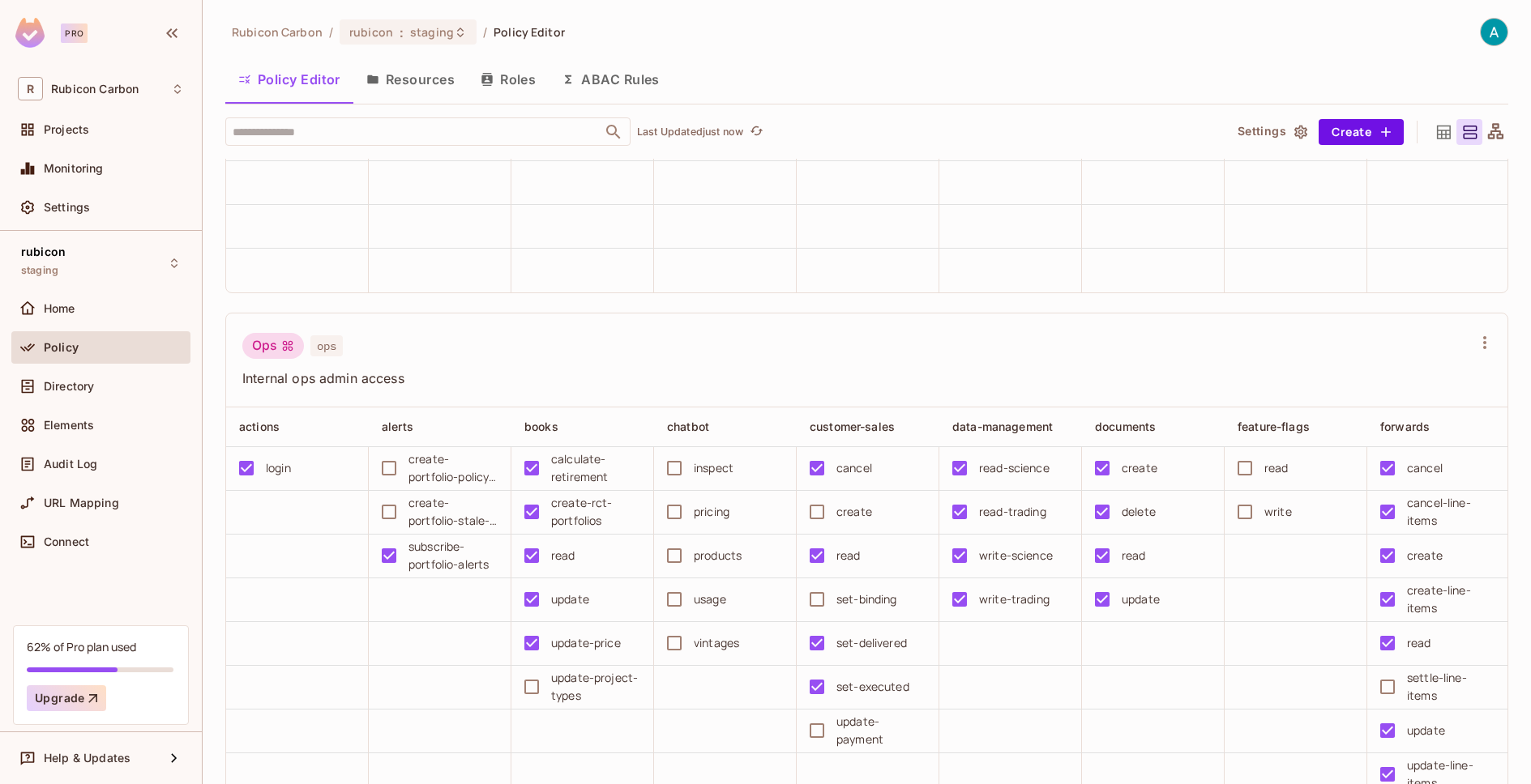
scroll to position [3104, 0]
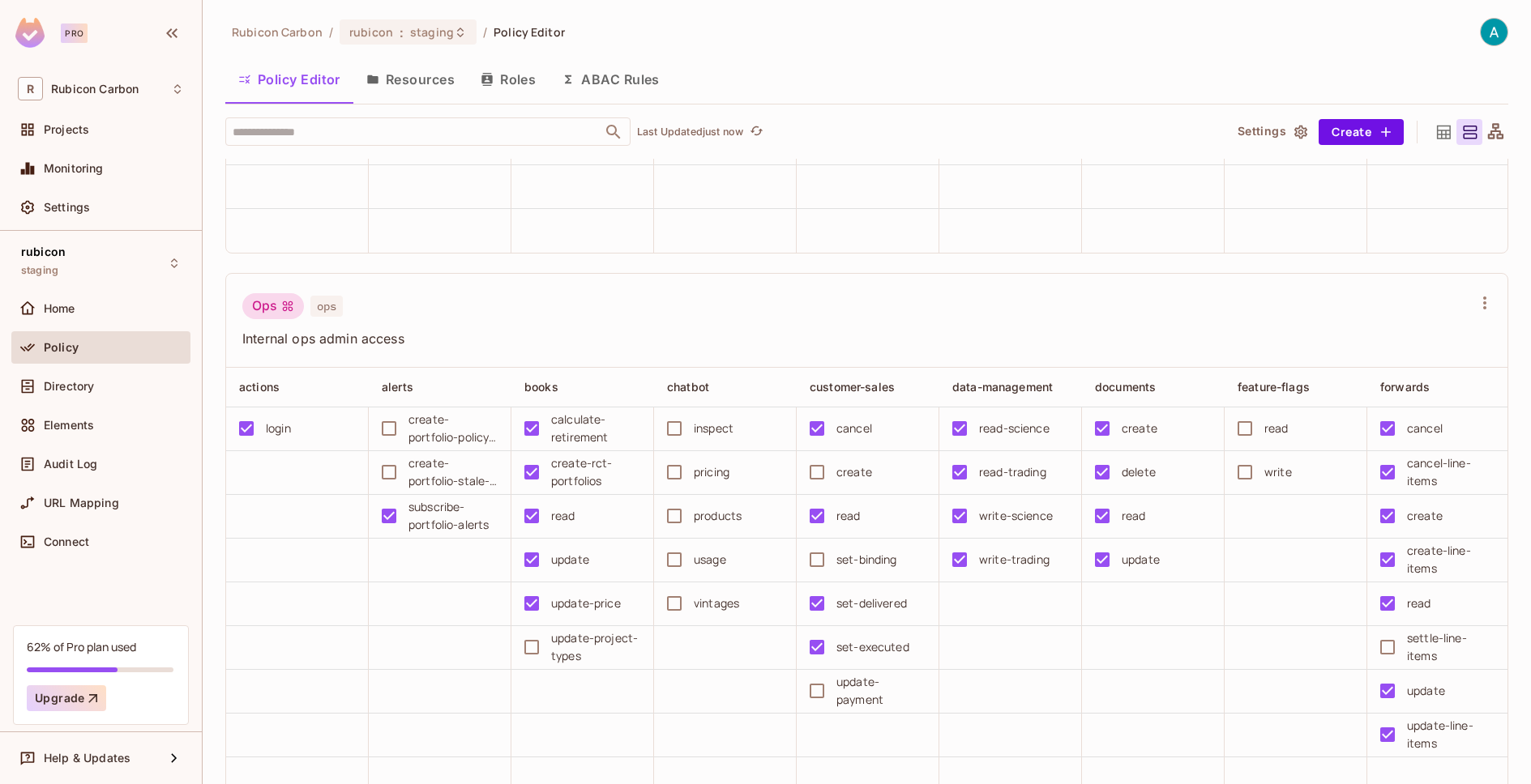
click at [1150, 670] on td at bounding box center [1152, 648] width 142 height 44
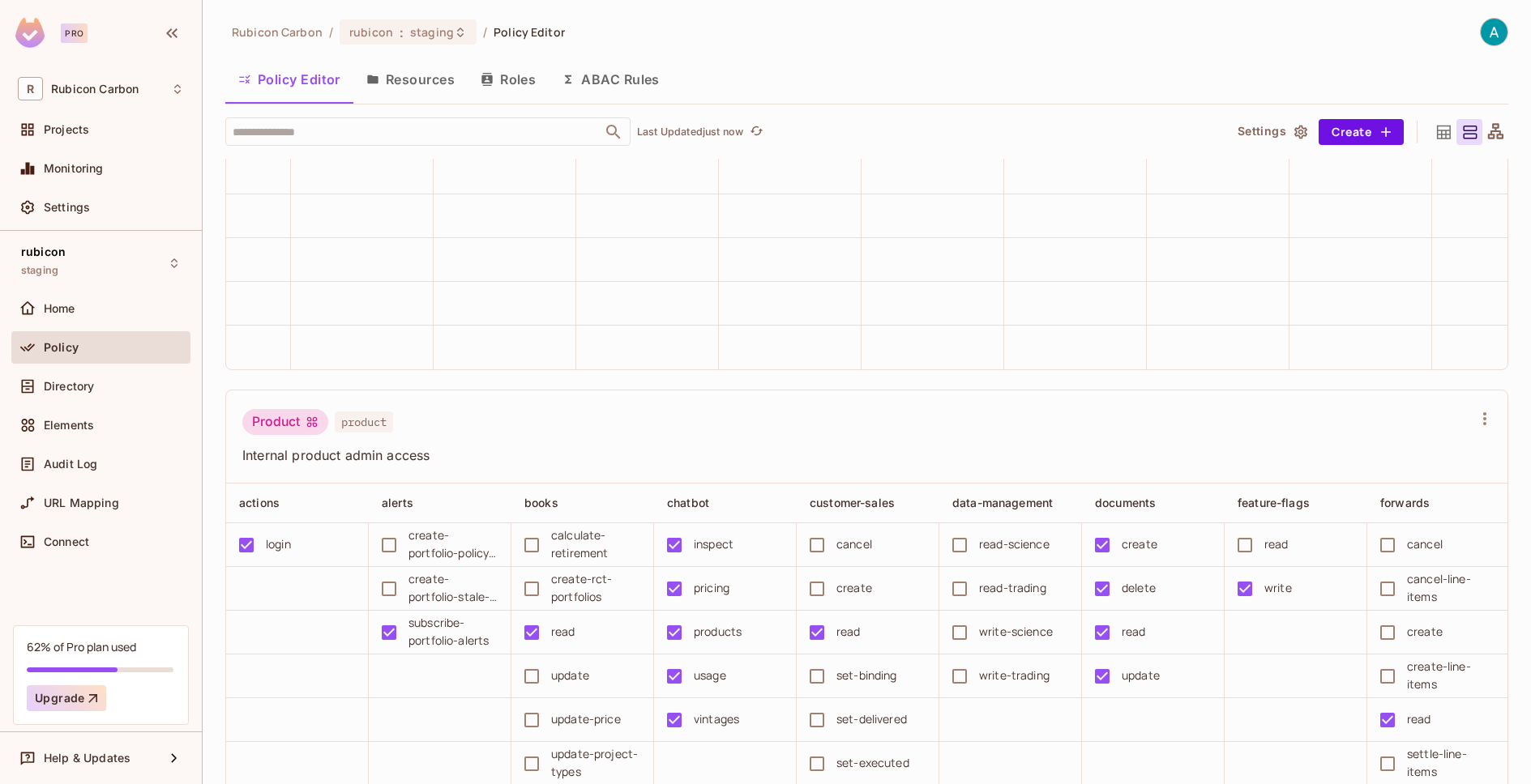
scroll to position [4018, 0]
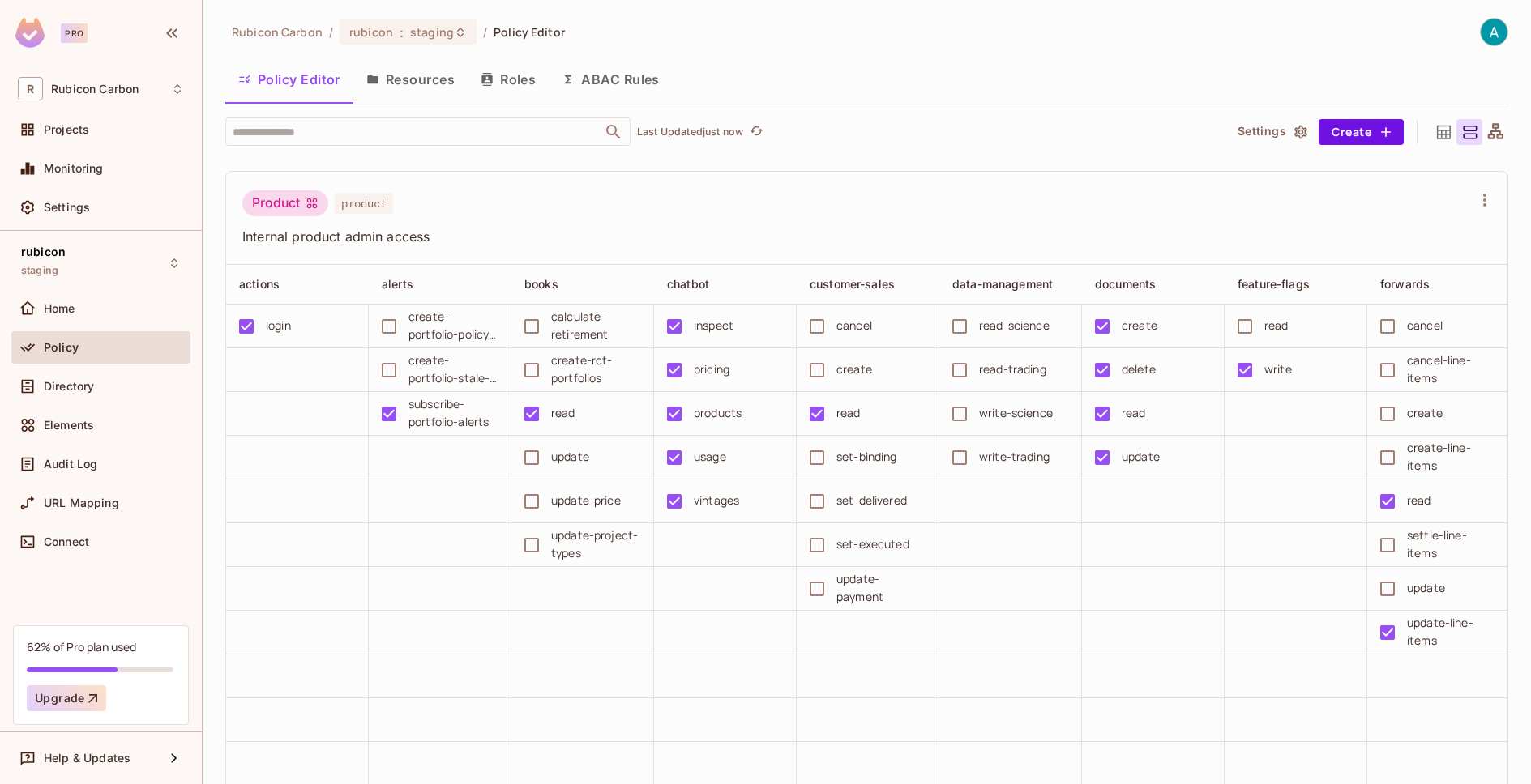
click at [1164, 655] on td at bounding box center [1152, 633] width 142 height 44
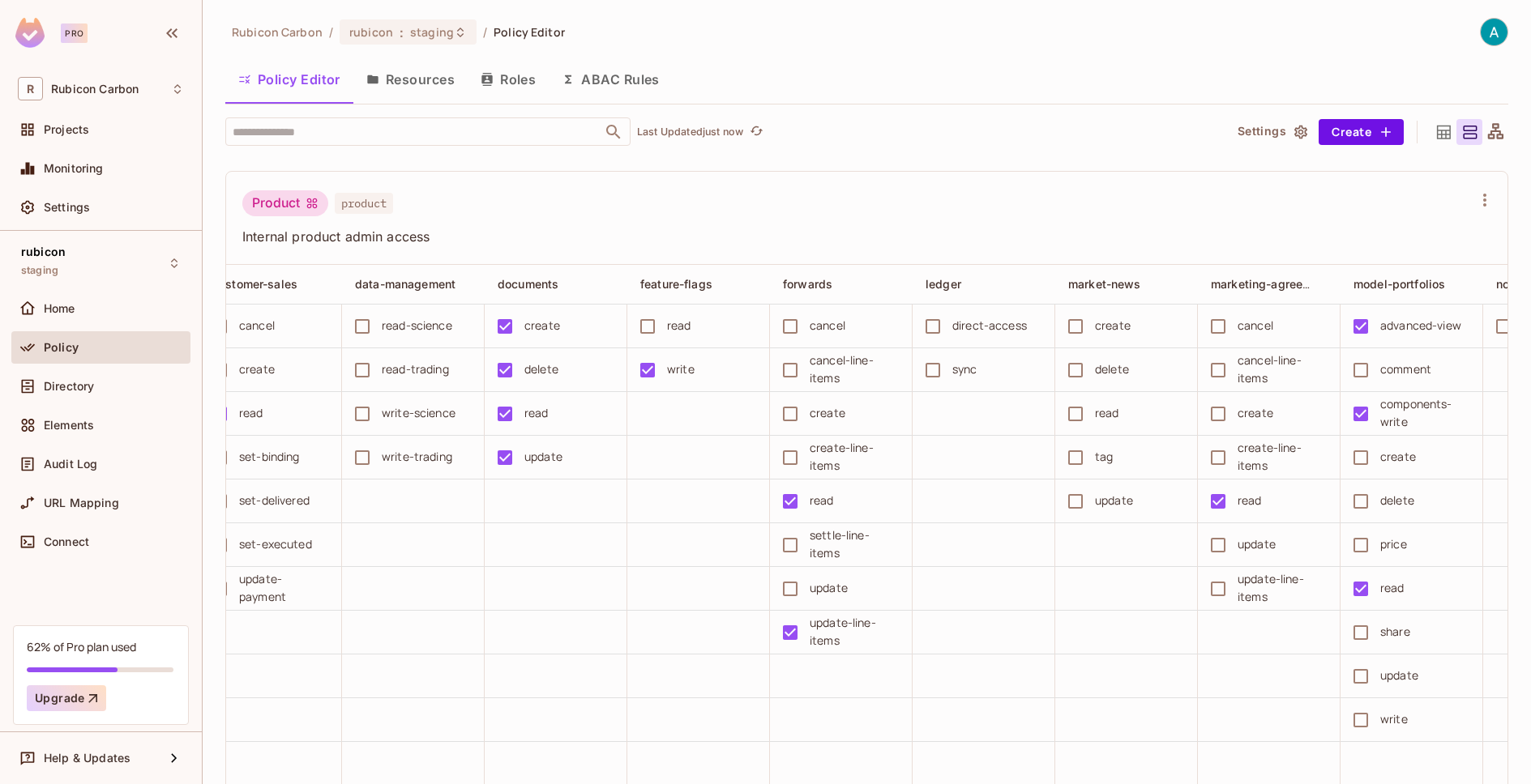
scroll to position [0, 616]
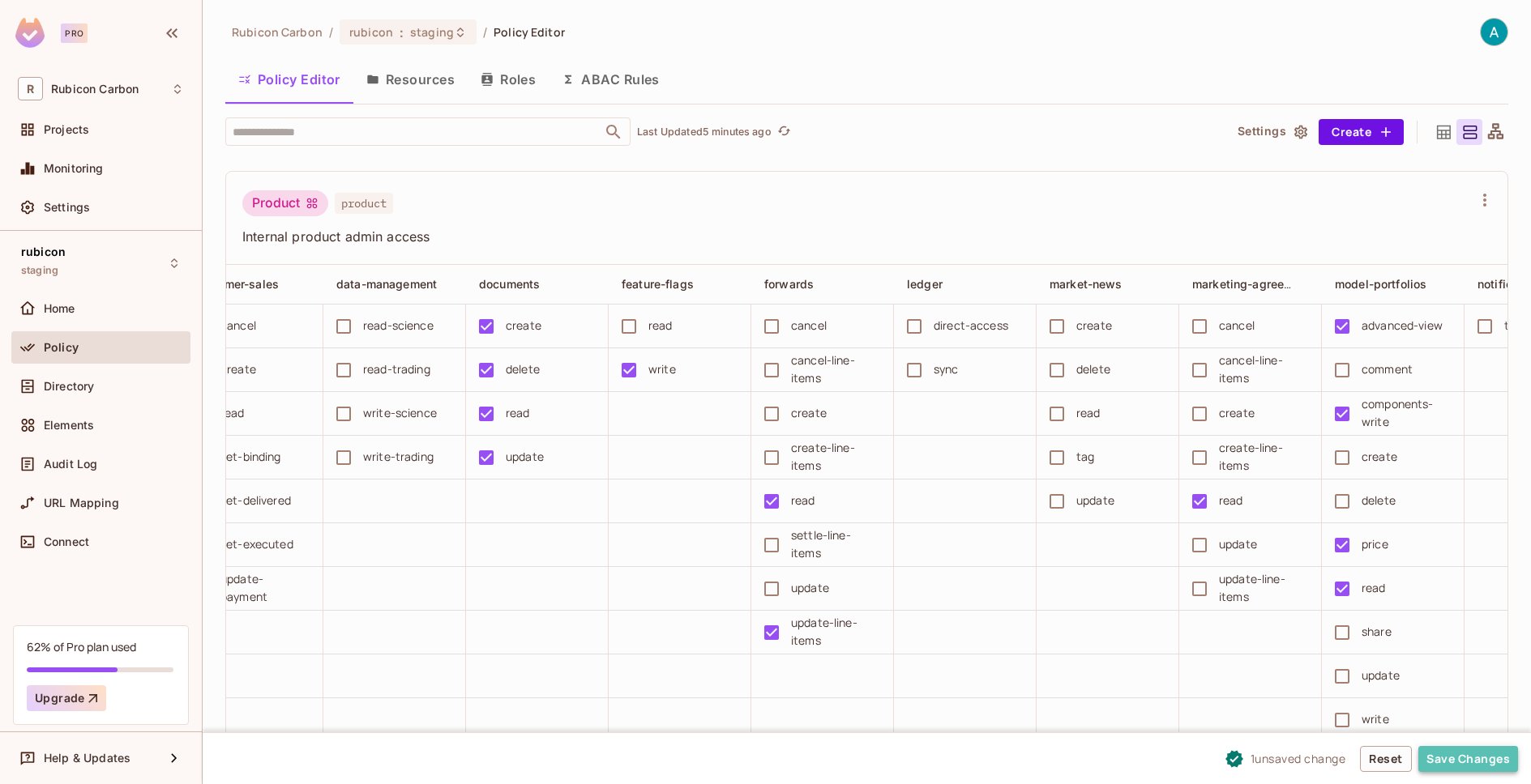
click at [1463, 758] on button "Save Changes" at bounding box center [1468, 758] width 99 height 26
click at [1450, 768] on button "Save Changes" at bounding box center [1468, 758] width 99 height 26
click at [67, 349] on span "Policy" at bounding box center [61, 348] width 34 height 13
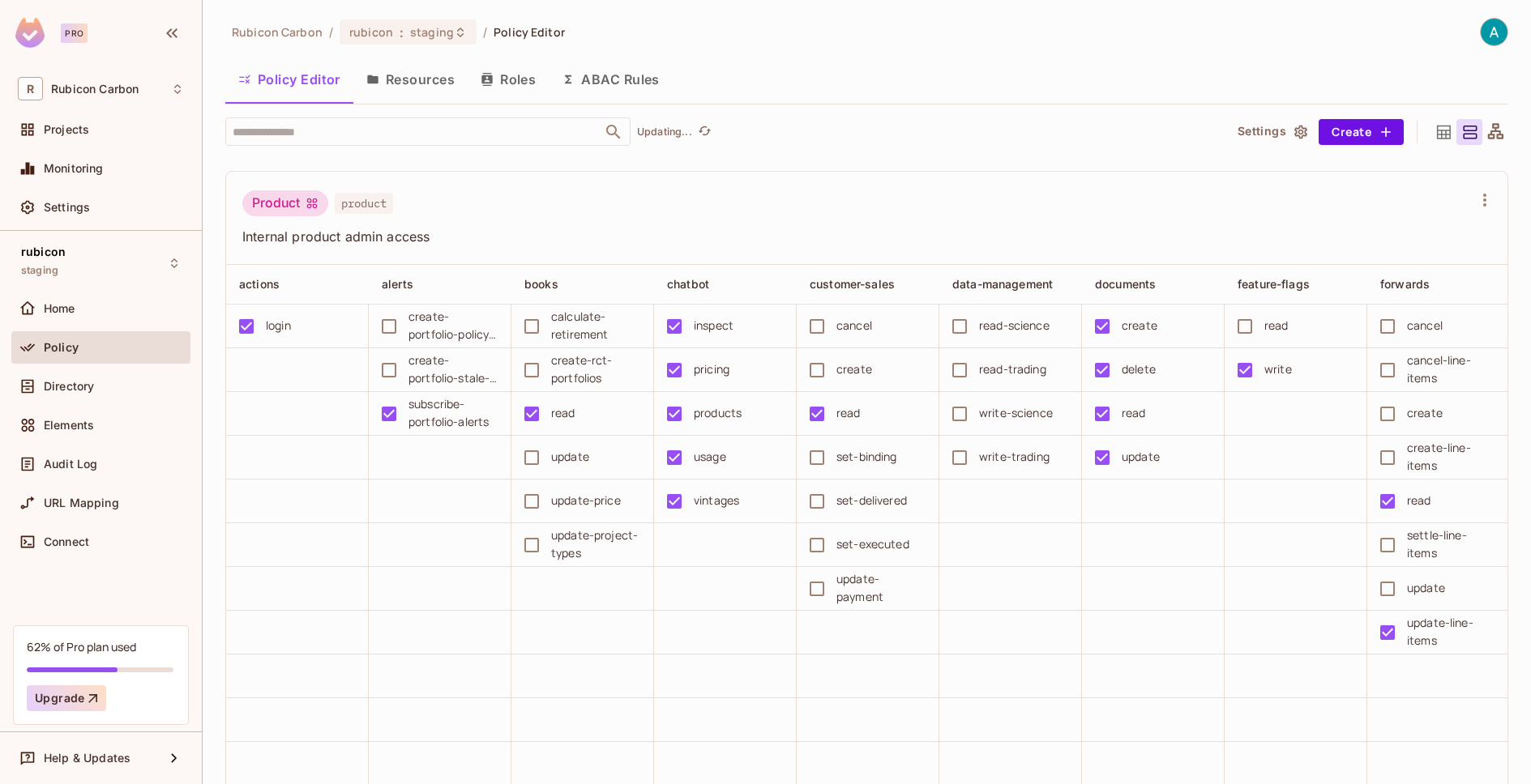
scroll to position [0, 0]
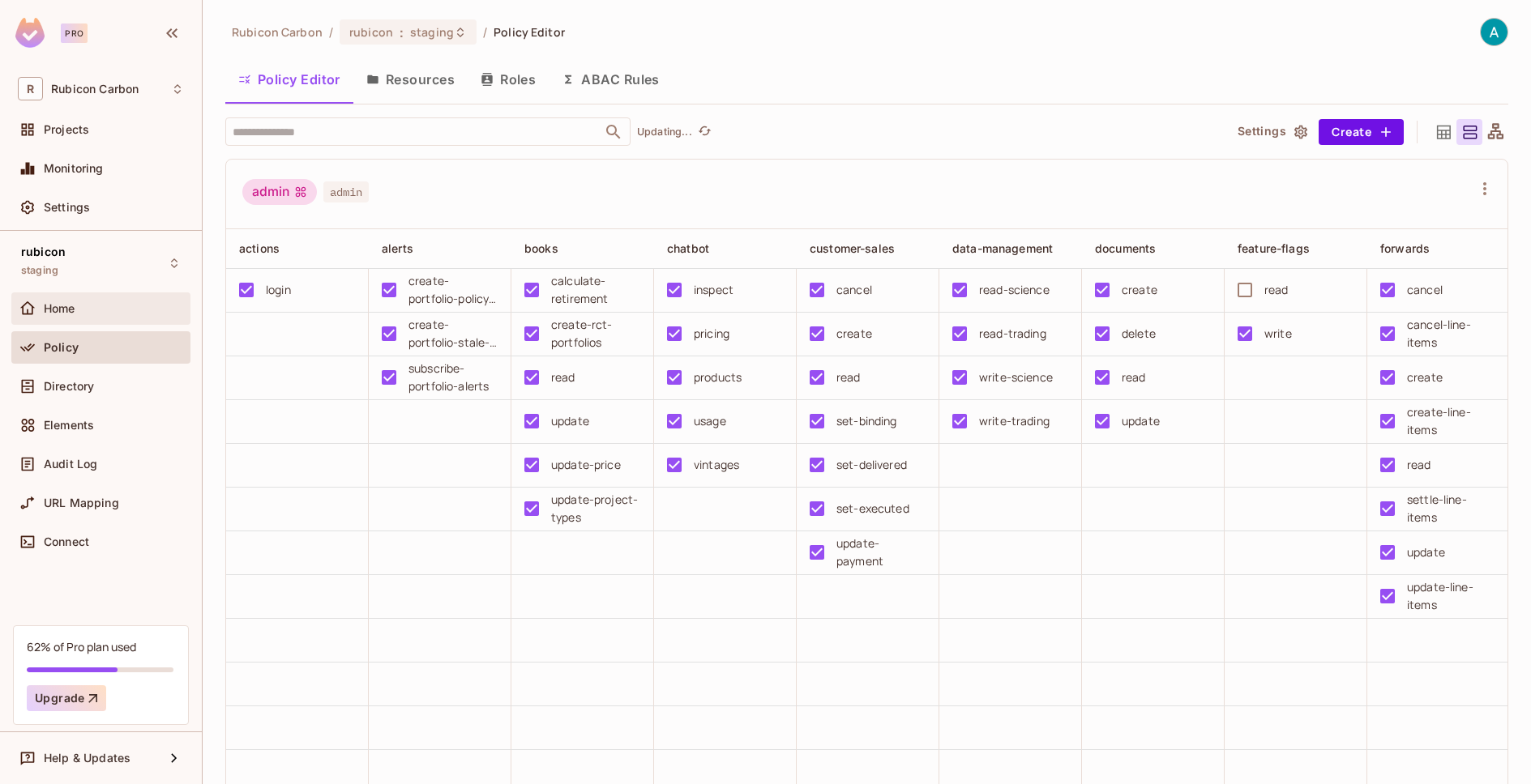
click at [64, 314] on span "Home" at bounding box center [59, 309] width 32 height 13
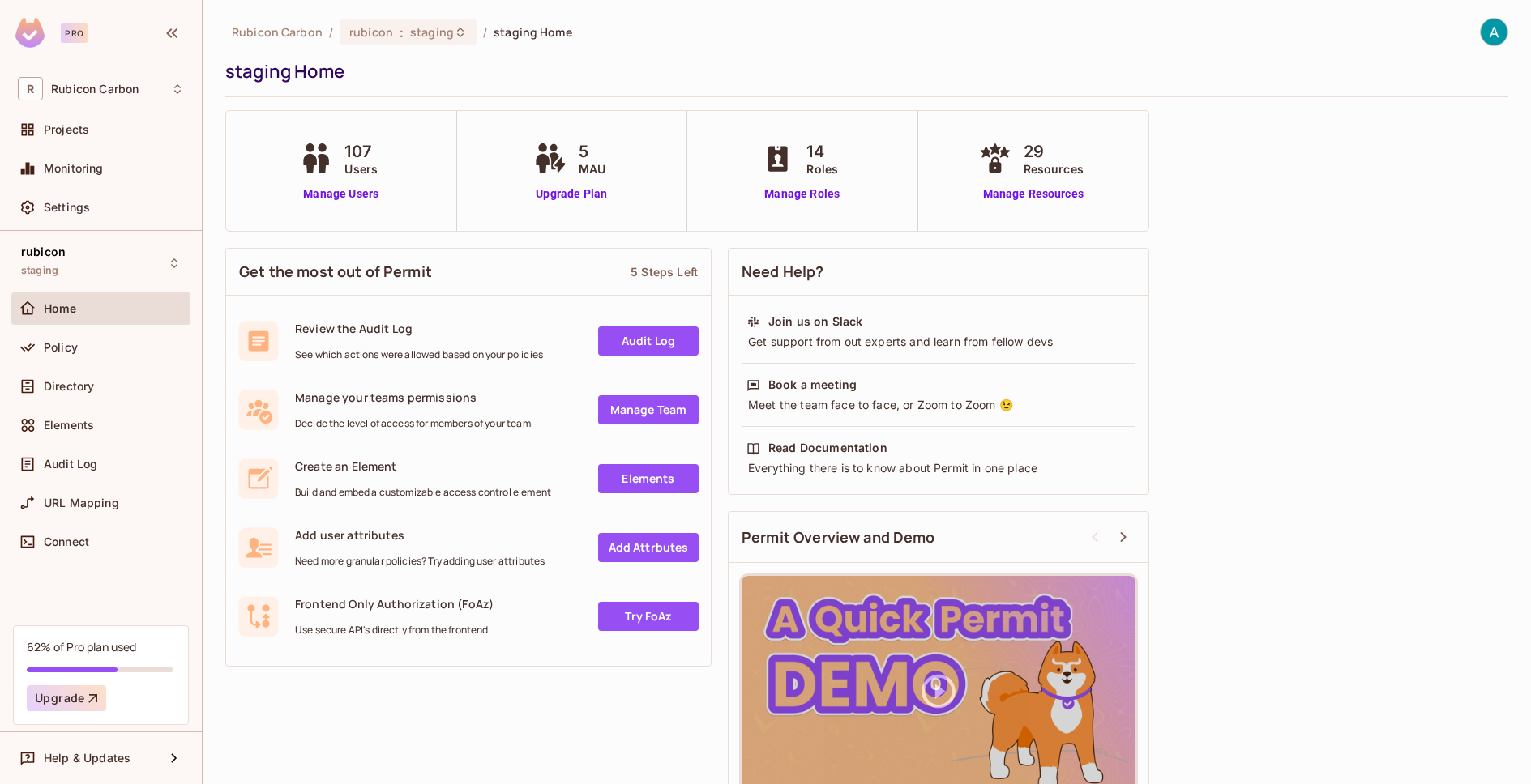
click at [352, 163] on span "Users" at bounding box center [361, 169] width 33 height 17
click at [331, 198] on link "Manage Users" at bounding box center [340, 194] width 90 height 17
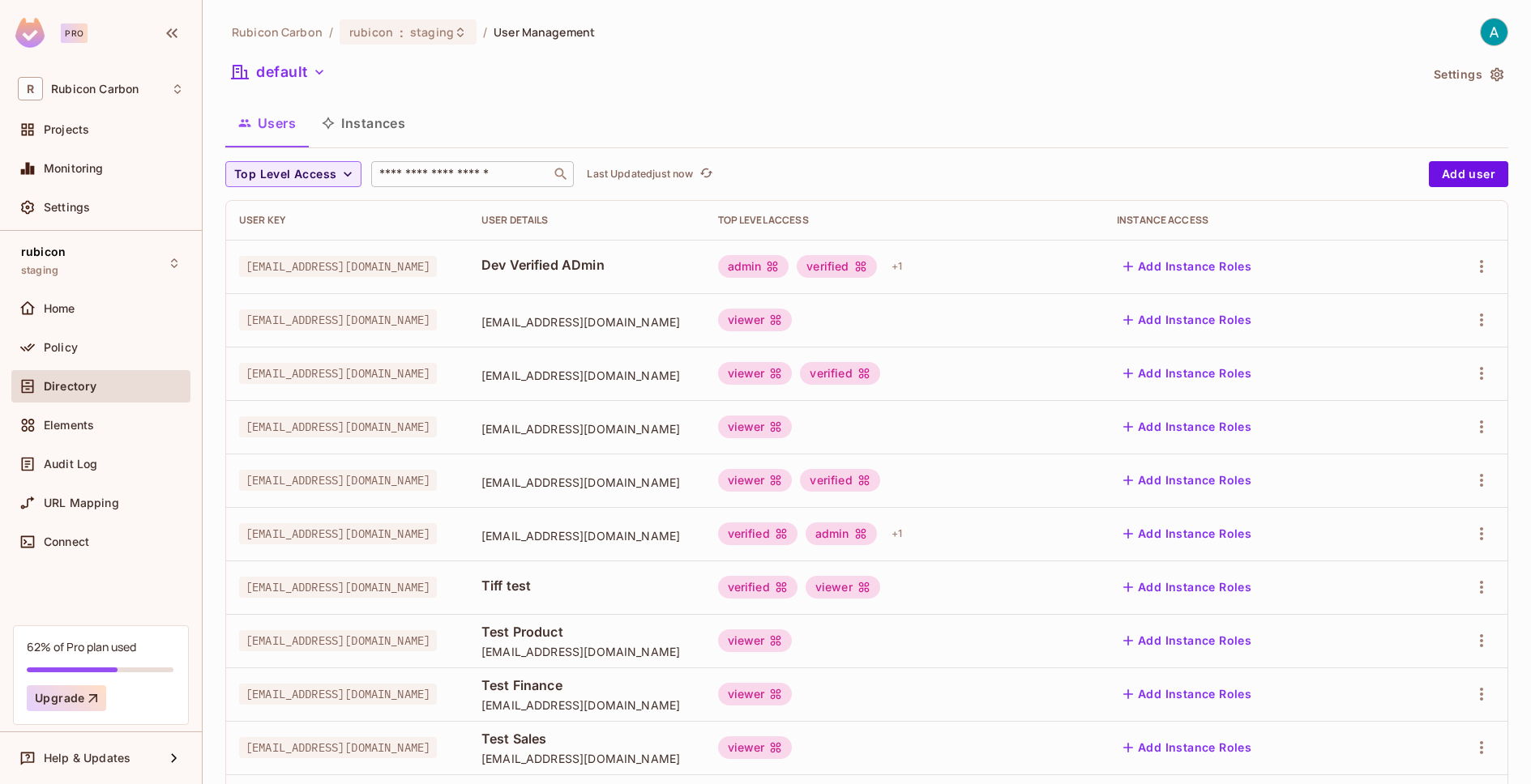
click at [431, 168] on input "text" at bounding box center [461, 174] width 170 height 16
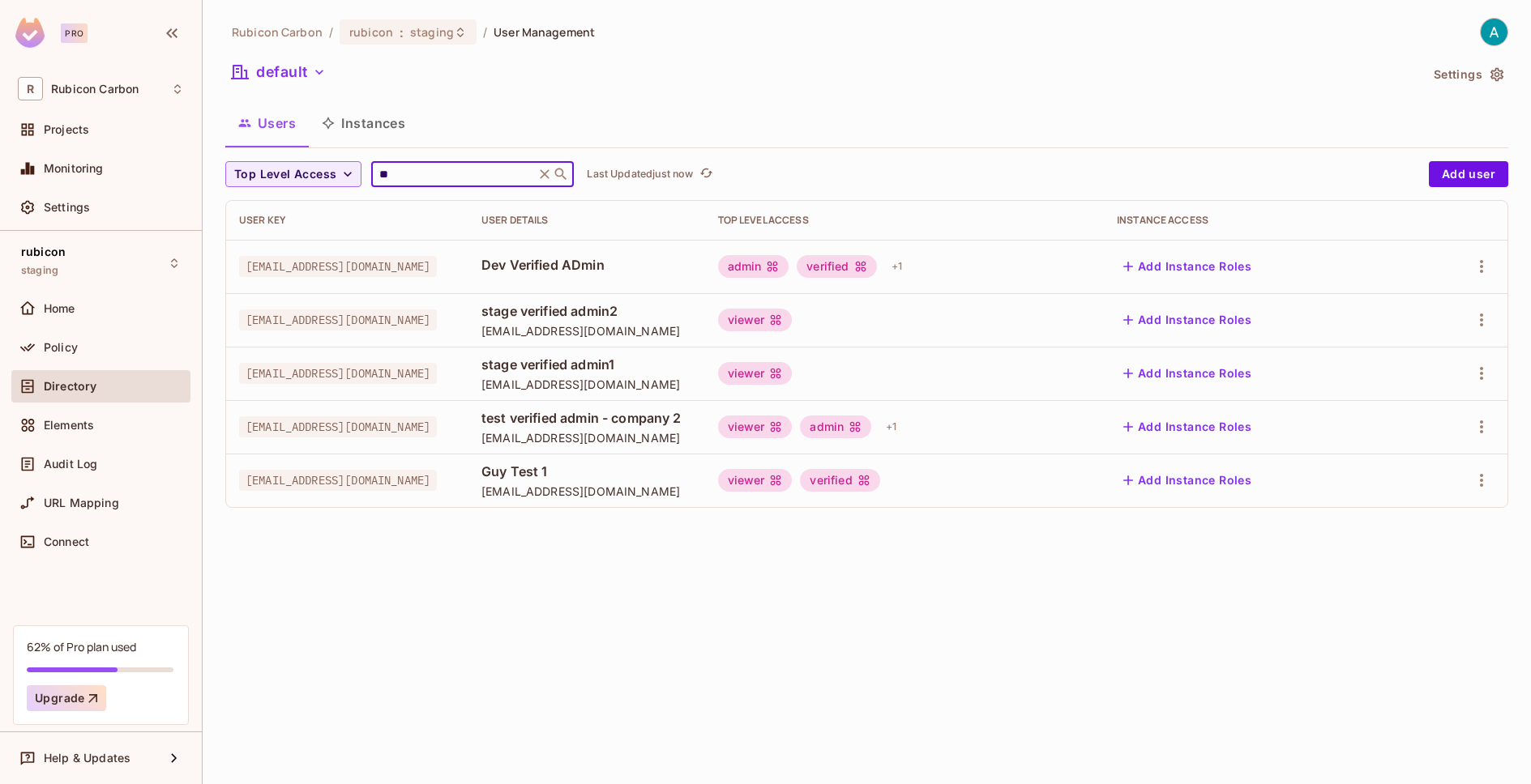
type input "*"
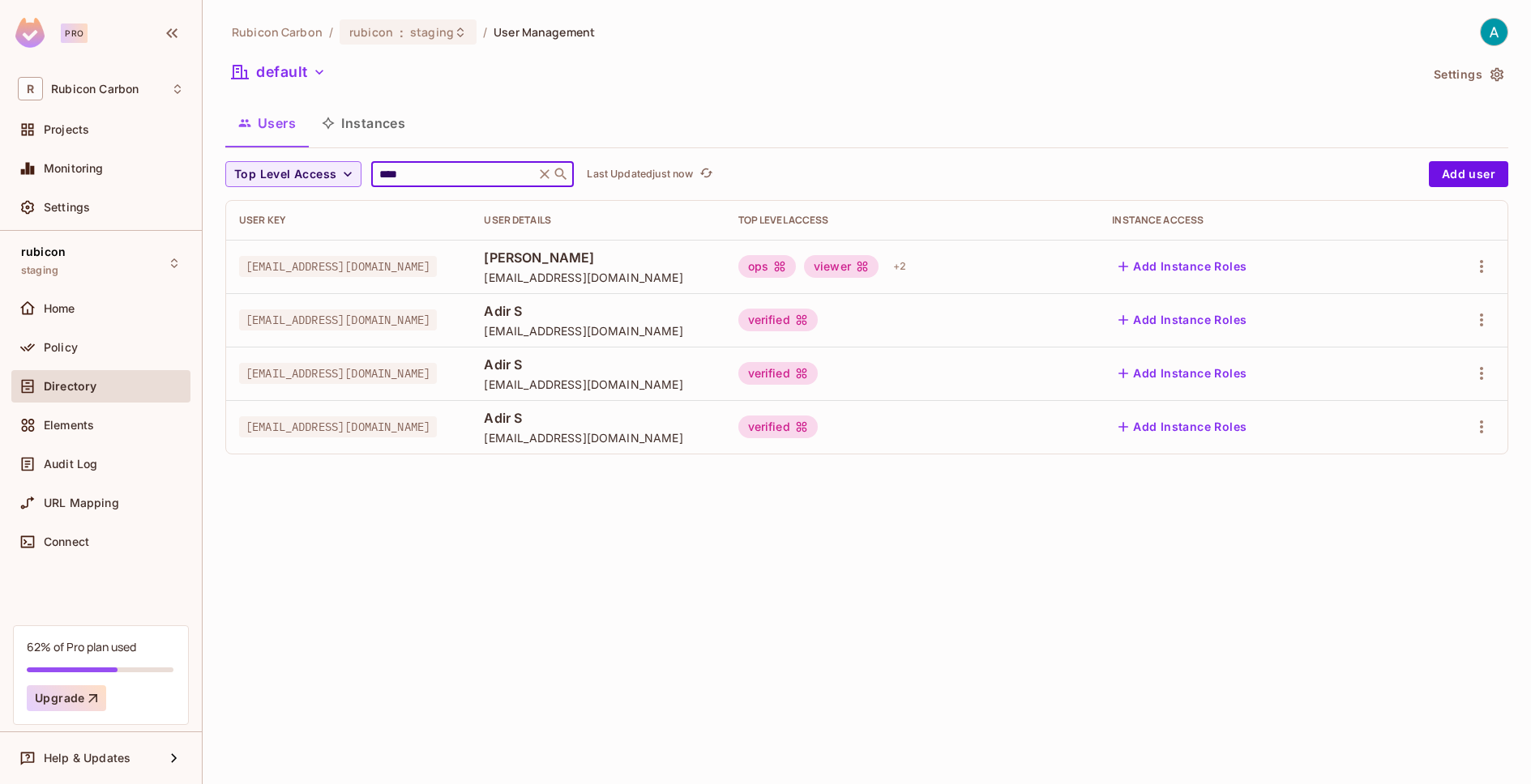
type input "****"
click at [1234, 266] on button "Add Instance Roles" at bounding box center [1182, 266] width 141 height 26
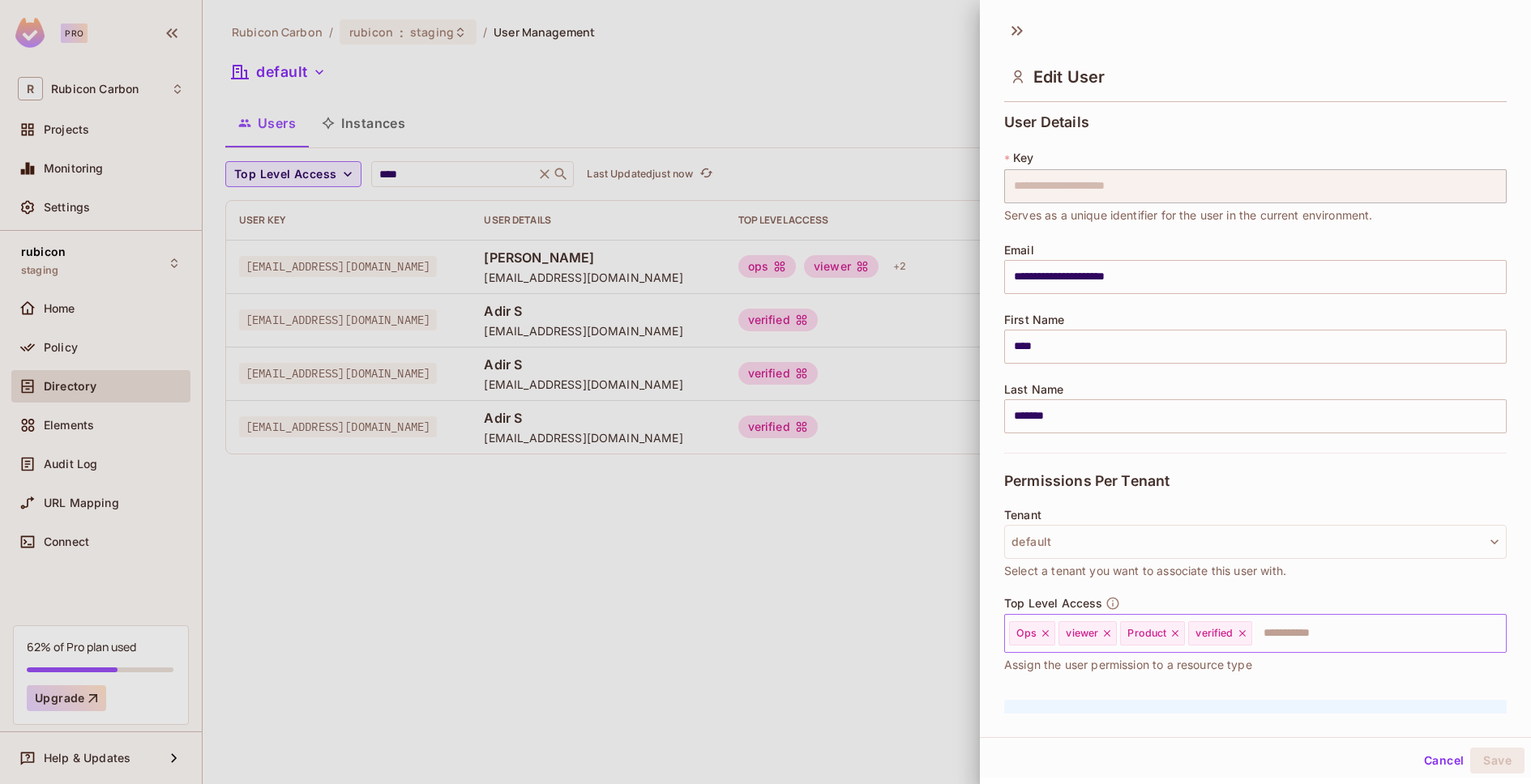
click at [1319, 632] on input "text" at bounding box center [1364, 634] width 221 height 33
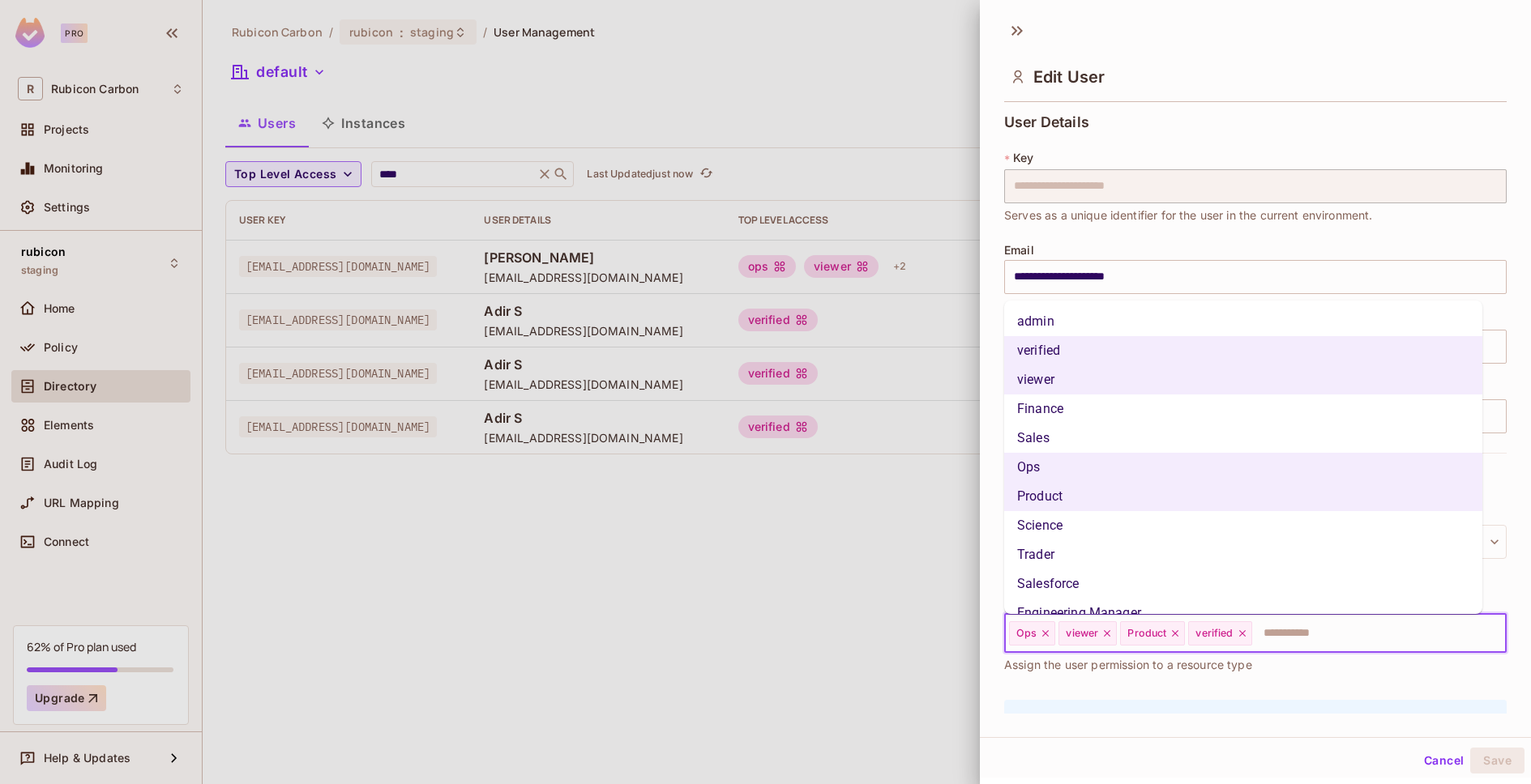
click at [1087, 442] on li "Sales" at bounding box center [1243, 438] width 478 height 30
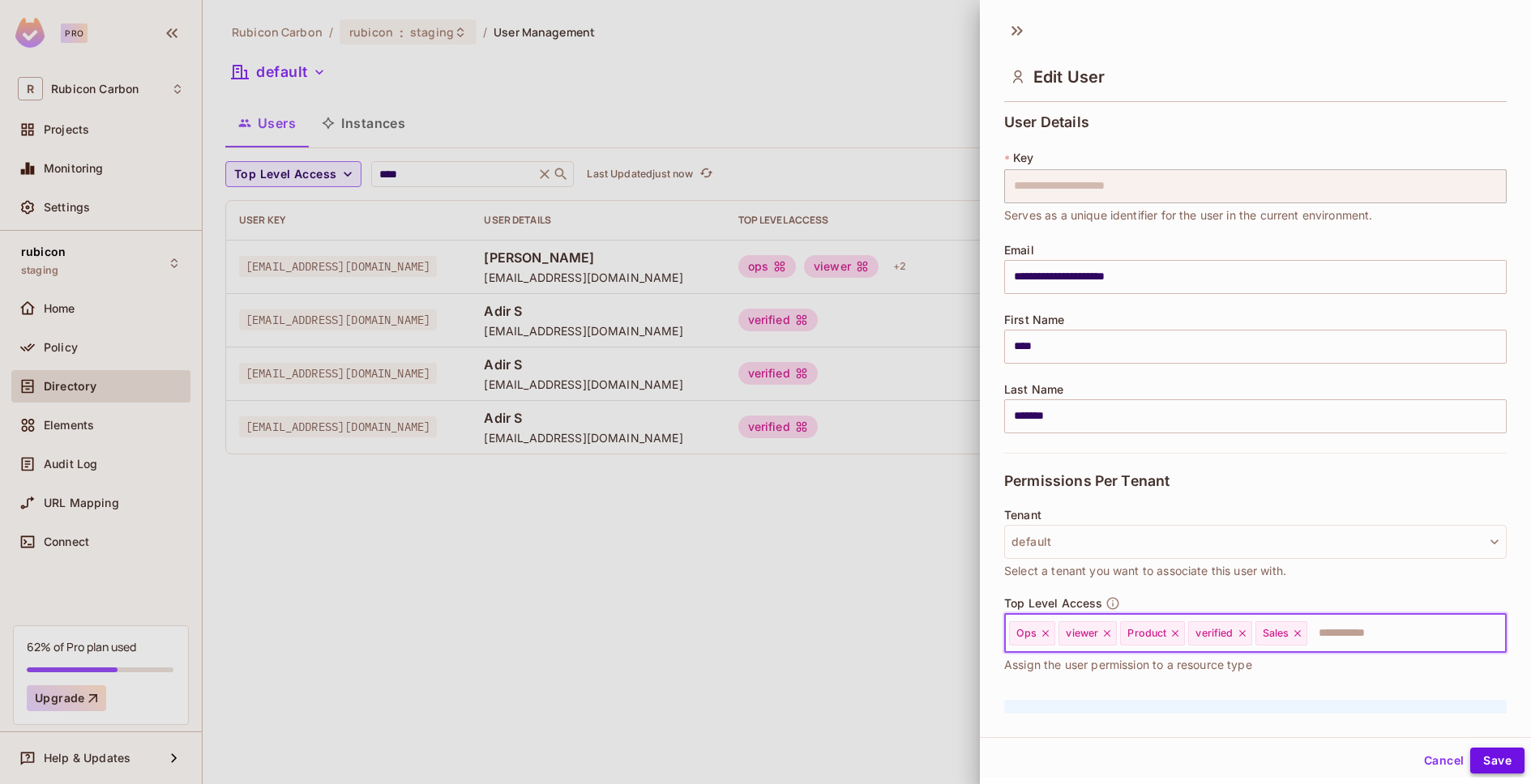
click at [1498, 763] on button "Save" at bounding box center [1497, 760] width 55 height 26
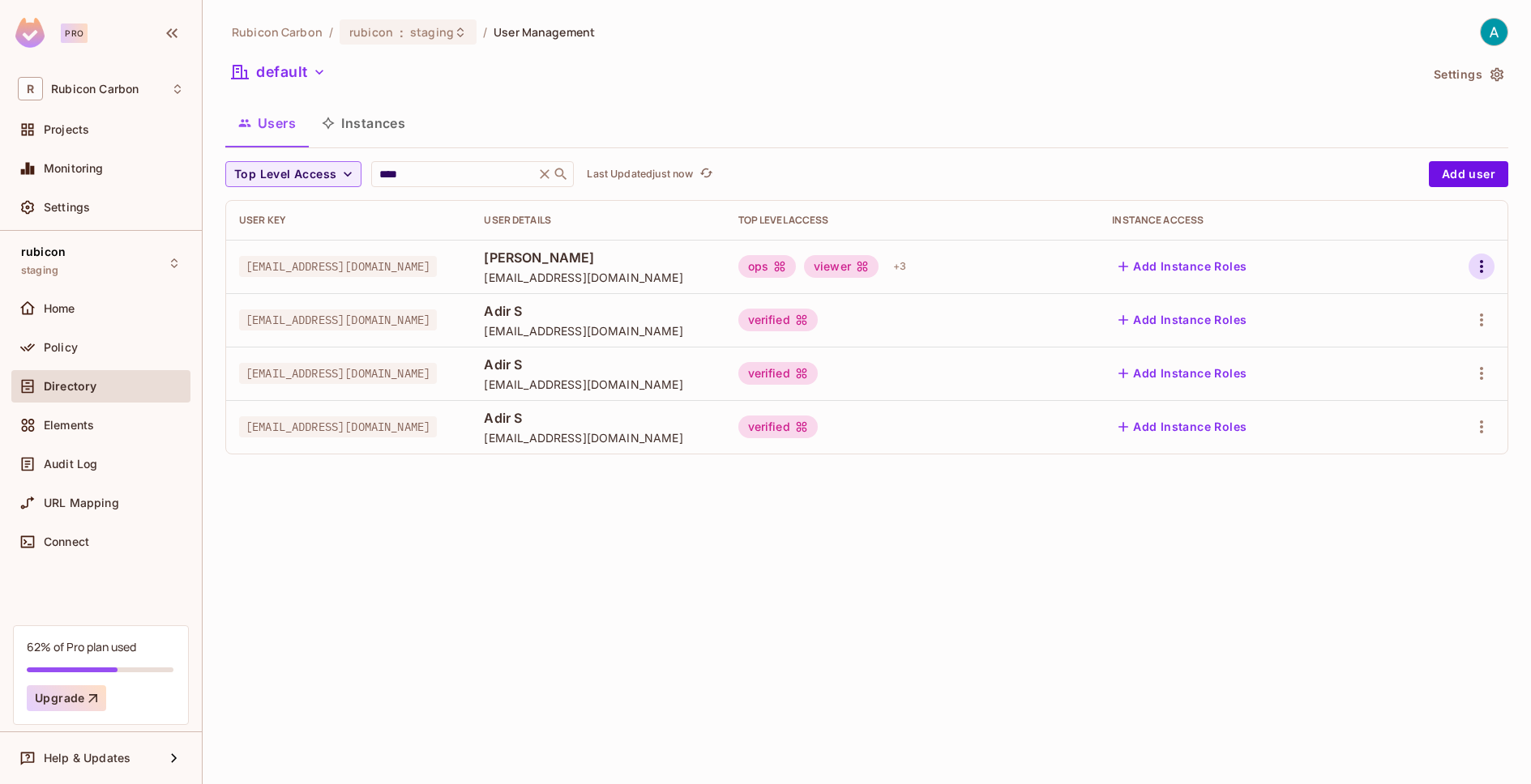
click at [1477, 262] on icon "button" at bounding box center [1481, 267] width 19 height 19
click at [1406, 313] on span "Edit" at bounding box center [1395, 303] width 32 height 26
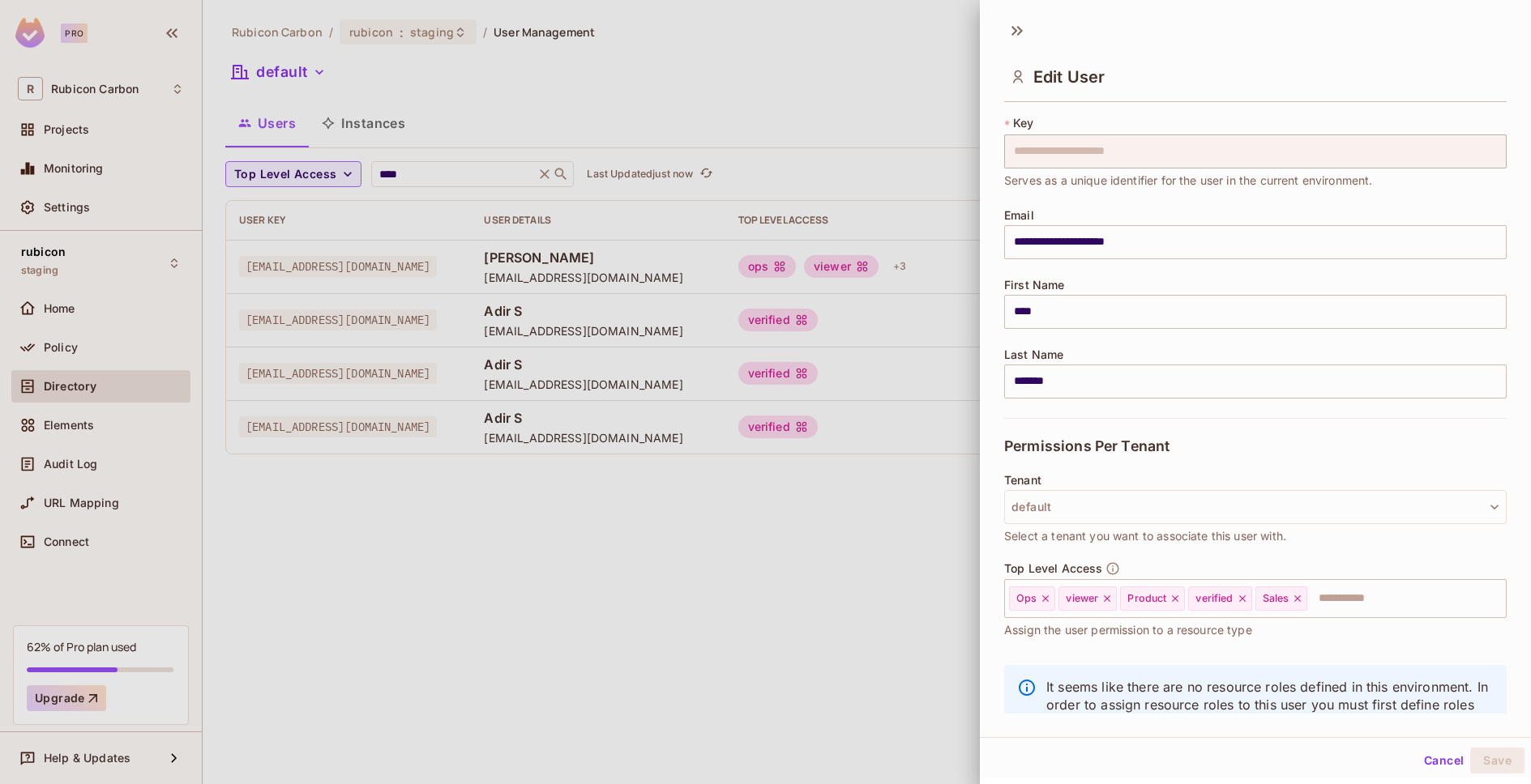
scroll to position [92, 0]
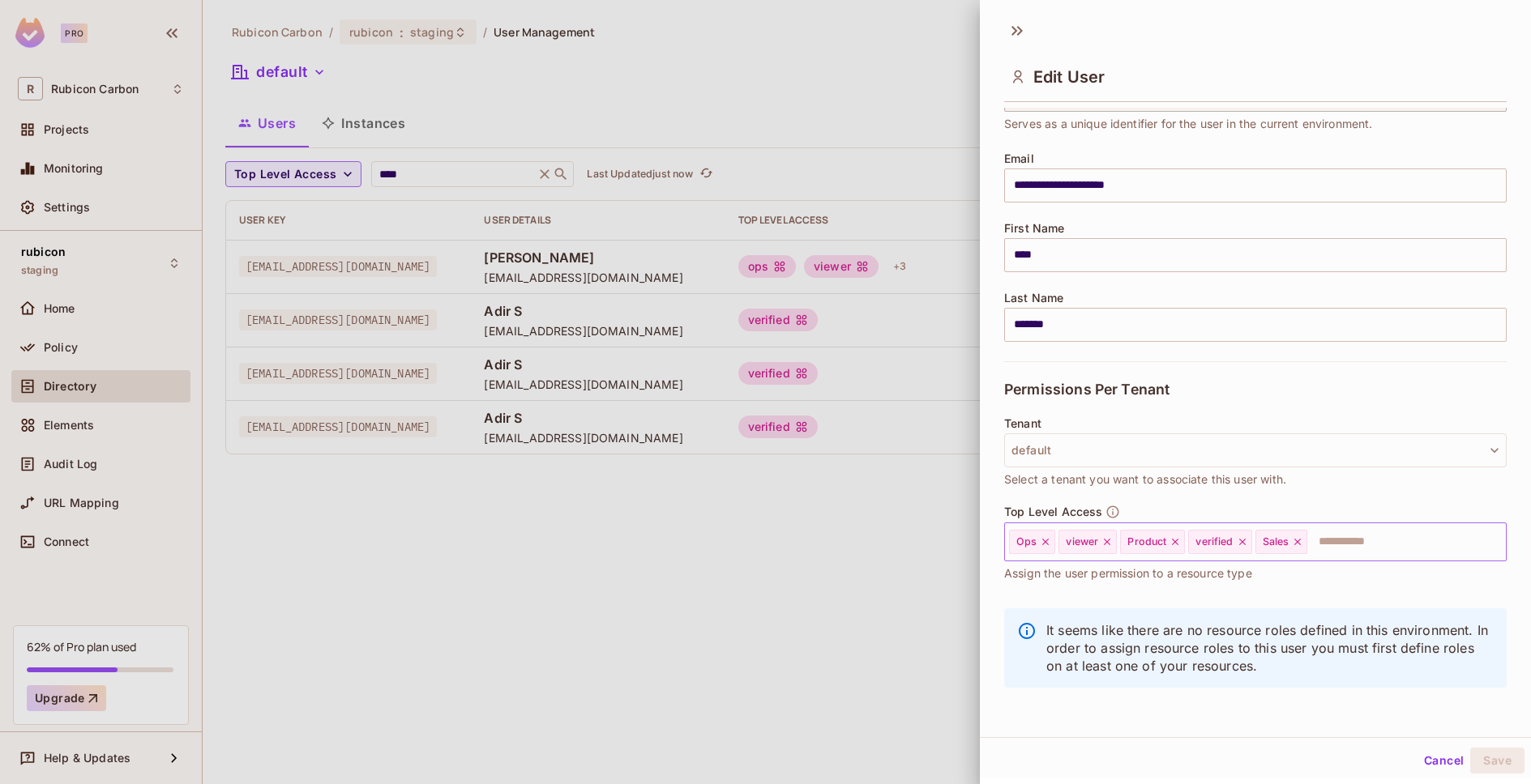
click at [1405, 538] on input "text" at bounding box center [1392, 542] width 166 height 33
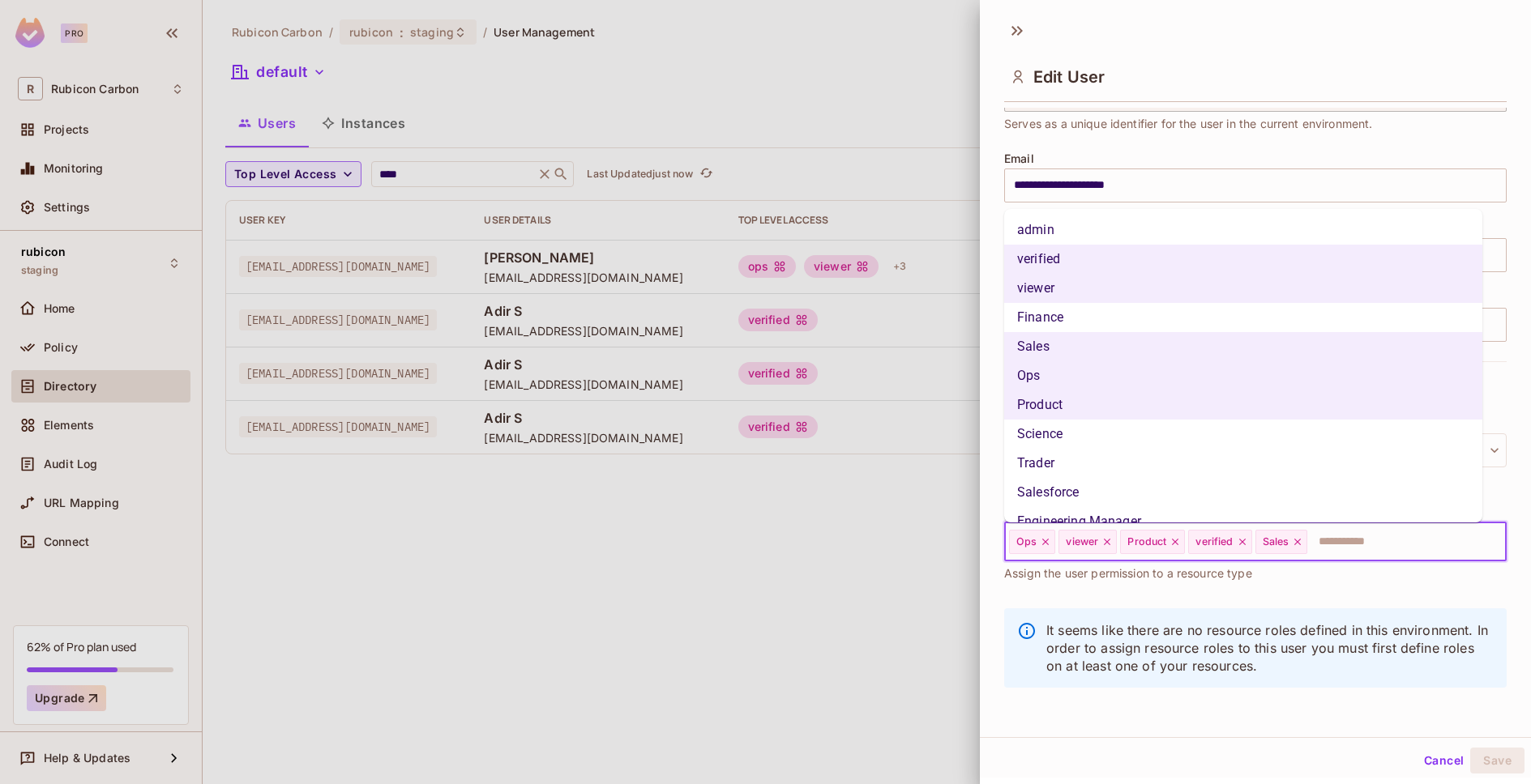
scroll to position [44, 0]
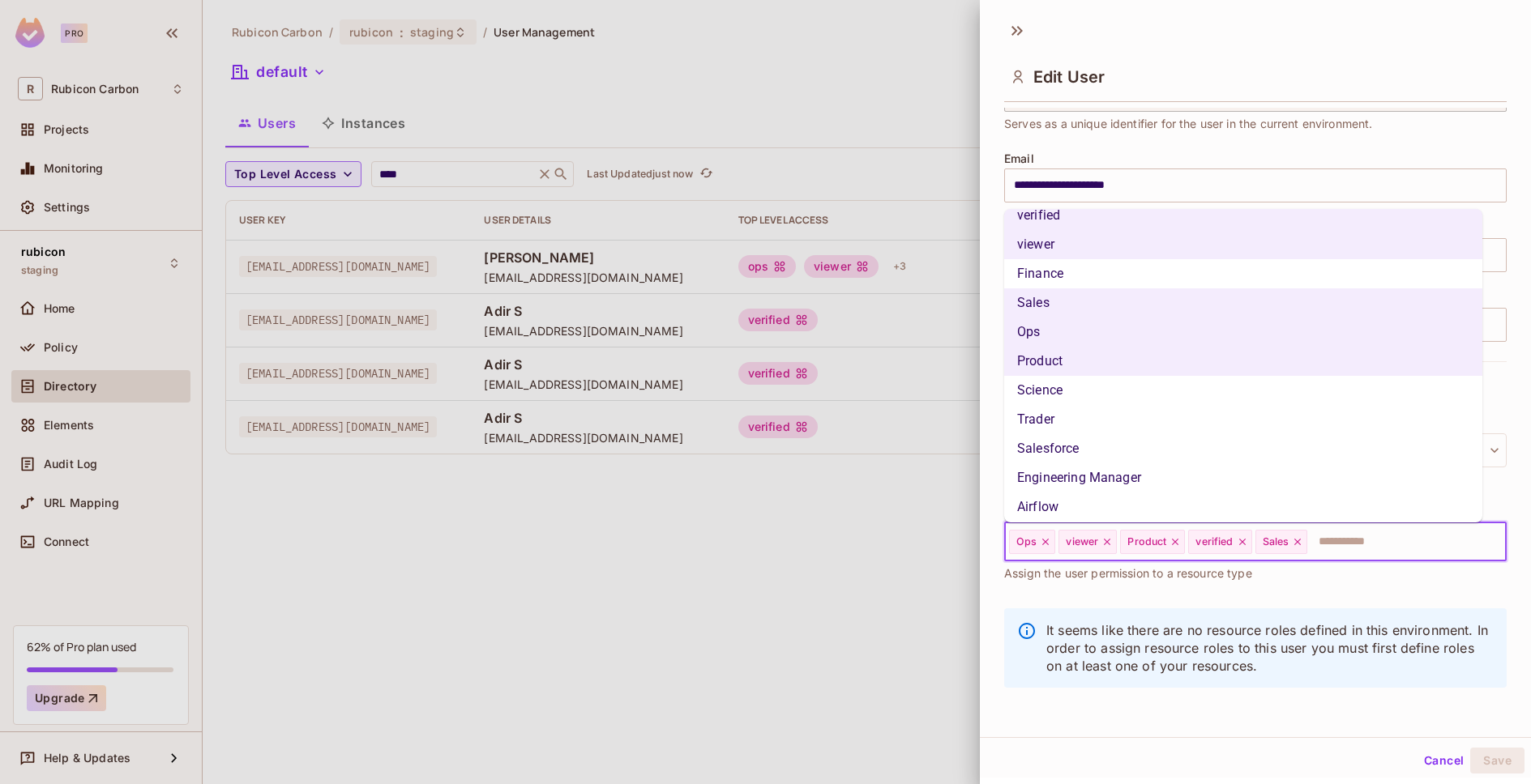
click at [1139, 423] on li "Trader" at bounding box center [1243, 420] width 478 height 30
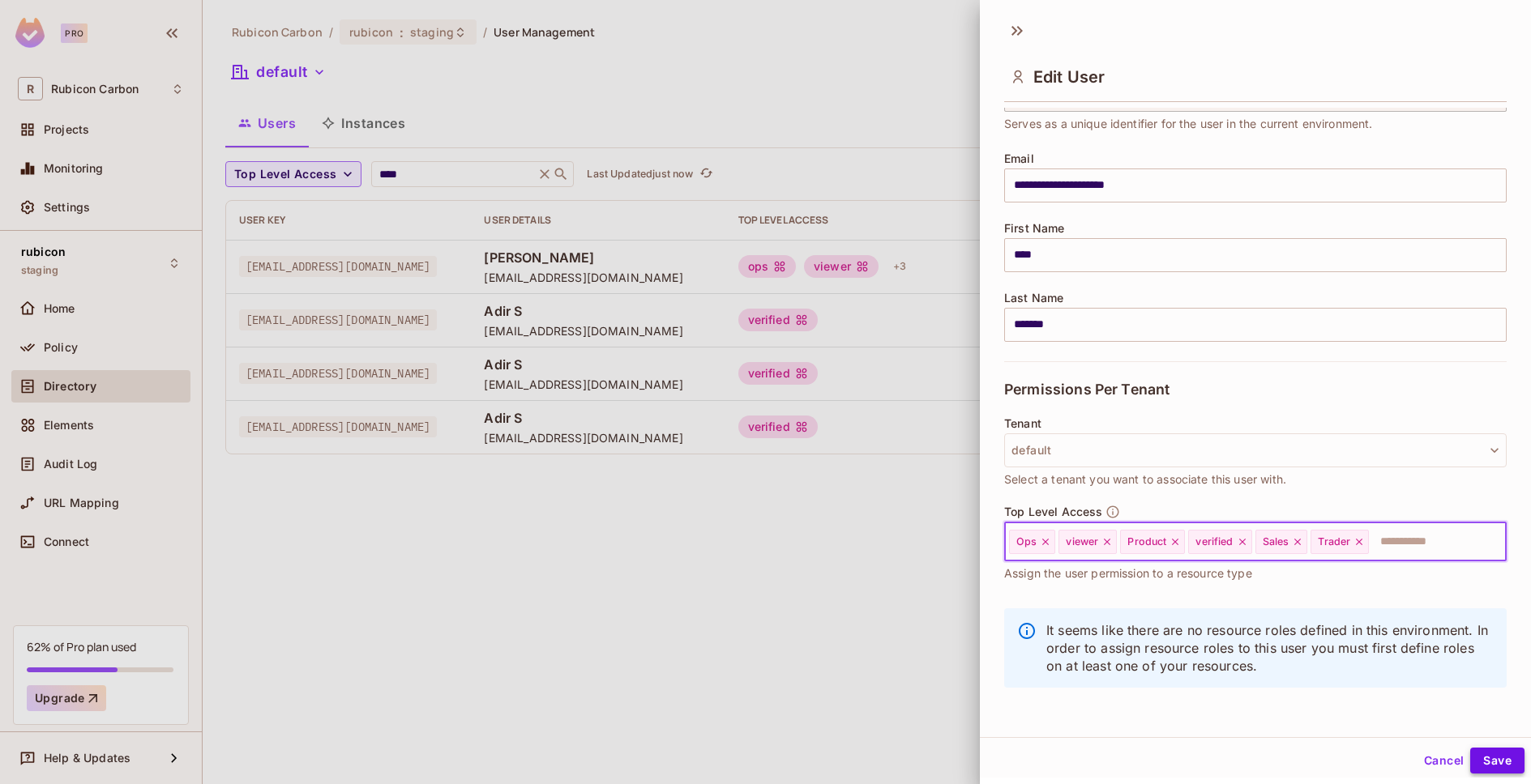
click at [1477, 756] on button "Save" at bounding box center [1497, 760] width 55 height 26
